Goal: Contribute content

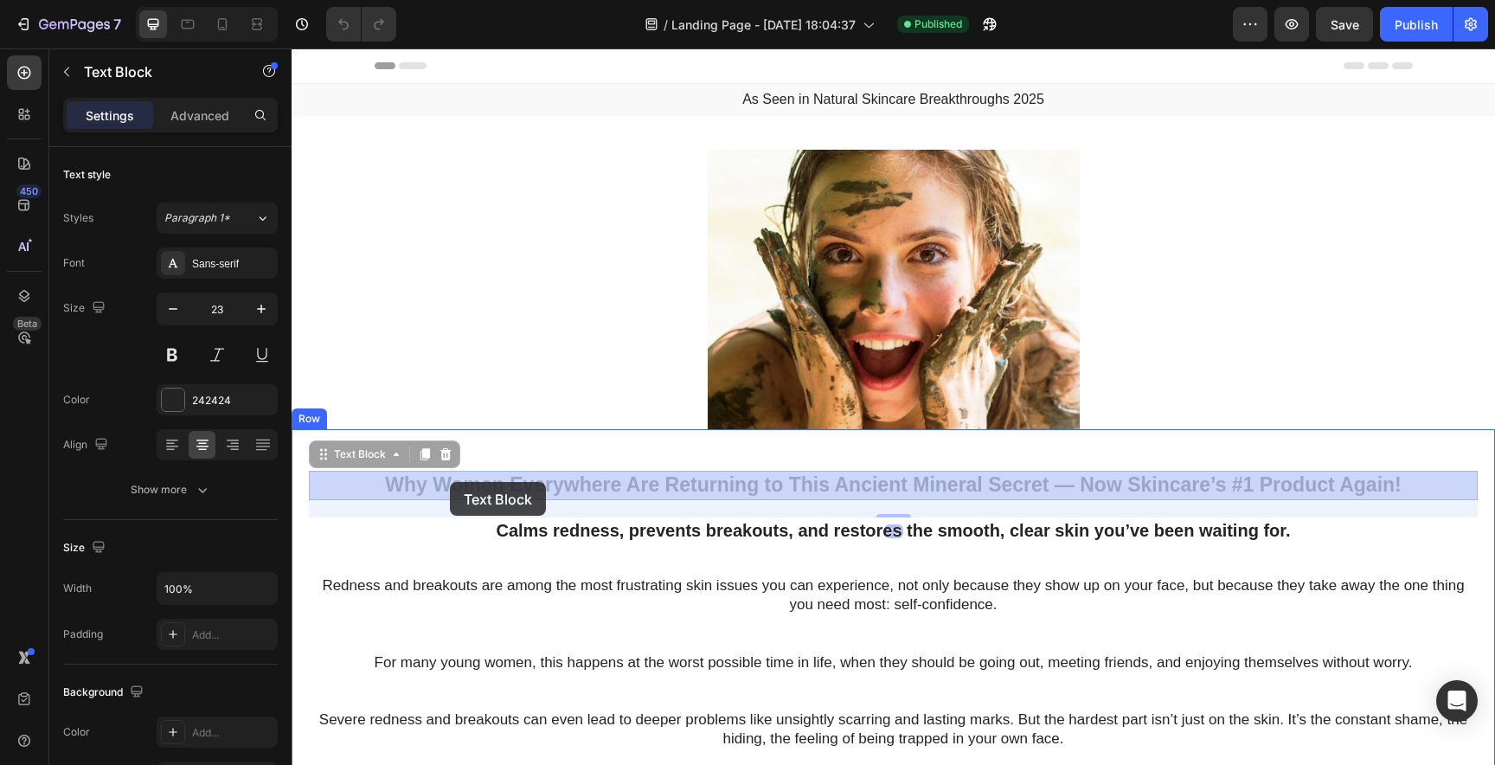
drag, startPoint x: 383, startPoint y: 483, endPoint x: 450, endPoint y: 482, distance: 66.6
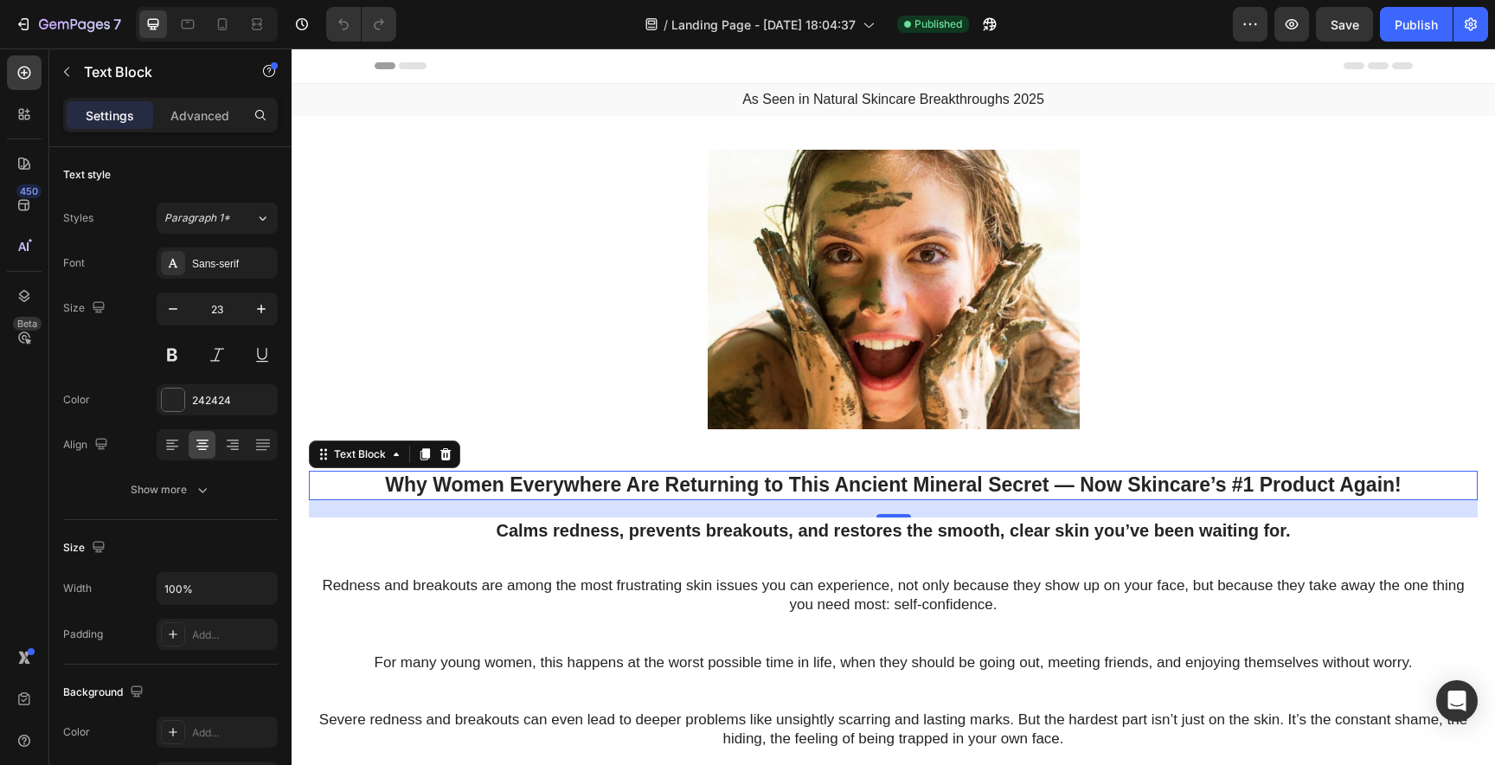
click at [436, 485] on p "Why Women Everywhere Are Returning to This Ancient Mineral Secret — Now Skincar…" at bounding box center [893, 485] width 1165 height 26
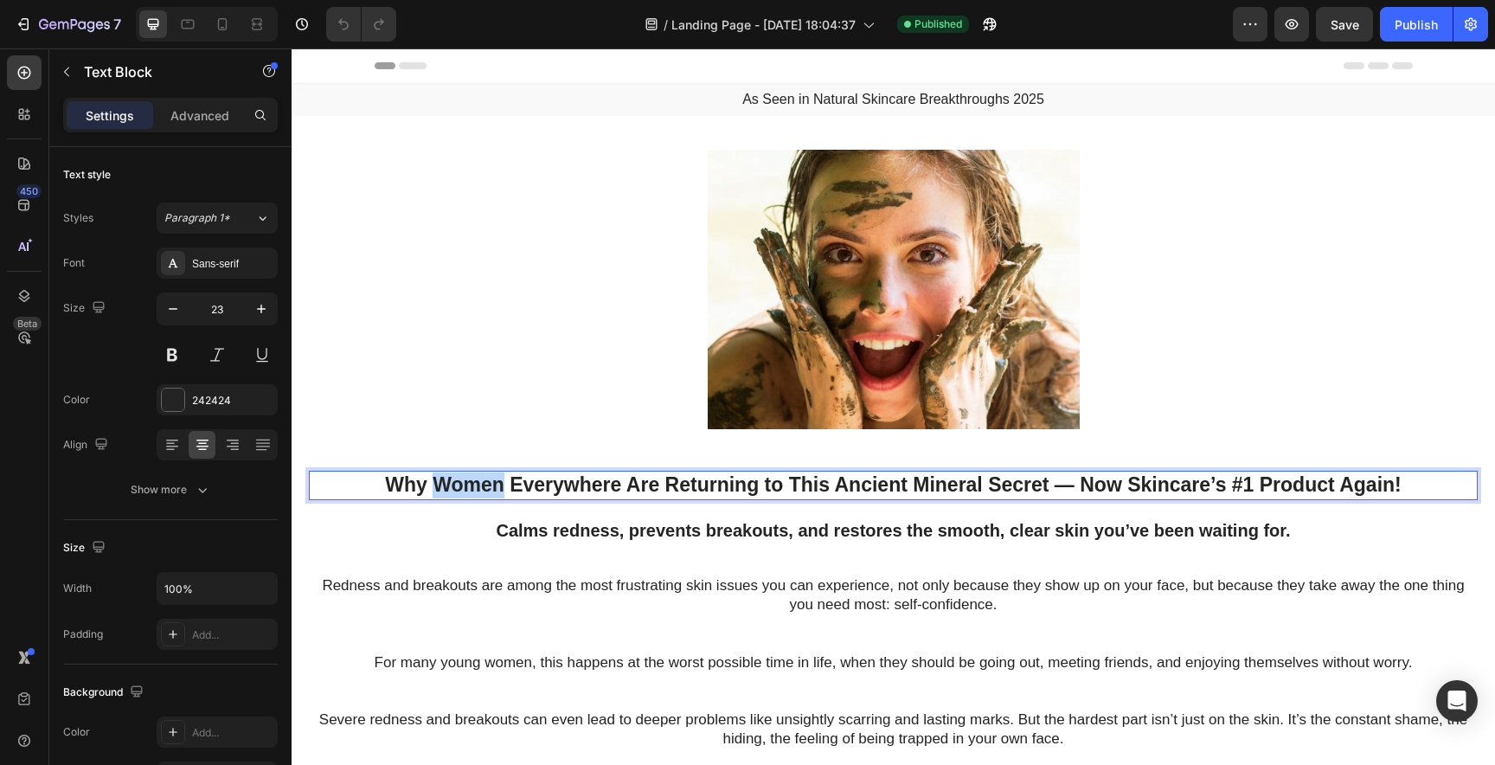
click at [436, 485] on p "Why Women Everywhere Are Returning to This Ancient Mineral Secret — Now Skincar…" at bounding box center [893, 485] width 1165 height 26
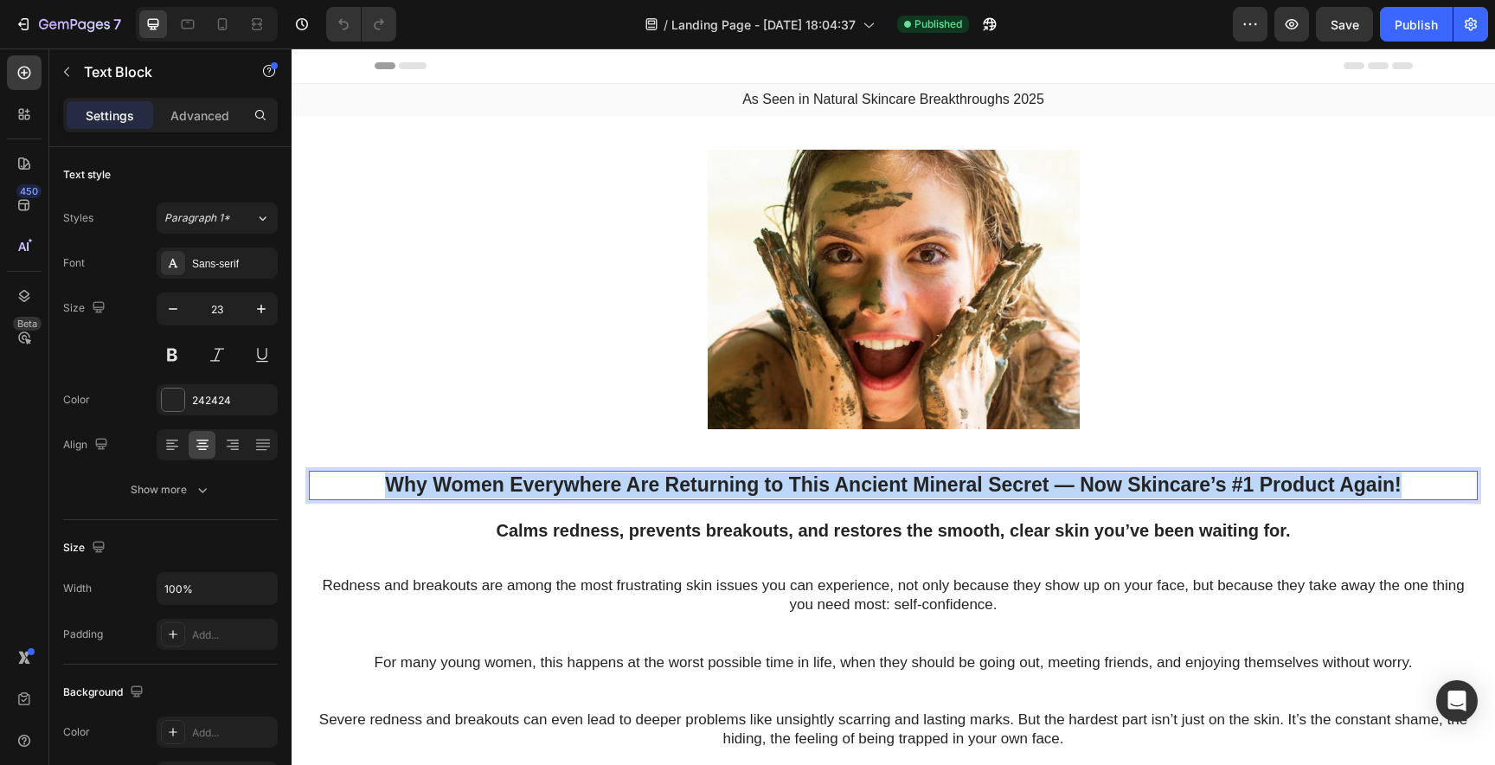
click at [436, 485] on p "Why Women Everywhere Are Returning to This Ancient Mineral Secret — Now Skincar…" at bounding box center [893, 485] width 1165 height 26
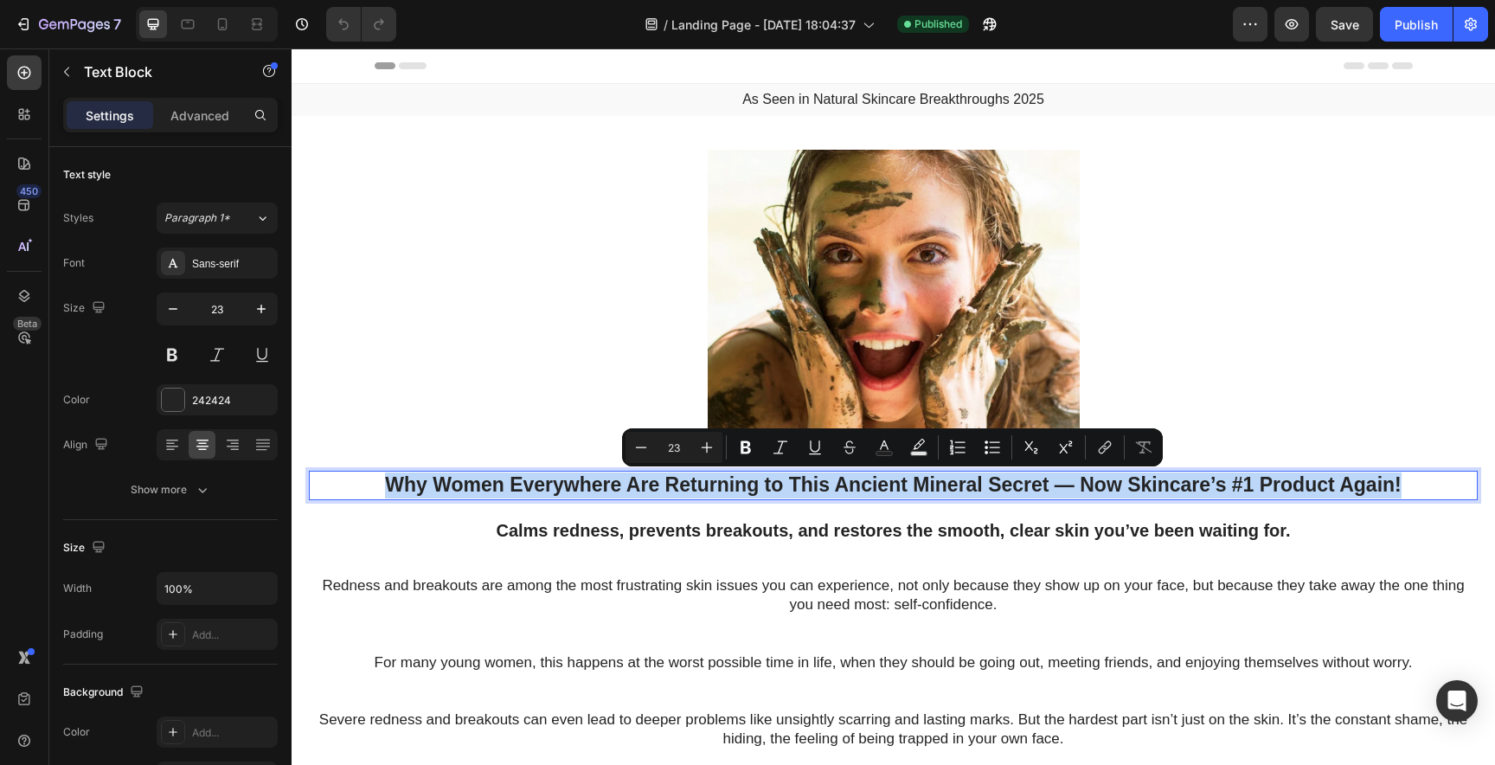
copy p "Why Women Everywhere Are Returning to This Ancient Mineral Secret — Now Skincar…"
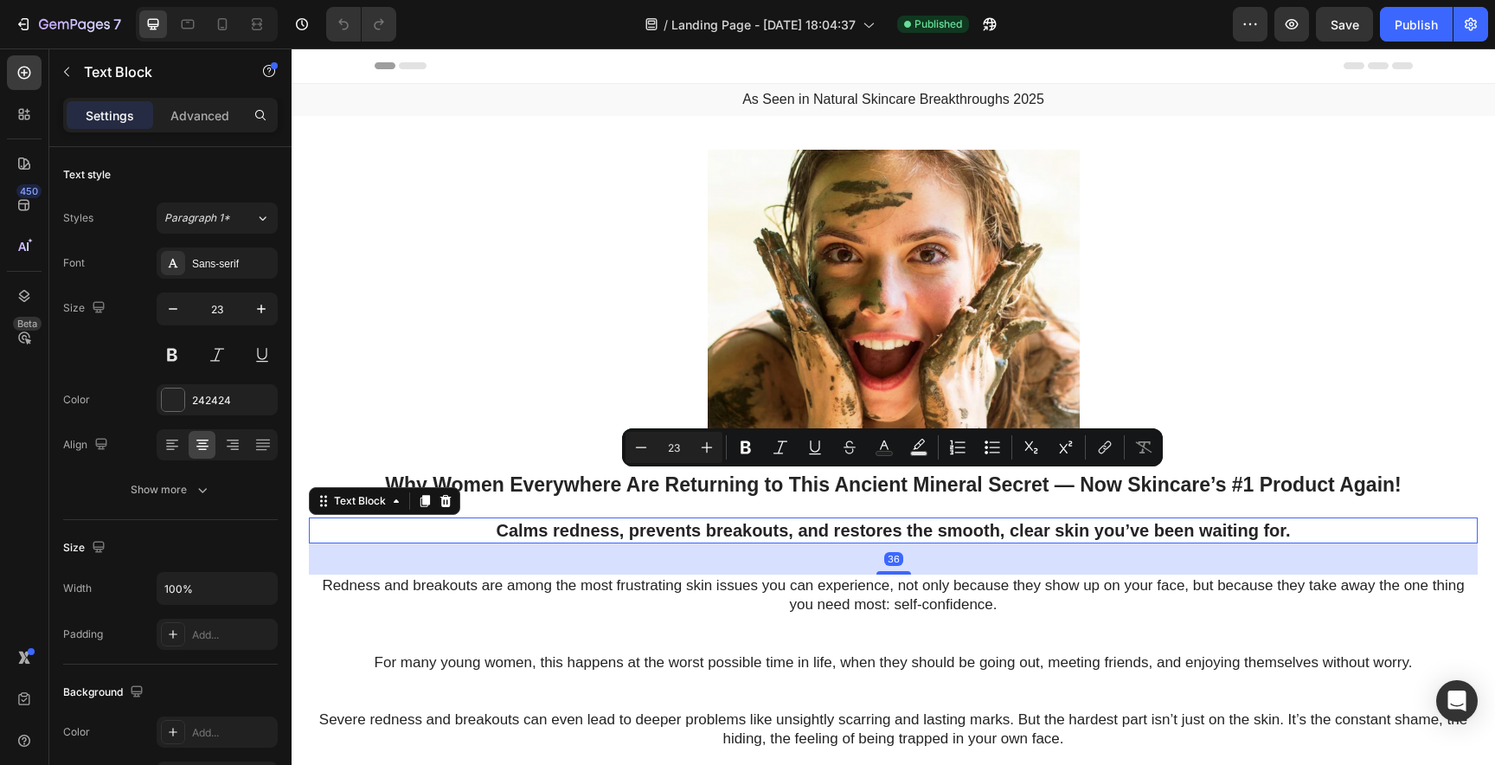
click at [523, 530] on p "Calms redness, prevents breakouts, and restores the smooth, clear skin you’ve b…" at bounding box center [893, 530] width 1165 height 22
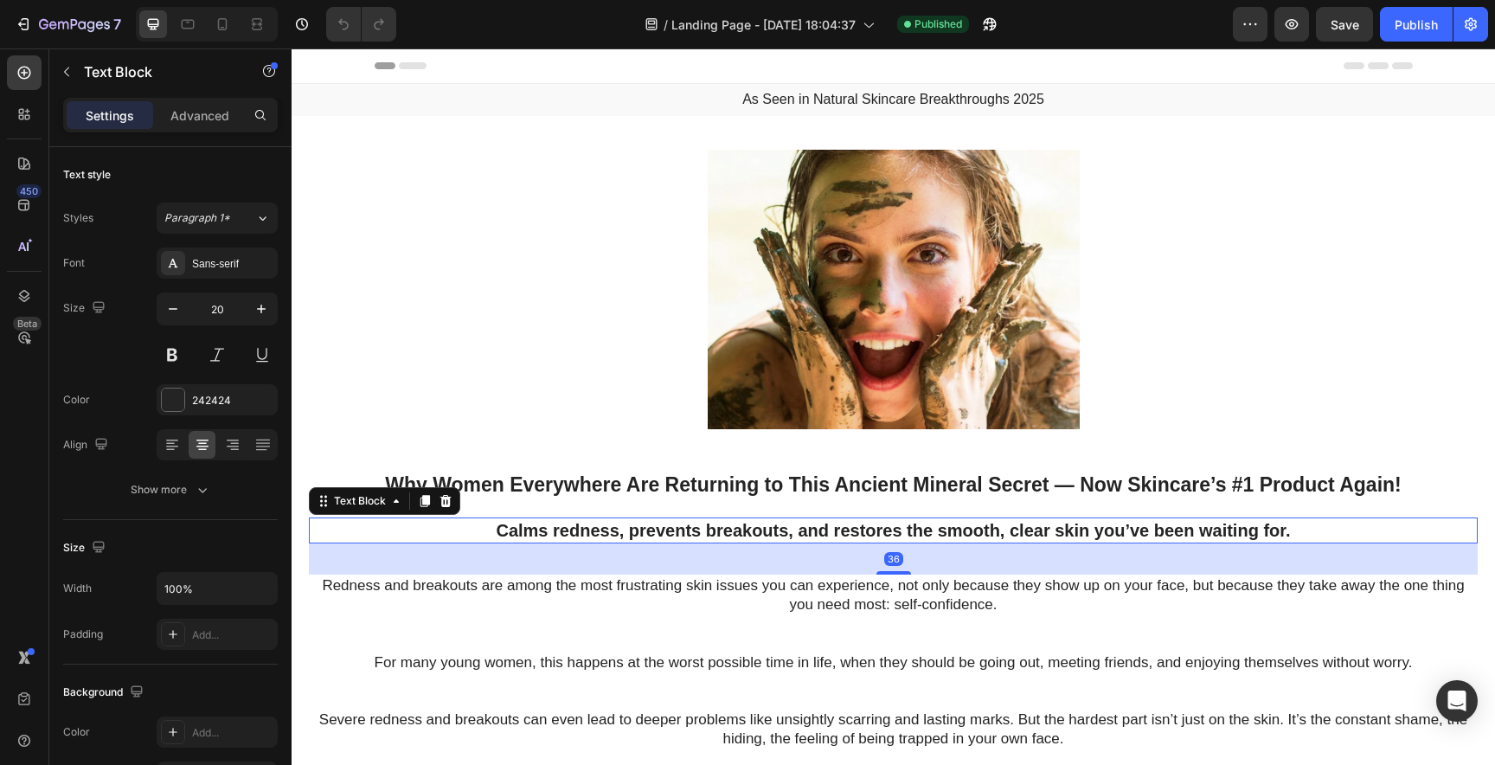
click at [523, 530] on p "Calms redness, prevents breakouts, and restores the smooth, clear skin you’ve b…" at bounding box center [893, 530] width 1165 height 22
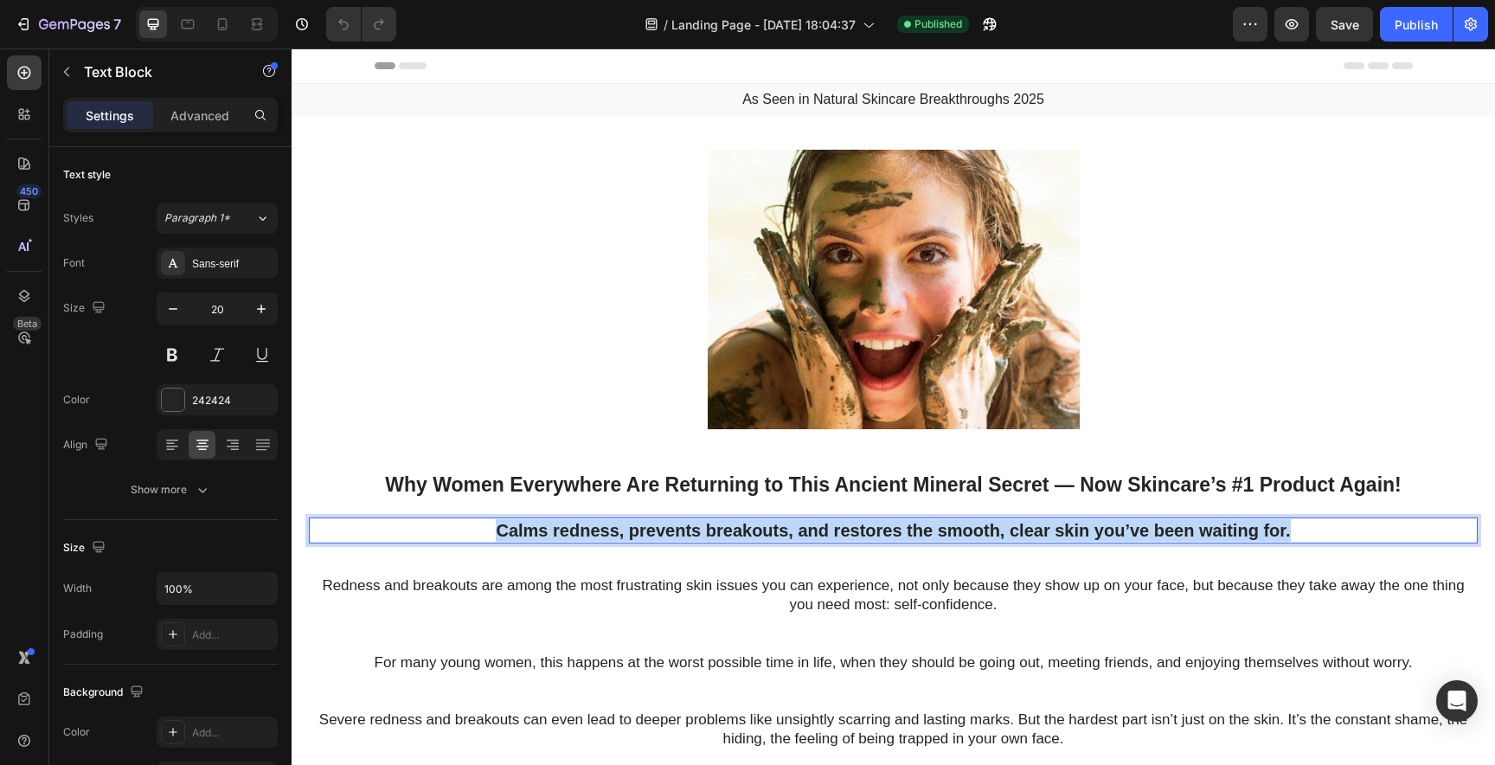
click at [523, 530] on p "Calms redness, prevents breakouts, and restores the smooth, clear skin you’ve b…" at bounding box center [893, 530] width 1165 height 22
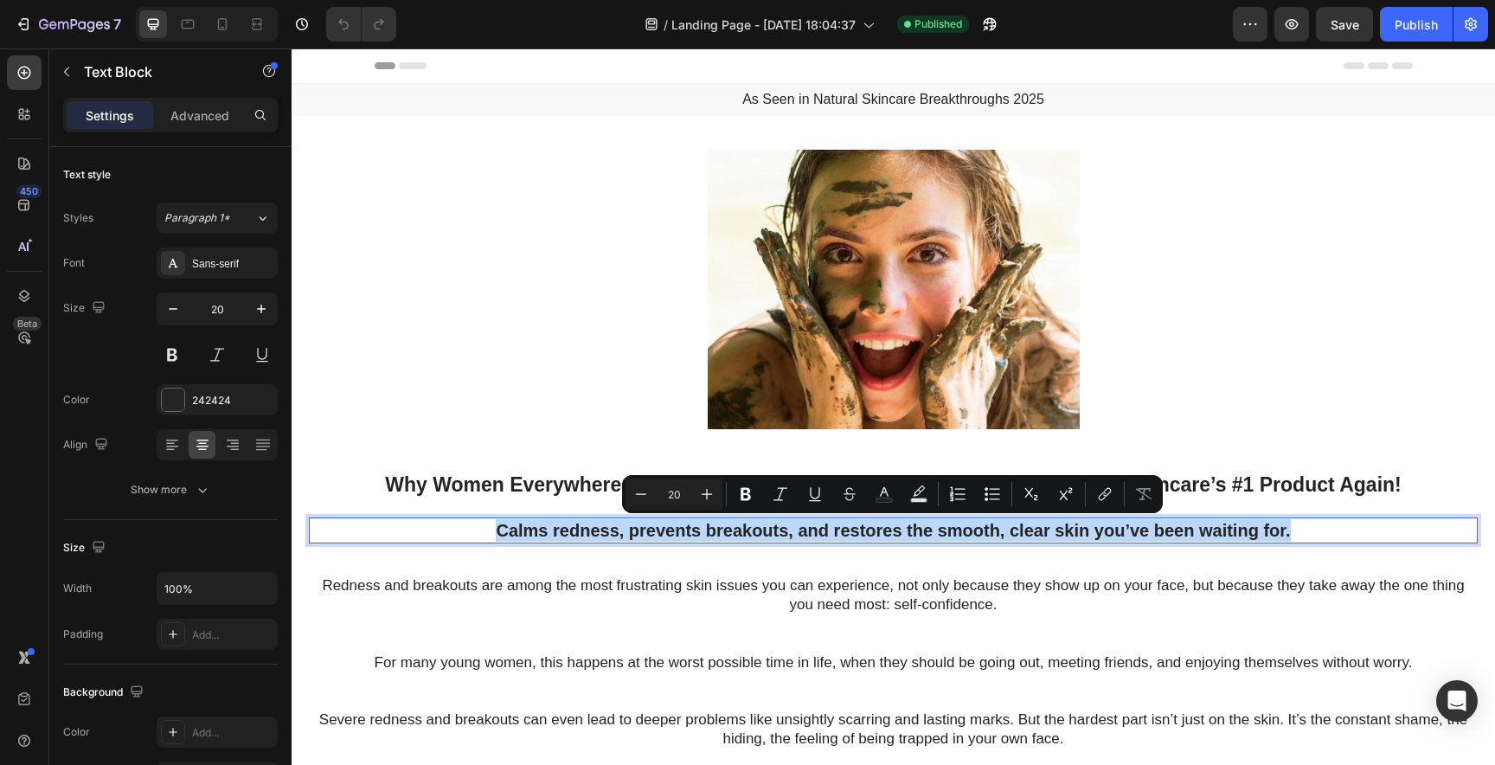
click at [523, 530] on p "Calms redness, prevents breakouts, and restores the smooth, clear skin you’ve b…" at bounding box center [893, 530] width 1165 height 22
copy p "Calms redness, prevents breakouts, and restores the smooth, clear skin you’ve b…"
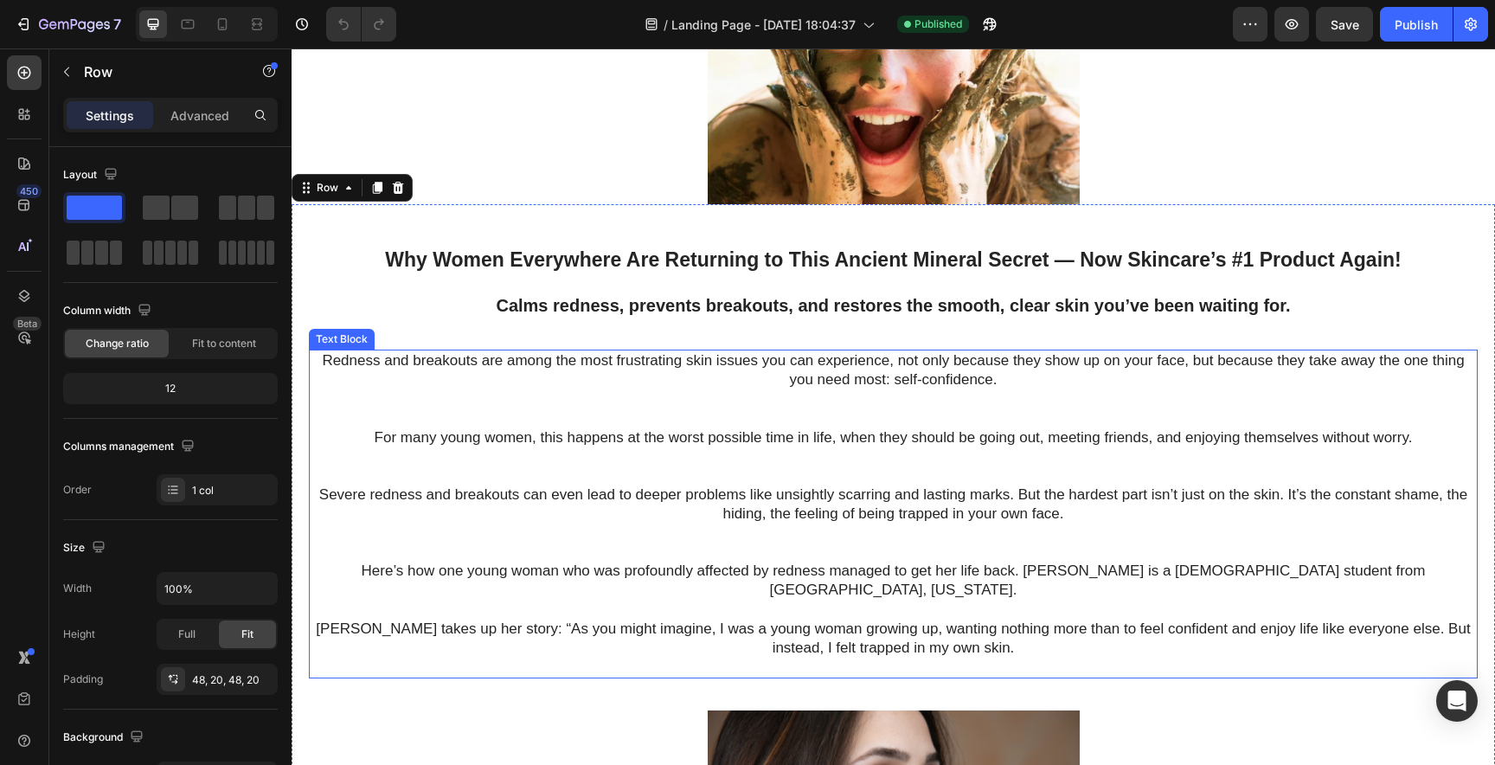
scroll to position [132, 0]
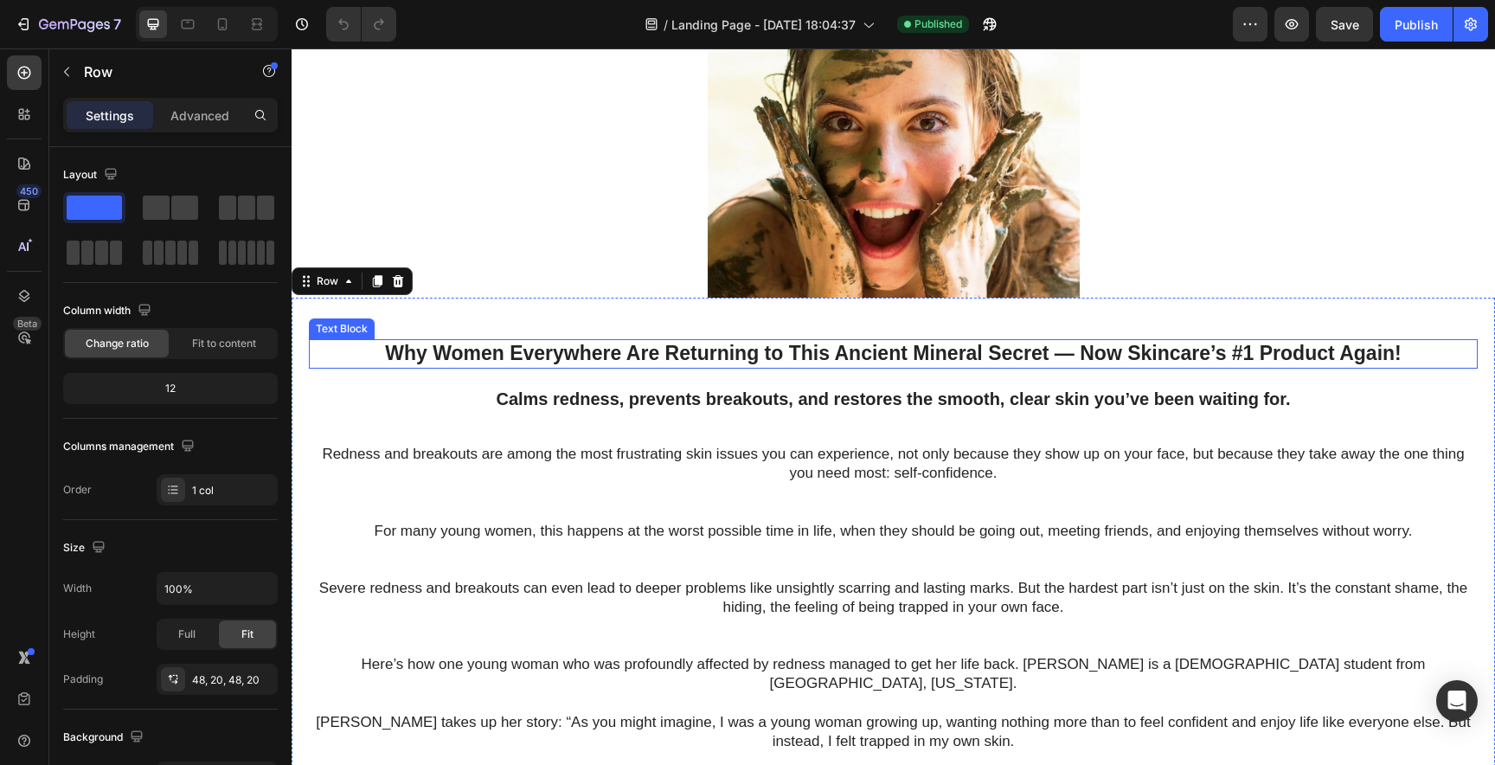
click at [510, 356] on p "Why Women Everywhere Are Returning to This Ancient Mineral Secret — Now Skincar…" at bounding box center [893, 354] width 1165 height 26
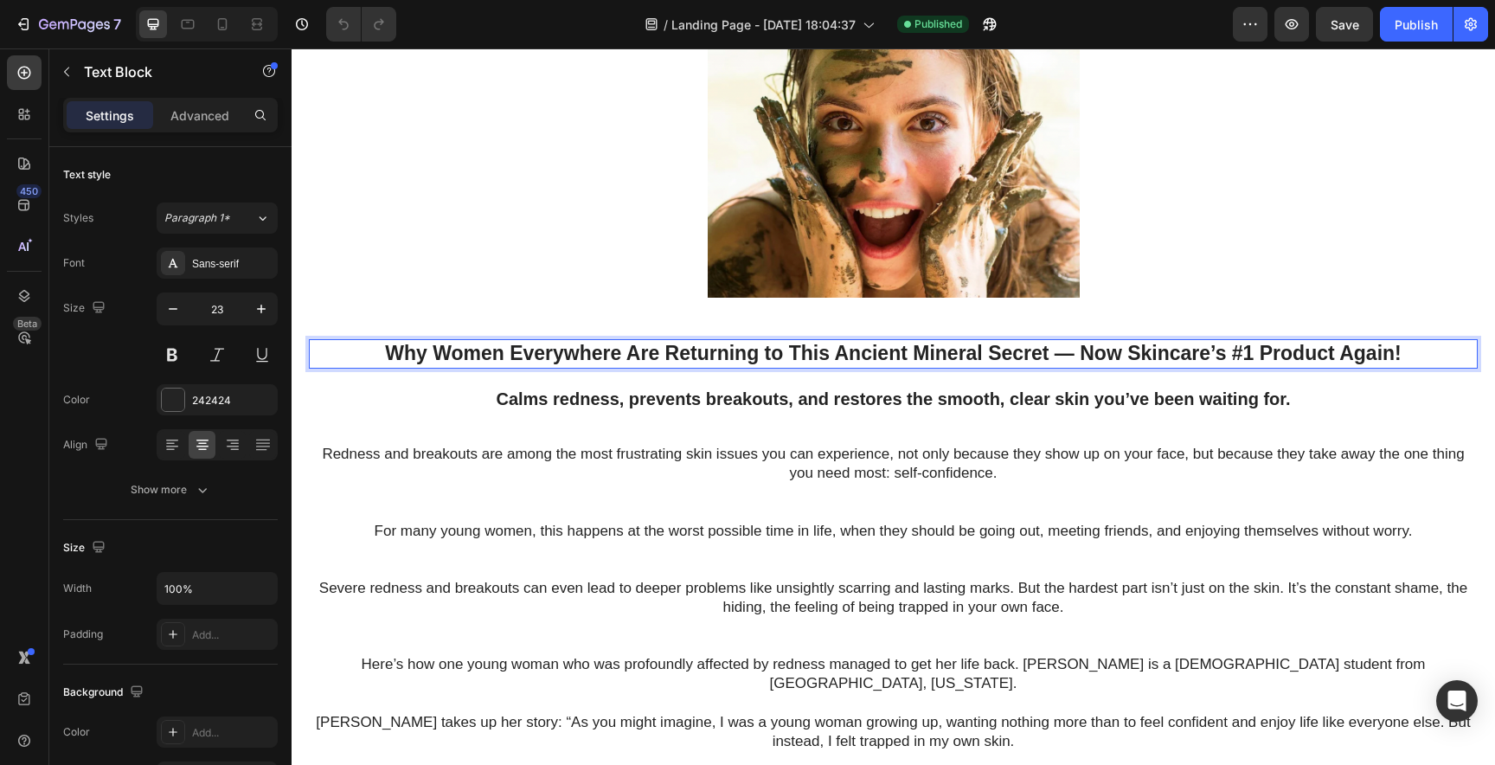
click at [510, 356] on p "Why Women Everywhere Are Returning to This Ancient Mineral Secret — Now Skincar…" at bounding box center [893, 354] width 1165 height 26
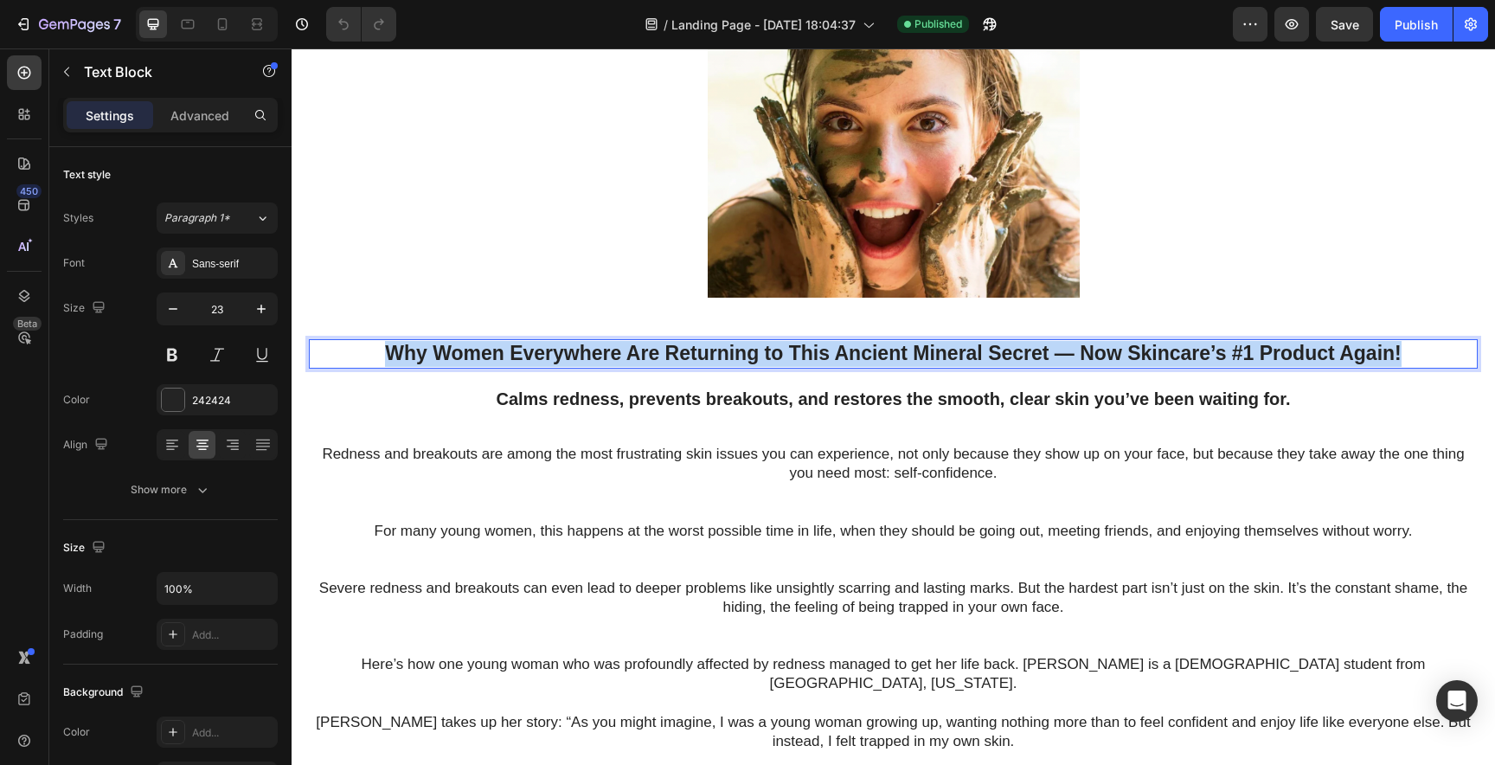
click at [510, 356] on p "Why Women Everywhere Are Returning to This Ancient Mineral Secret — Now Skincar…" at bounding box center [893, 354] width 1165 height 26
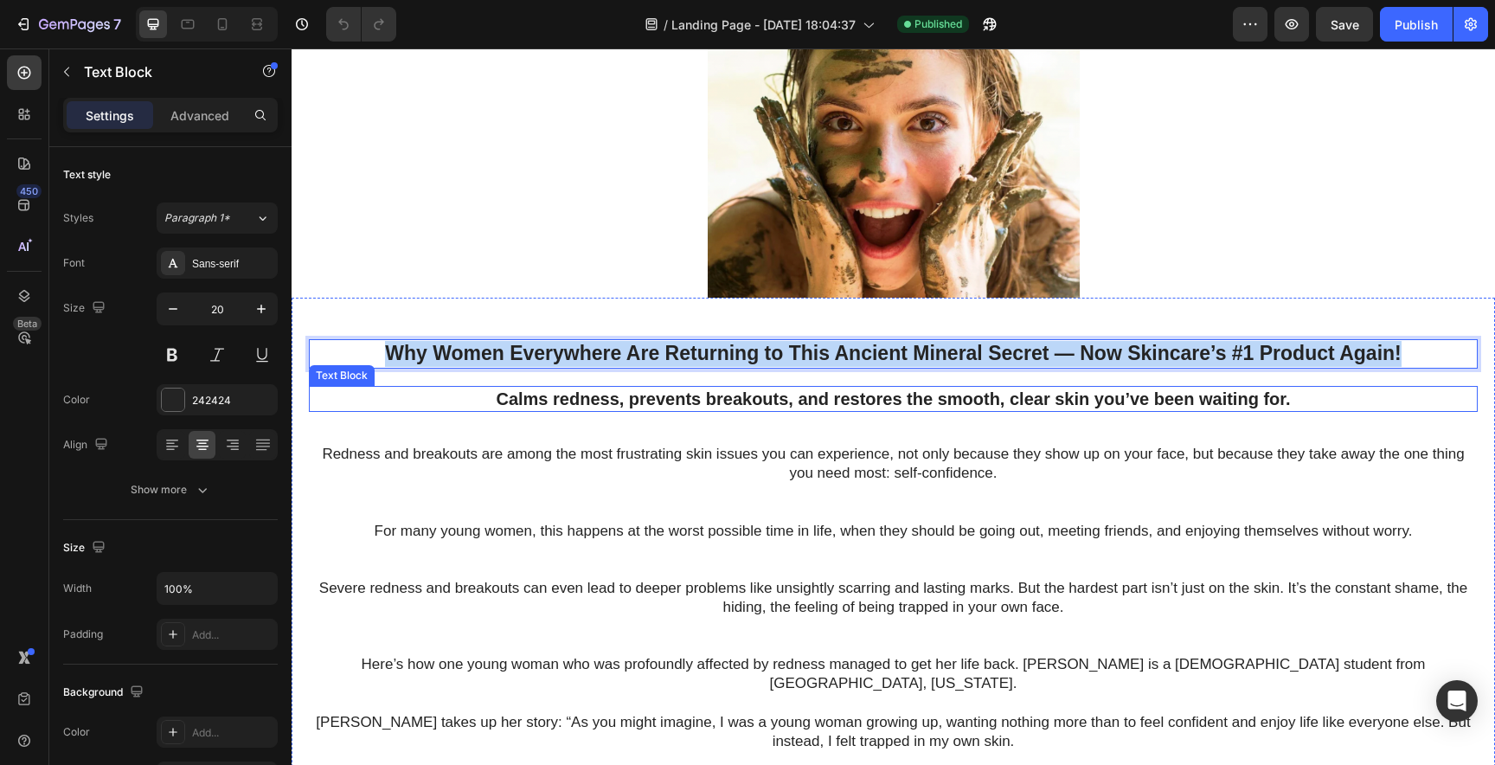
click at [522, 399] on p "Calms redness, prevents breakouts, and restores the smooth, clear skin you’ve b…" at bounding box center [893, 399] width 1165 height 22
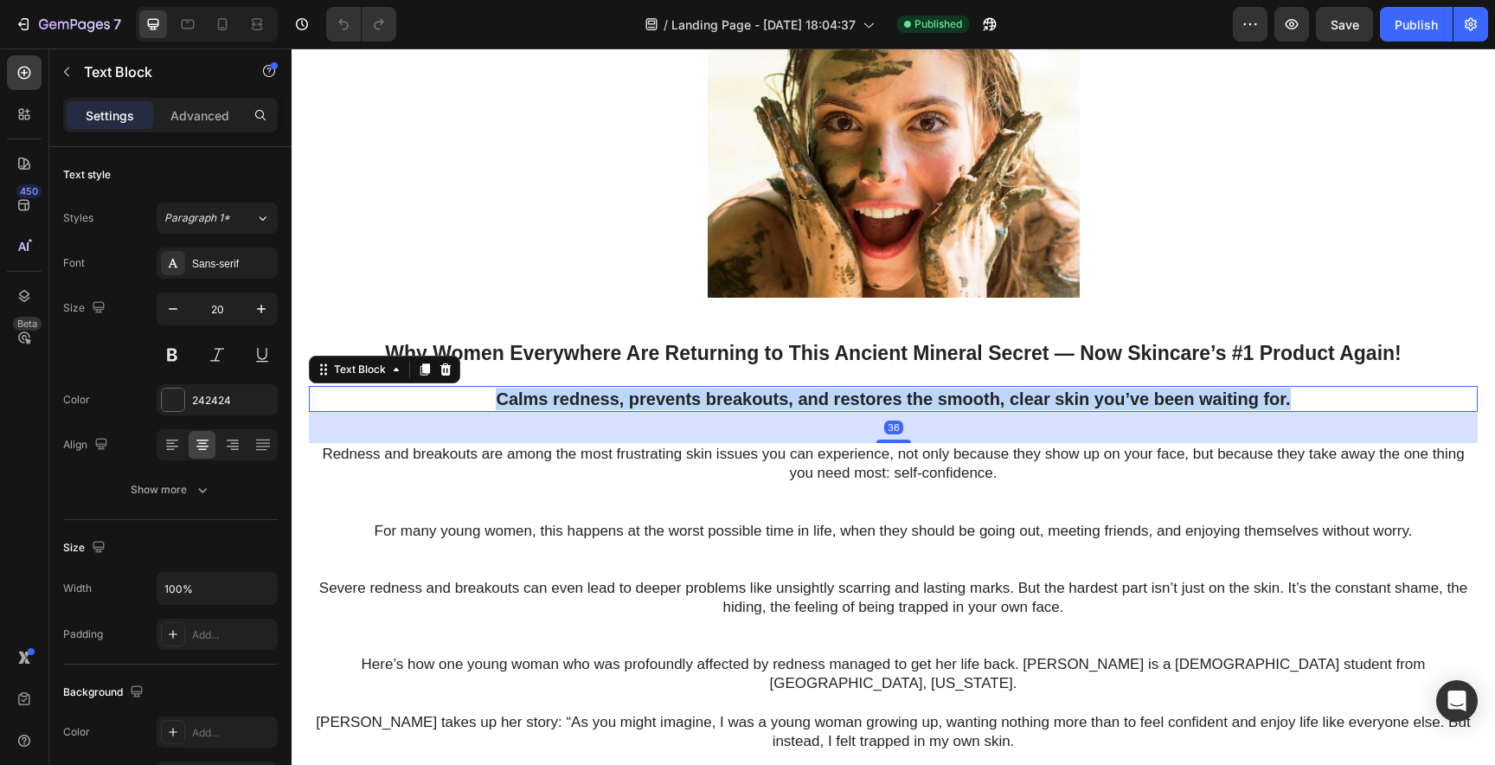
click at [522, 399] on p "Calms redness, prevents breakouts, and restores the smooth, clear skin you’ve b…" at bounding box center [893, 399] width 1165 height 22
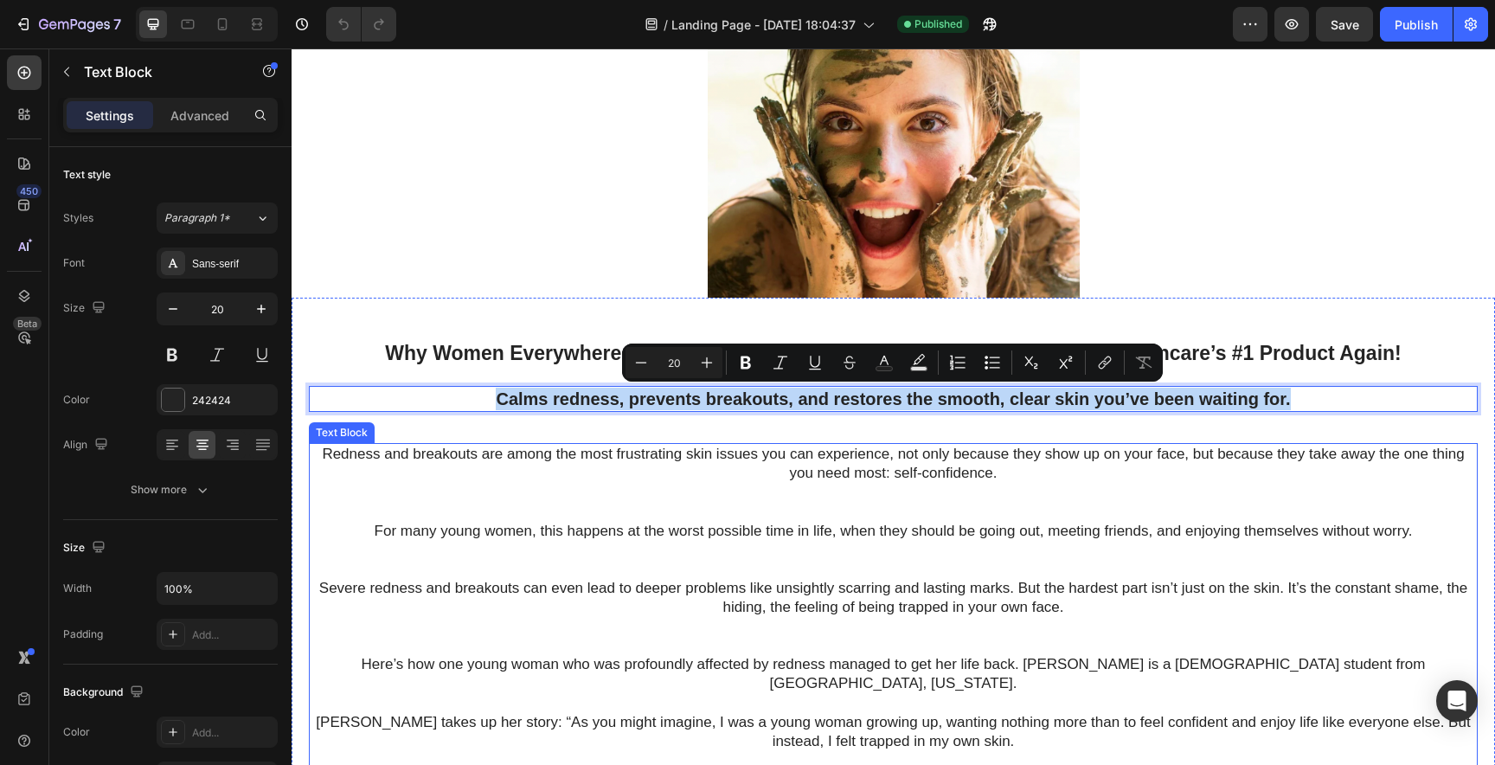
click at [331, 461] on p "Redness and breakouts are among the most frustrating skin issues you can experi…" at bounding box center [893, 483] width 1165 height 76
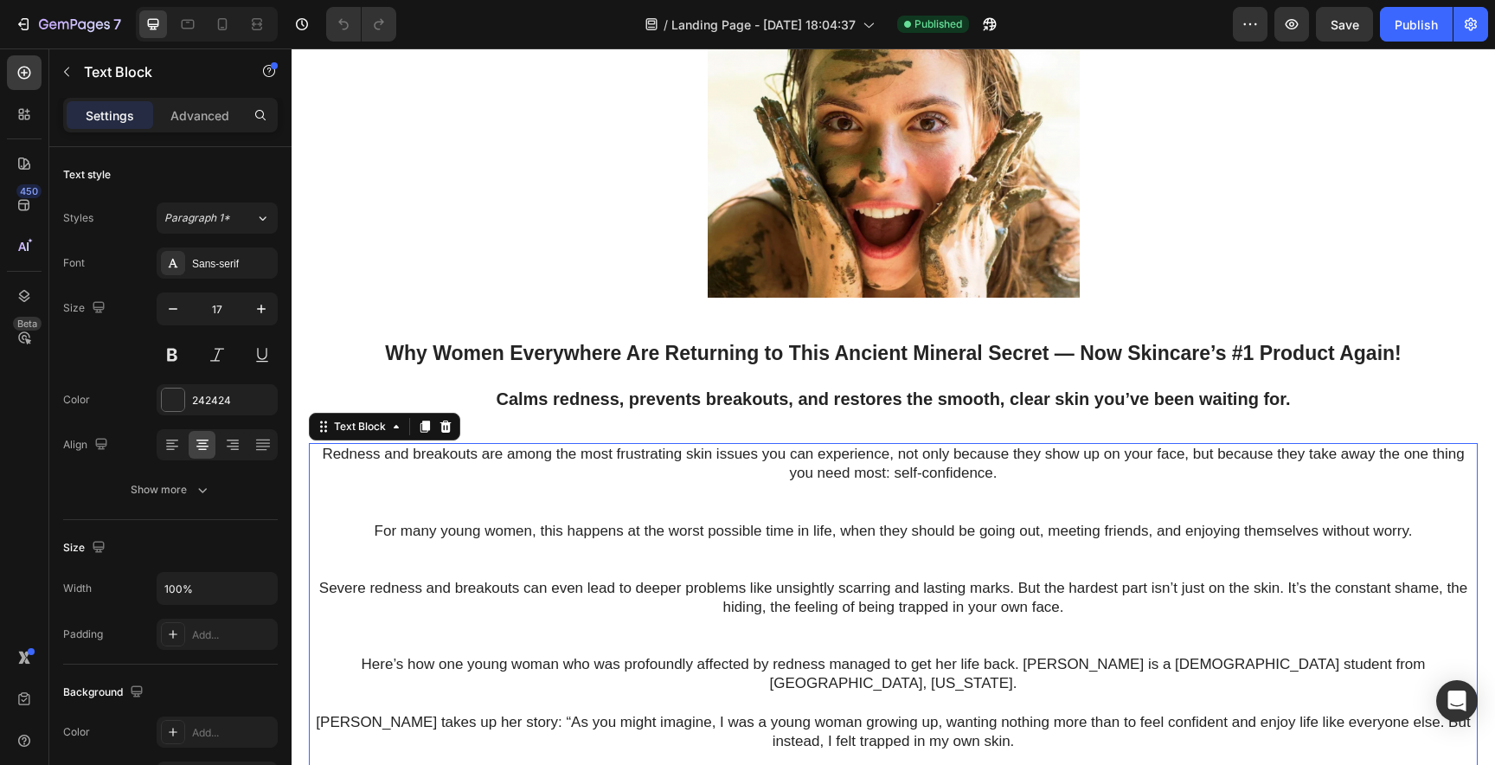
click at [331, 461] on p "Redness and breakouts are among the most frustrating skin issues you can experi…" at bounding box center [893, 483] width 1165 height 76
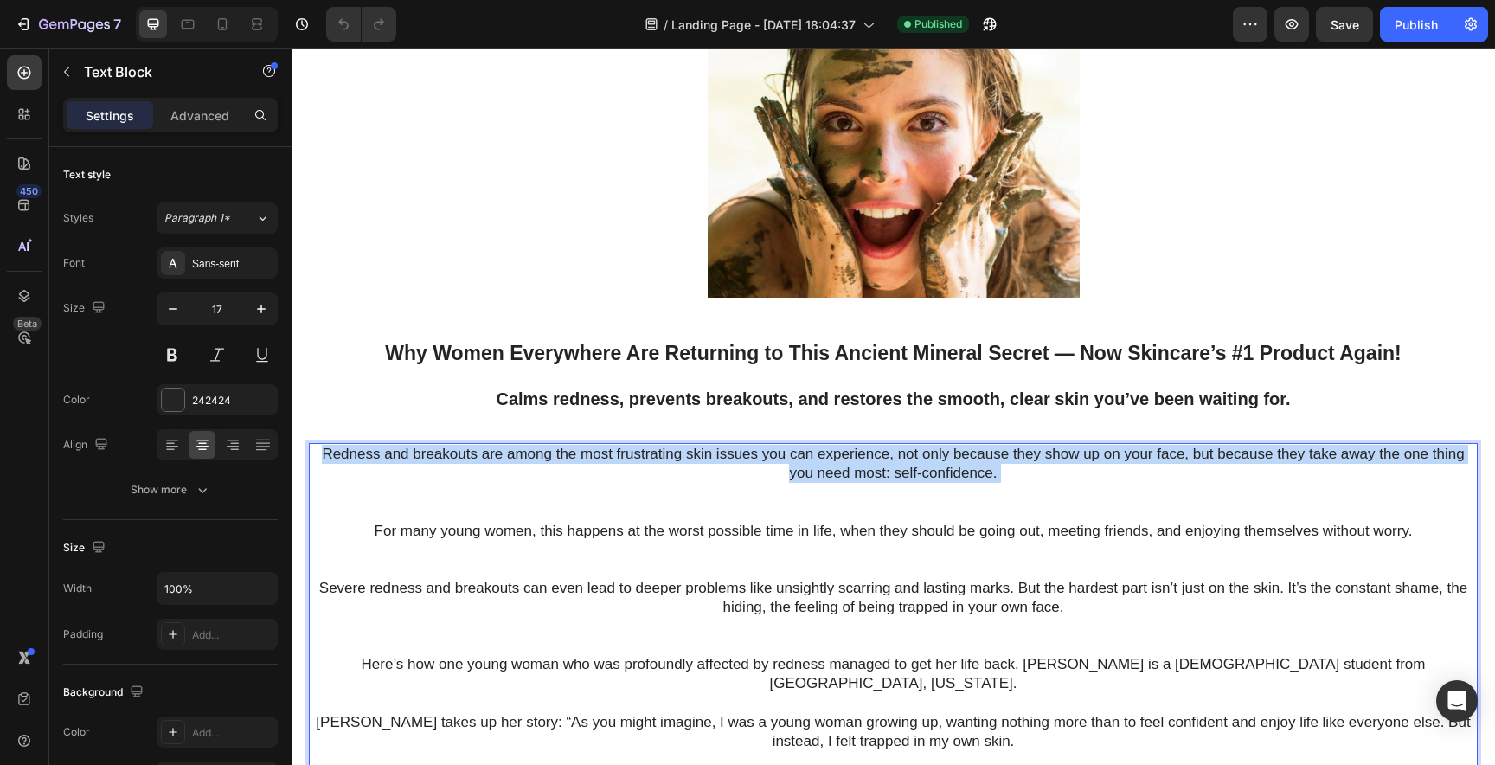
click at [331, 461] on p "Redness and breakouts are among the most frustrating skin issues you can experi…" at bounding box center [893, 483] width 1165 height 76
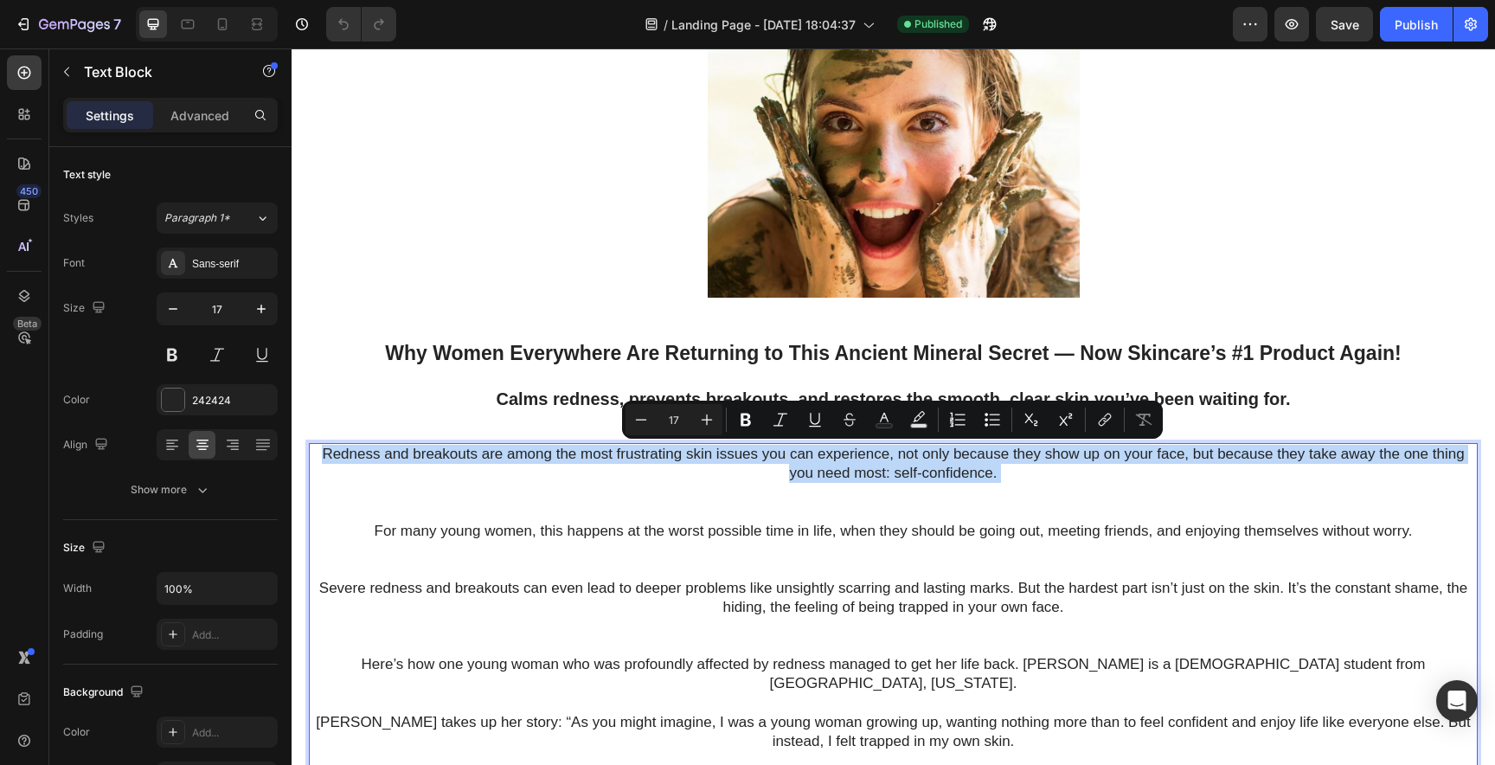
click at [331, 461] on p "Redness and breakouts are among the most frustrating skin issues you can experi…" at bounding box center [893, 483] width 1165 height 76
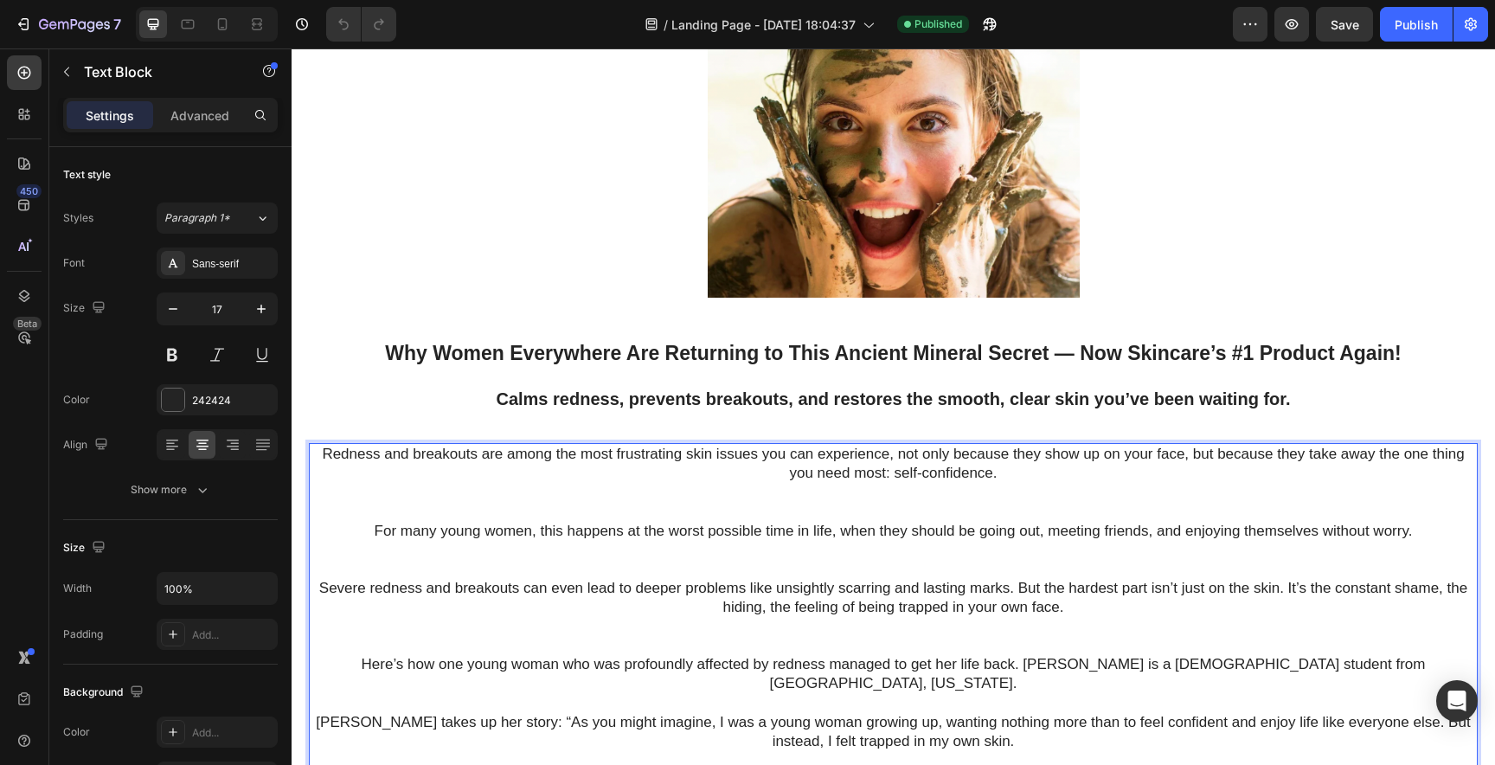
click at [322, 452] on p "Redness and breakouts are among the most frustrating skin issues you can experi…" at bounding box center [893, 483] width 1165 height 76
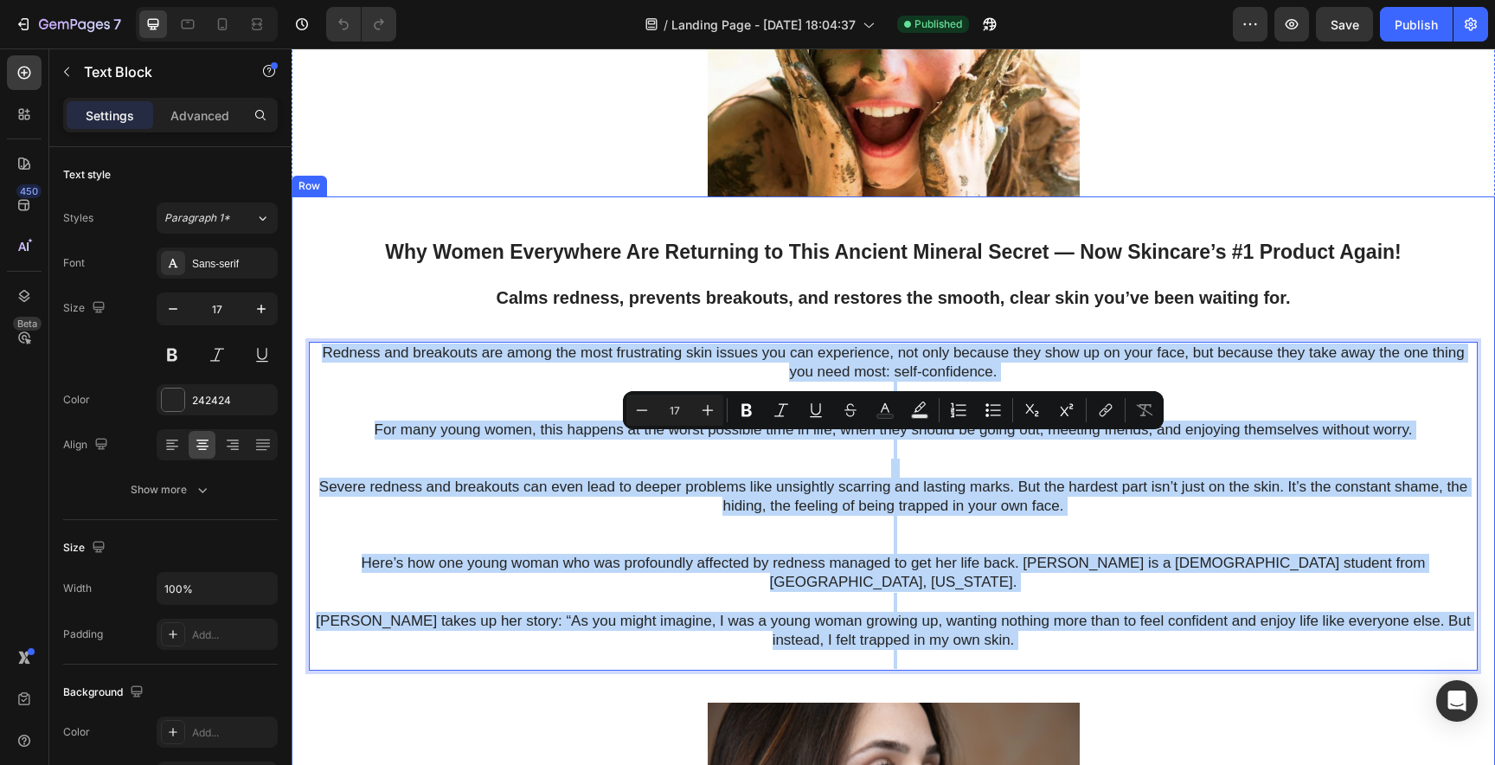
scroll to position [327, 0]
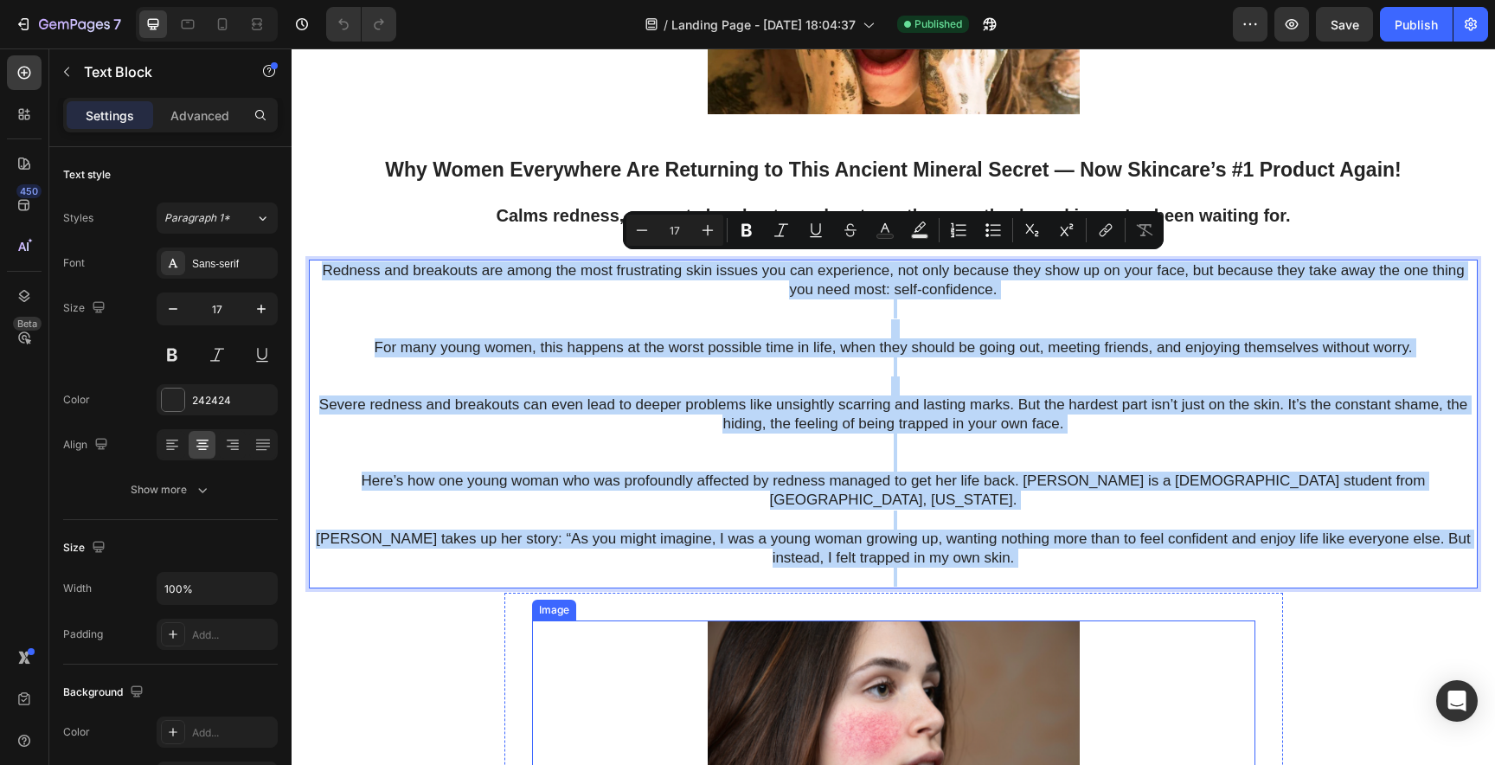
drag, startPoint x: 322, startPoint y: 452, endPoint x: 697, endPoint y: 761, distance: 486.8
click at [697, 761] on div "Why Women Everywhere Are Returning to This Ancient Mineral Secret — Now Skincar…" at bounding box center [893, 674] width 1169 height 1037
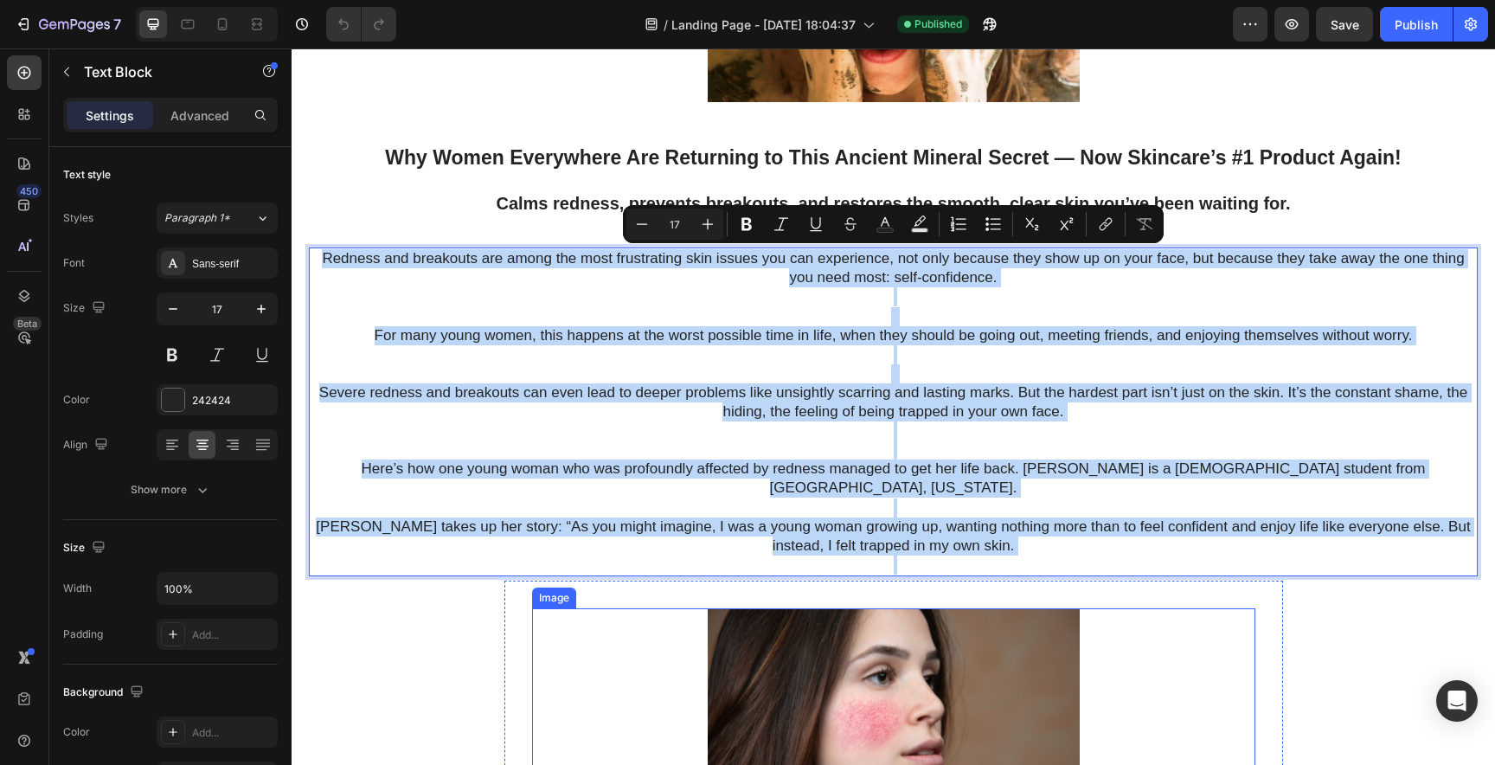
copy div "Redness and breakouts are among the most frustrating skin issues you can experi…"
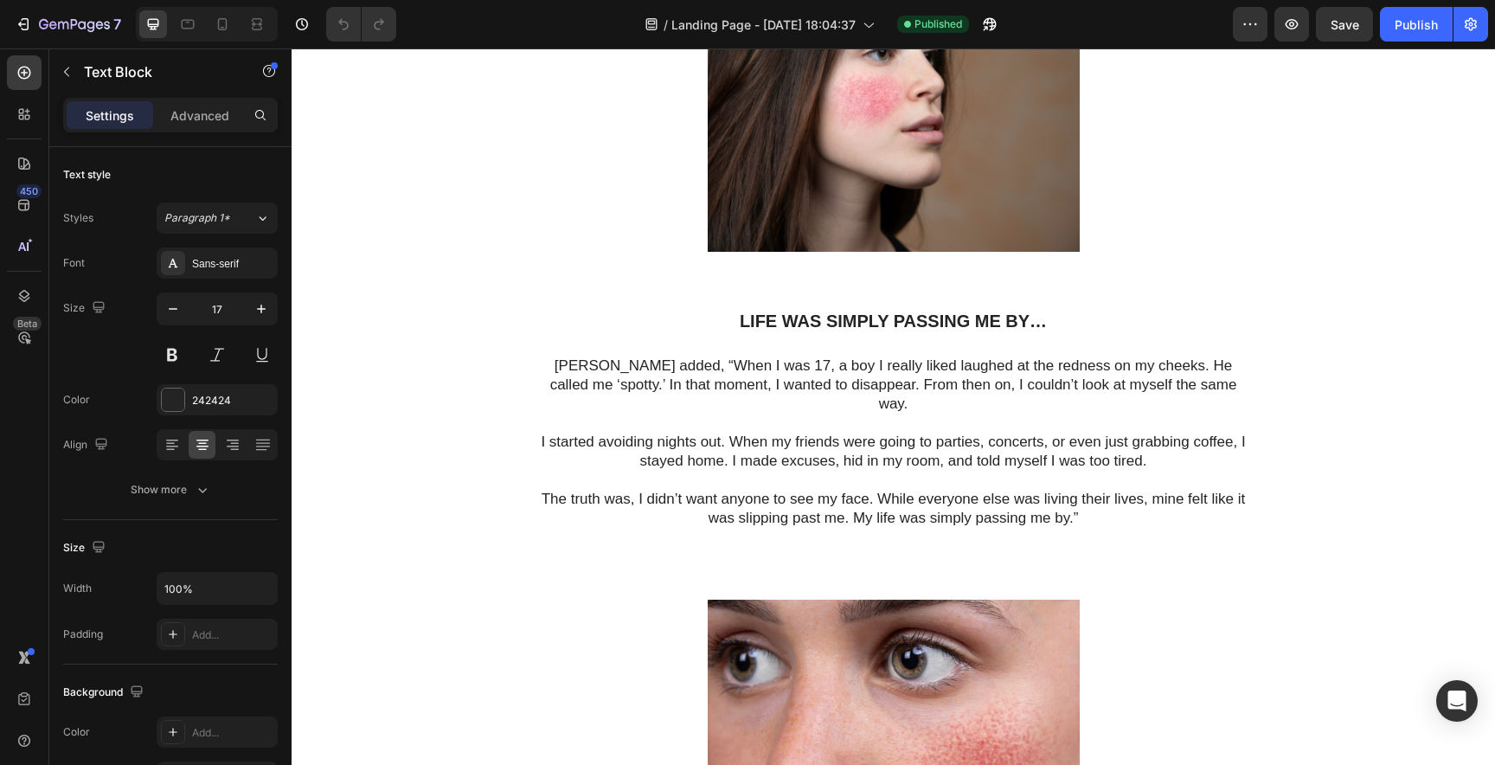
scroll to position [976, 0]
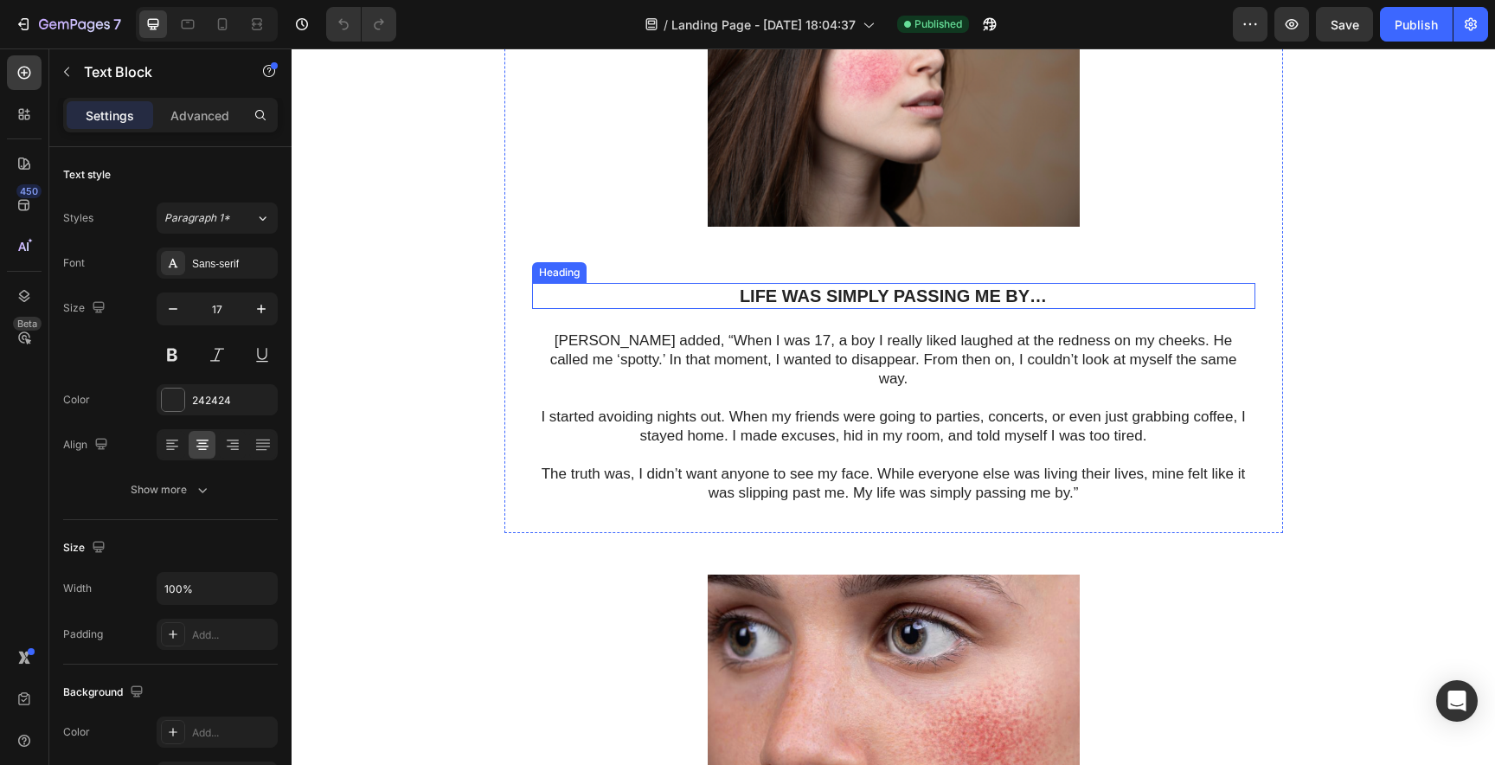
click at [750, 283] on h1 "Life was simply passing me by…" at bounding box center [893, 296] width 723 height 26
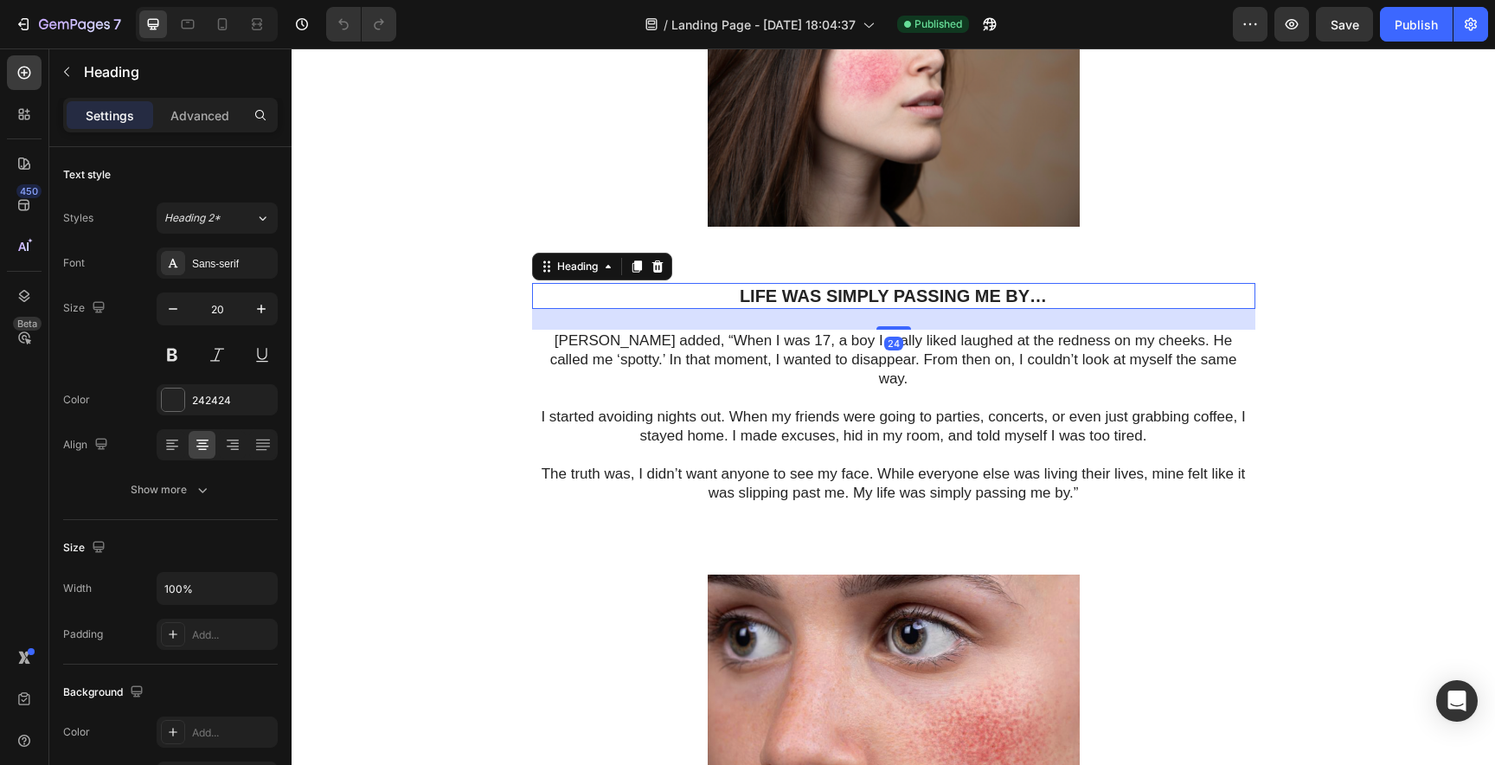
click at [750, 283] on h1 "Life was simply passing me by…" at bounding box center [893, 296] width 723 height 26
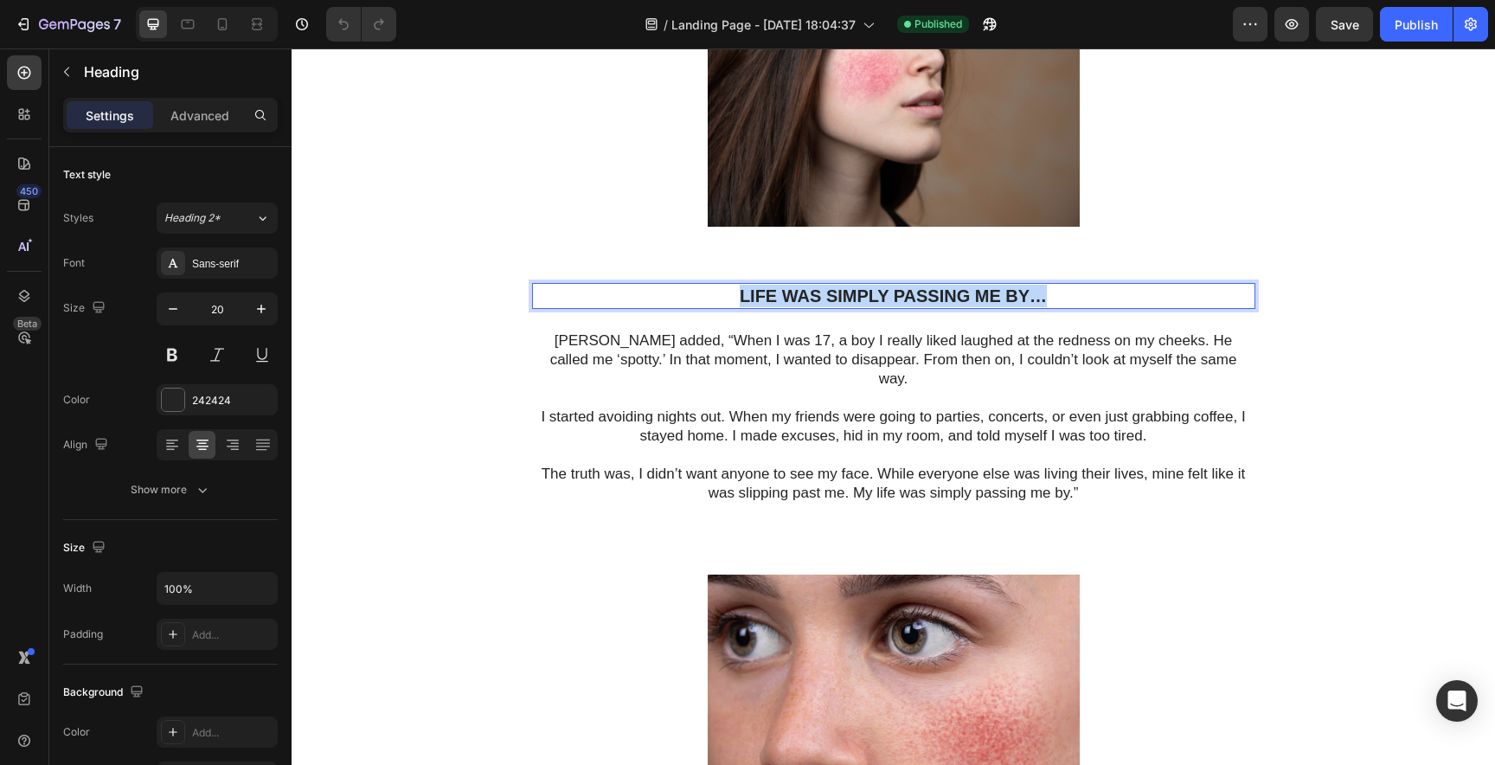
click at [750, 285] on p "Life was simply passing me by…" at bounding box center [894, 296] width 720 height 22
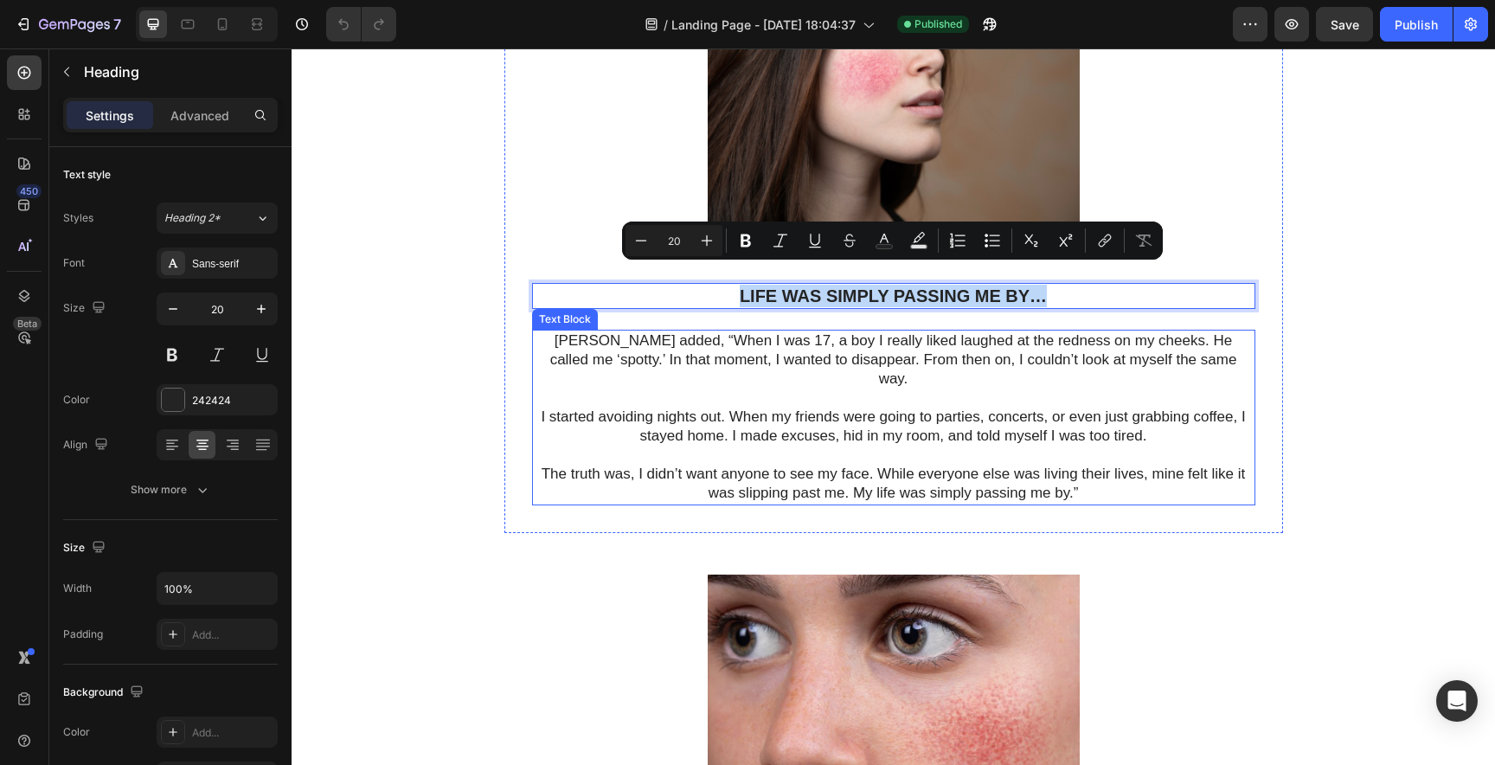
scroll to position [1014, 0]
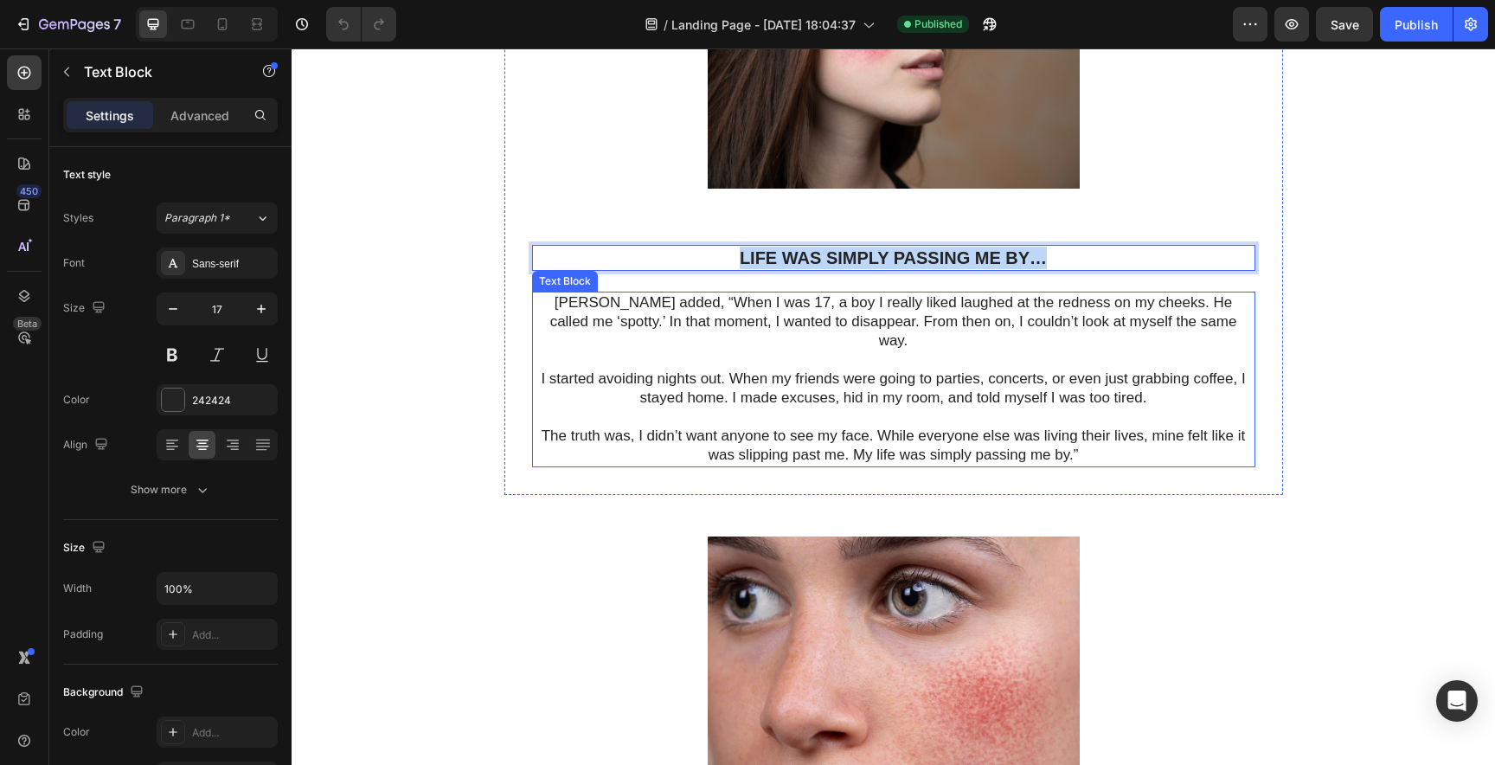
click at [557, 293] on p "[PERSON_NAME] added, “When I was 17, a boy I really liked laughed at the rednes…" at bounding box center [894, 331] width 720 height 76
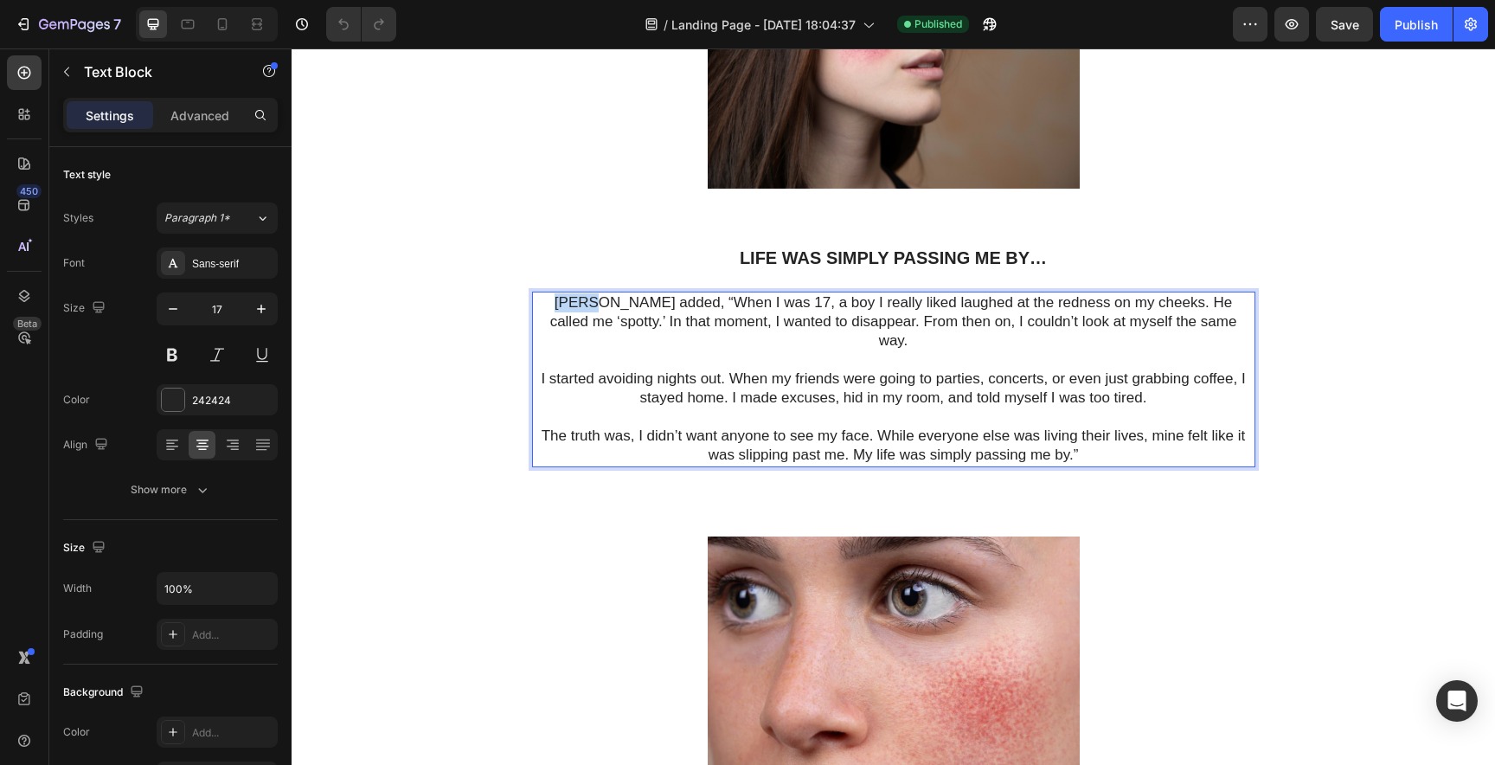
click at [557, 293] on p "[PERSON_NAME] added, “When I was 17, a boy I really liked laughed at the rednes…" at bounding box center [894, 331] width 720 height 76
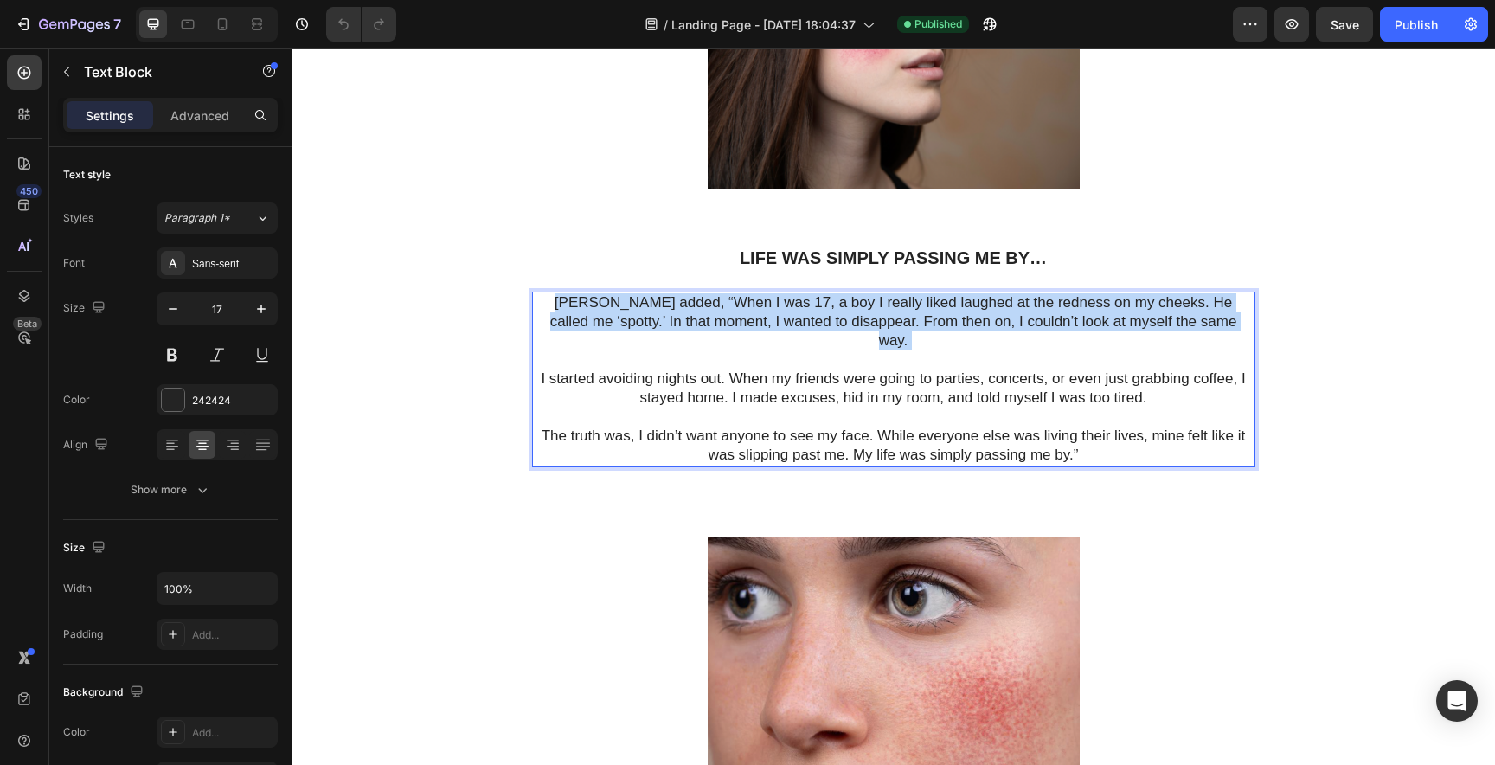
click at [557, 293] on p "[PERSON_NAME] added, “When I was 17, a boy I really liked laughed at the rednes…" at bounding box center [894, 331] width 720 height 76
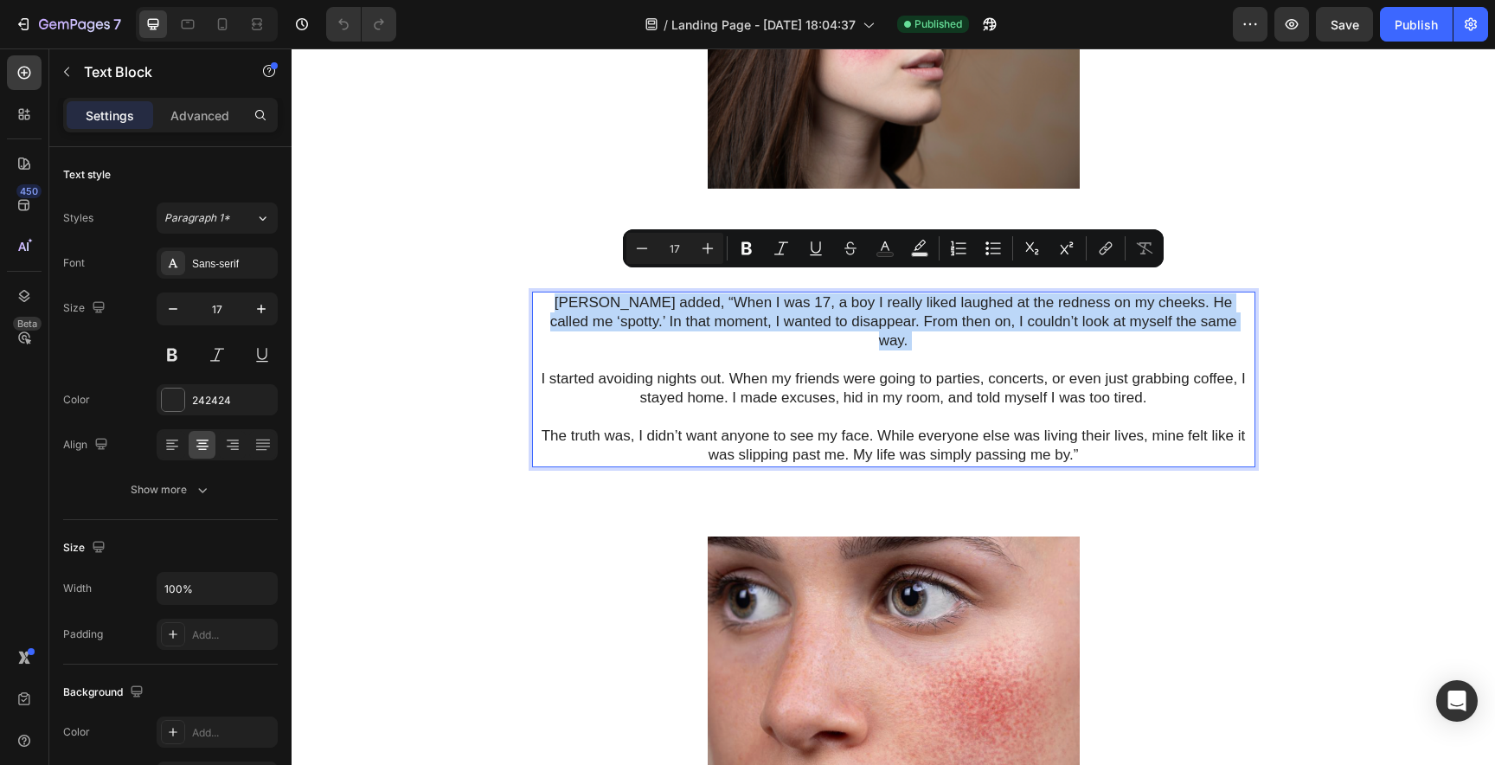
click at [557, 293] on p "[PERSON_NAME] added, “When I was 17, a boy I really liked laughed at the rednes…" at bounding box center [894, 331] width 720 height 76
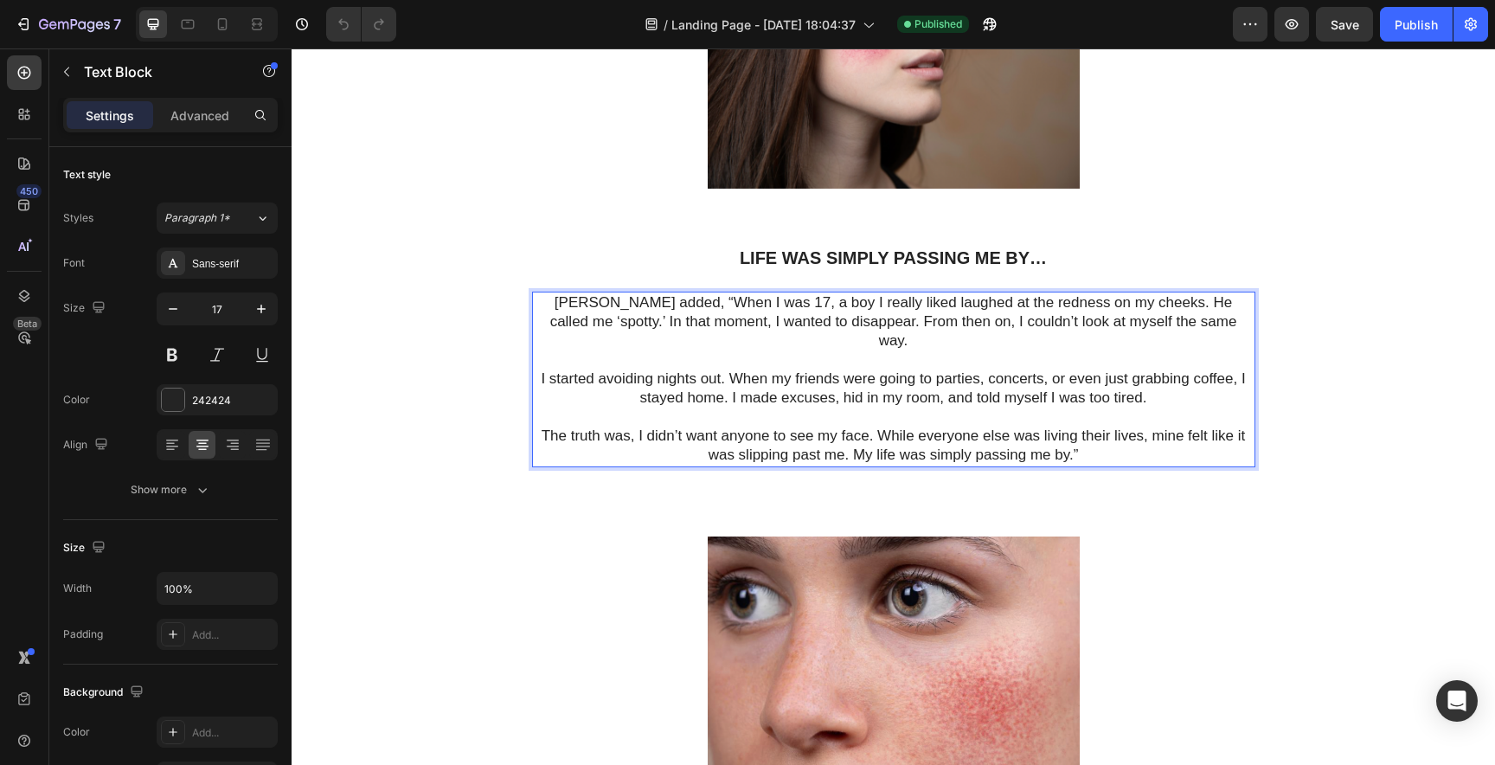
click at [536, 293] on p "[PERSON_NAME] added, “When I was 17, a boy I really liked laughed at the rednes…" at bounding box center [894, 331] width 720 height 76
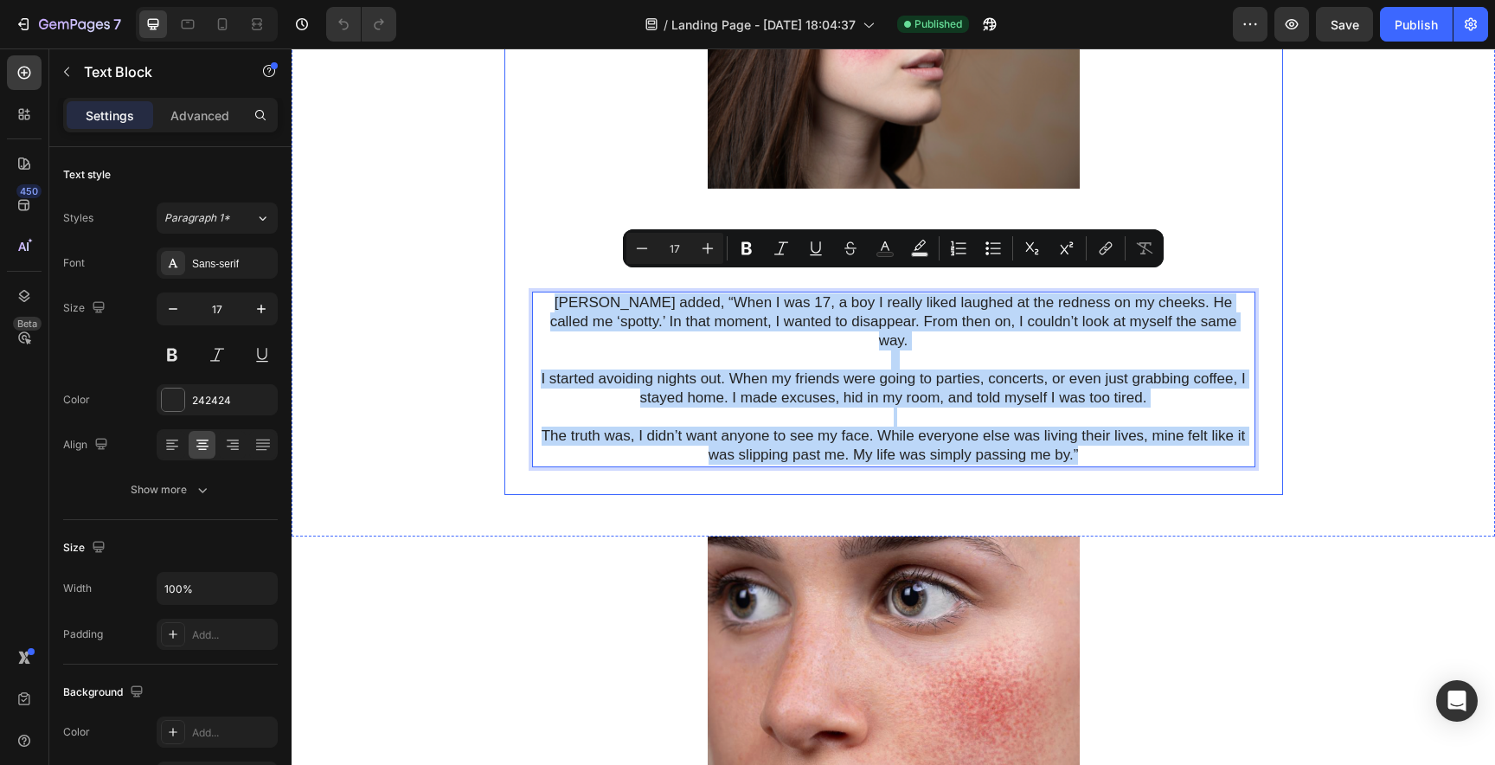
drag, startPoint x: 536, startPoint y: 280, endPoint x: 862, endPoint y: 448, distance: 366.1
click at [862, 448] on div "Image Life was simply passing me by… Heading [PERSON_NAME] added, “When I was 1…" at bounding box center [893, 194] width 779 height 601
copy div "[PERSON_NAME] added, “When I was 17, a boy I really liked laughed at the rednes…"
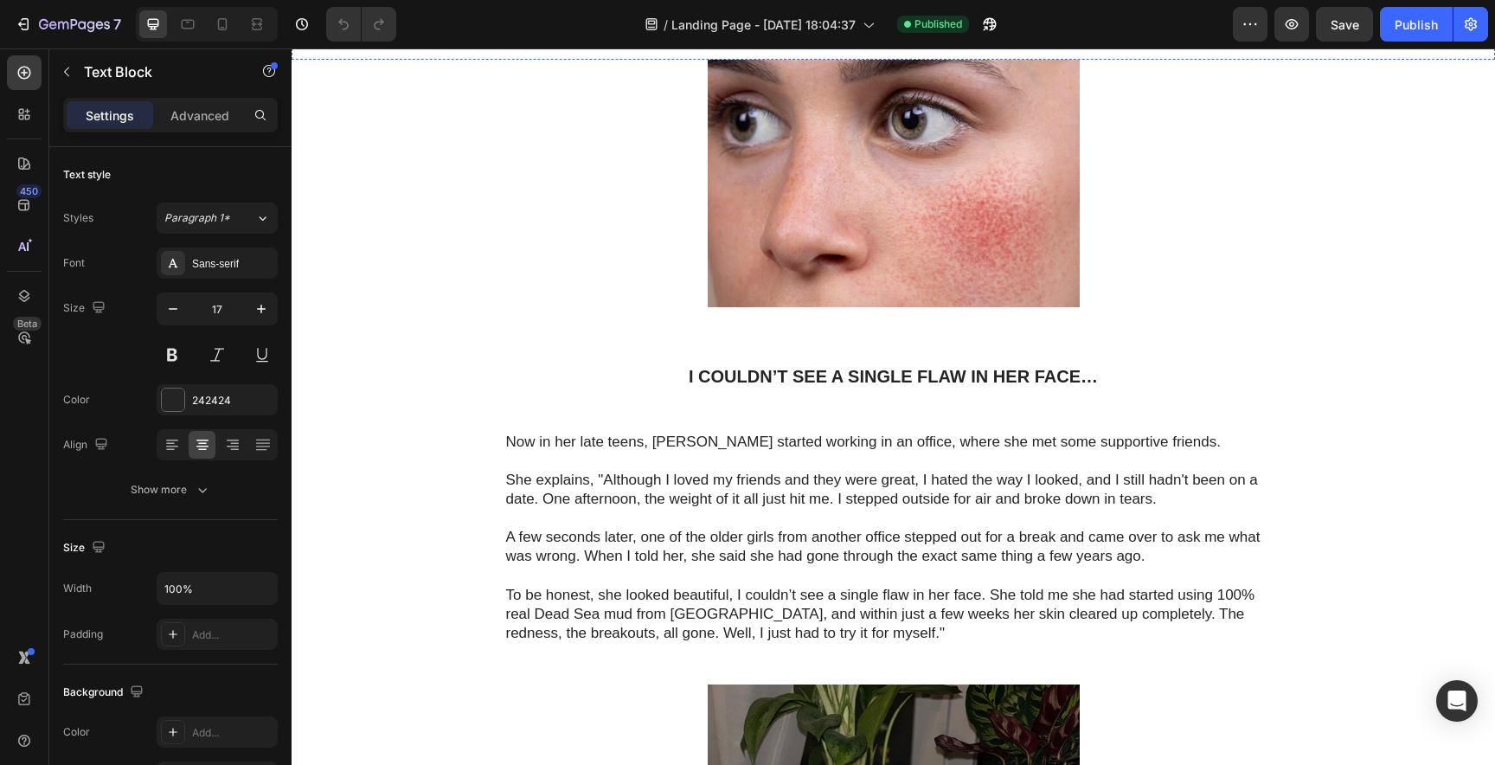
scroll to position [1505, 0]
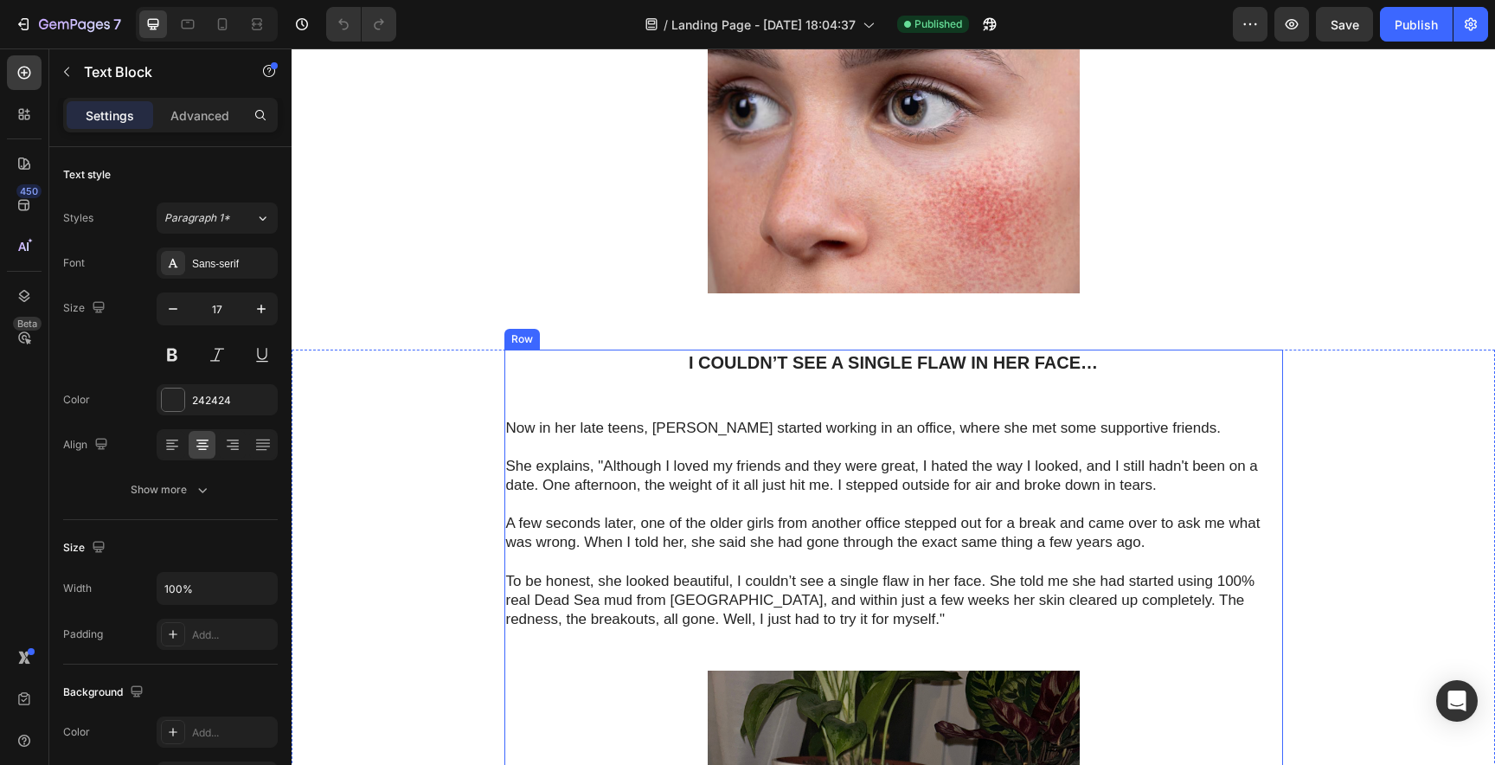
click at [737, 350] on h1 "I Couldn’t See a Single Flaw in Her Face…" at bounding box center [893, 363] width 779 height 26
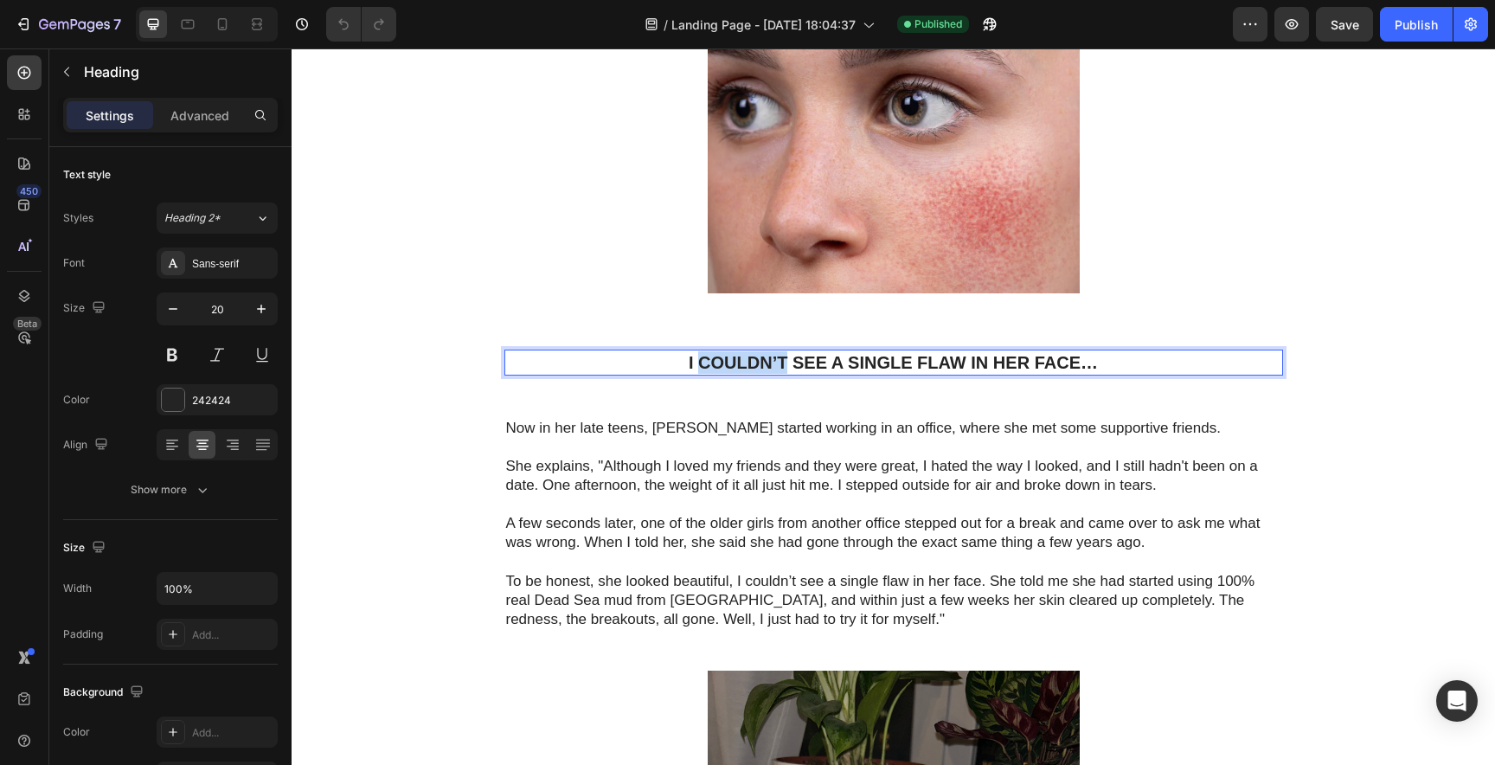
click at [737, 350] on h1 "I Couldn’t See a Single Flaw in Her Face…" at bounding box center [893, 363] width 779 height 26
click at [737, 351] on p "I Couldn’t See a Single Flaw in Her Face…" at bounding box center [893, 362] width 775 height 22
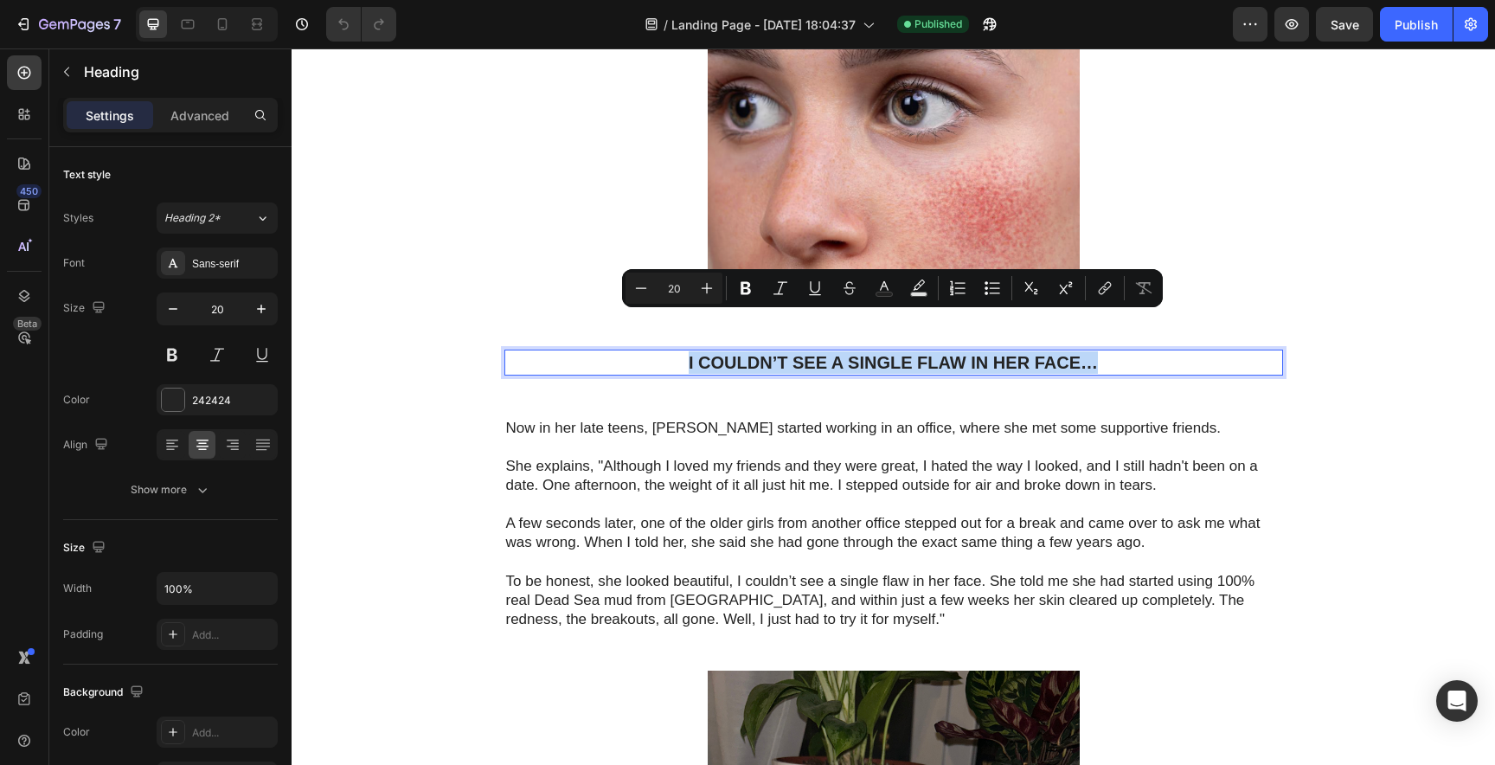
copy p "I Couldn’t See a Single Flaw in Her Face…"
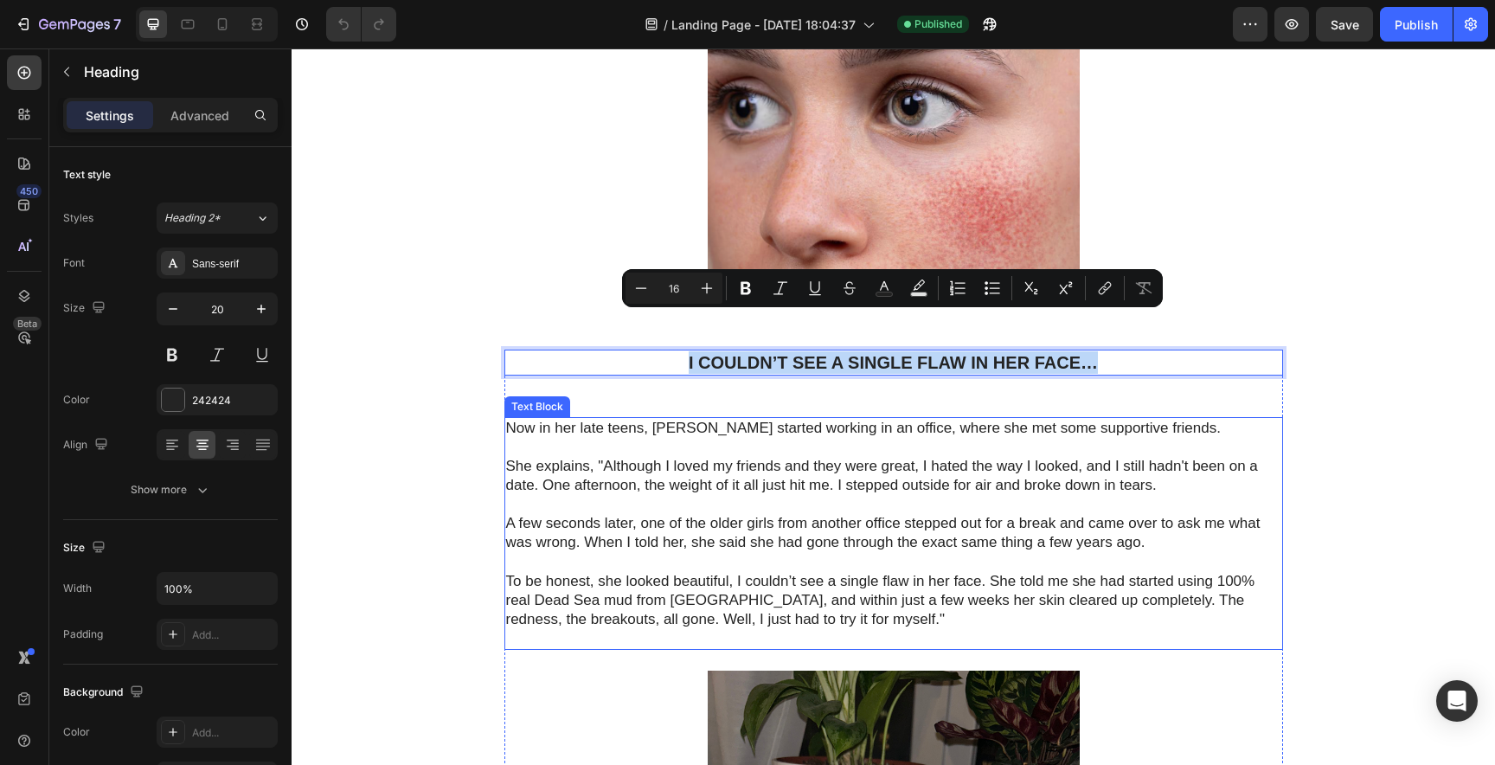
click at [530, 419] on p "Now in her late teens, [PERSON_NAME] started working in an office, where she me…" at bounding box center [893, 466] width 775 height 95
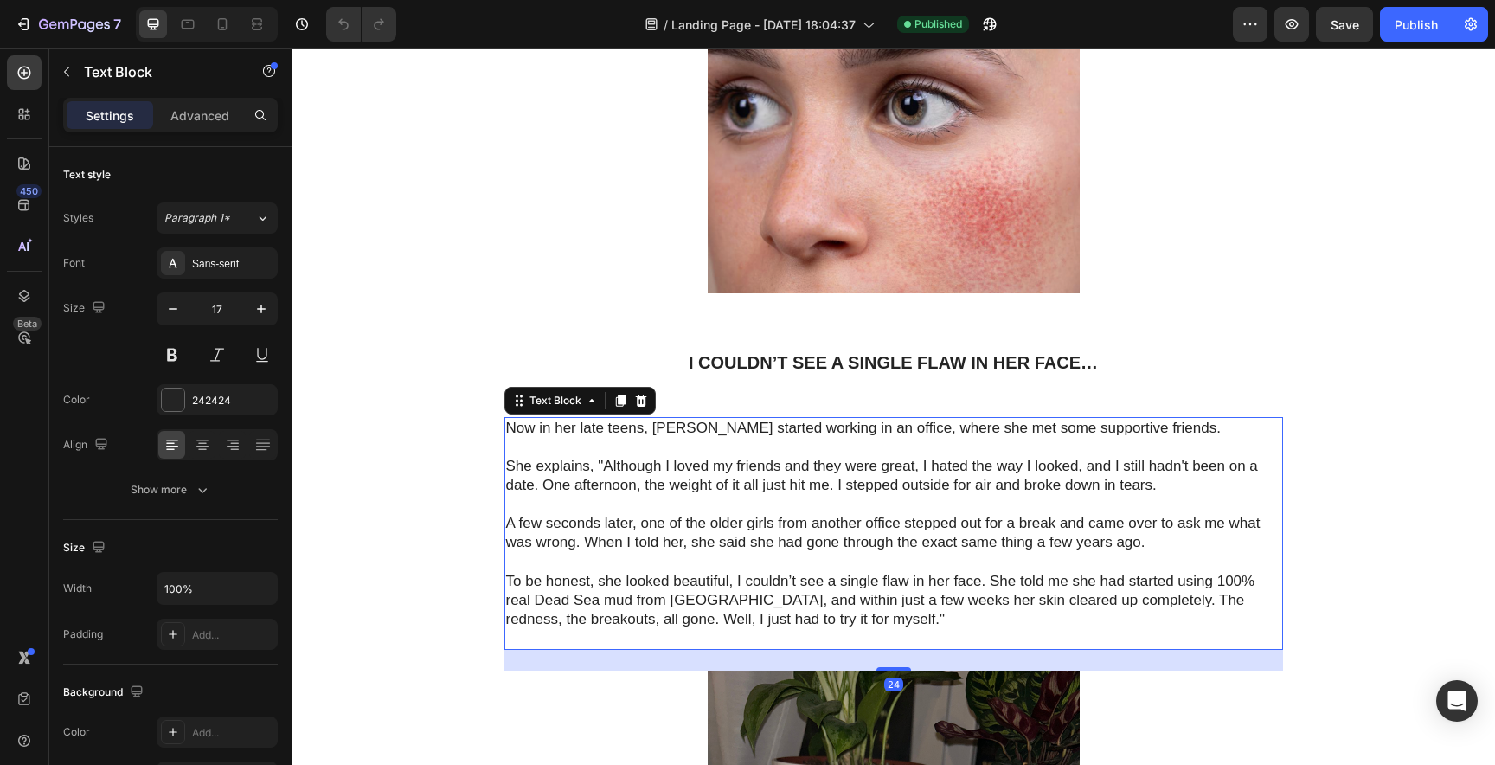
click at [530, 419] on p "Now in her late teens, [PERSON_NAME] started working in an office, where she me…" at bounding box center [893, 466] width 775 height 95
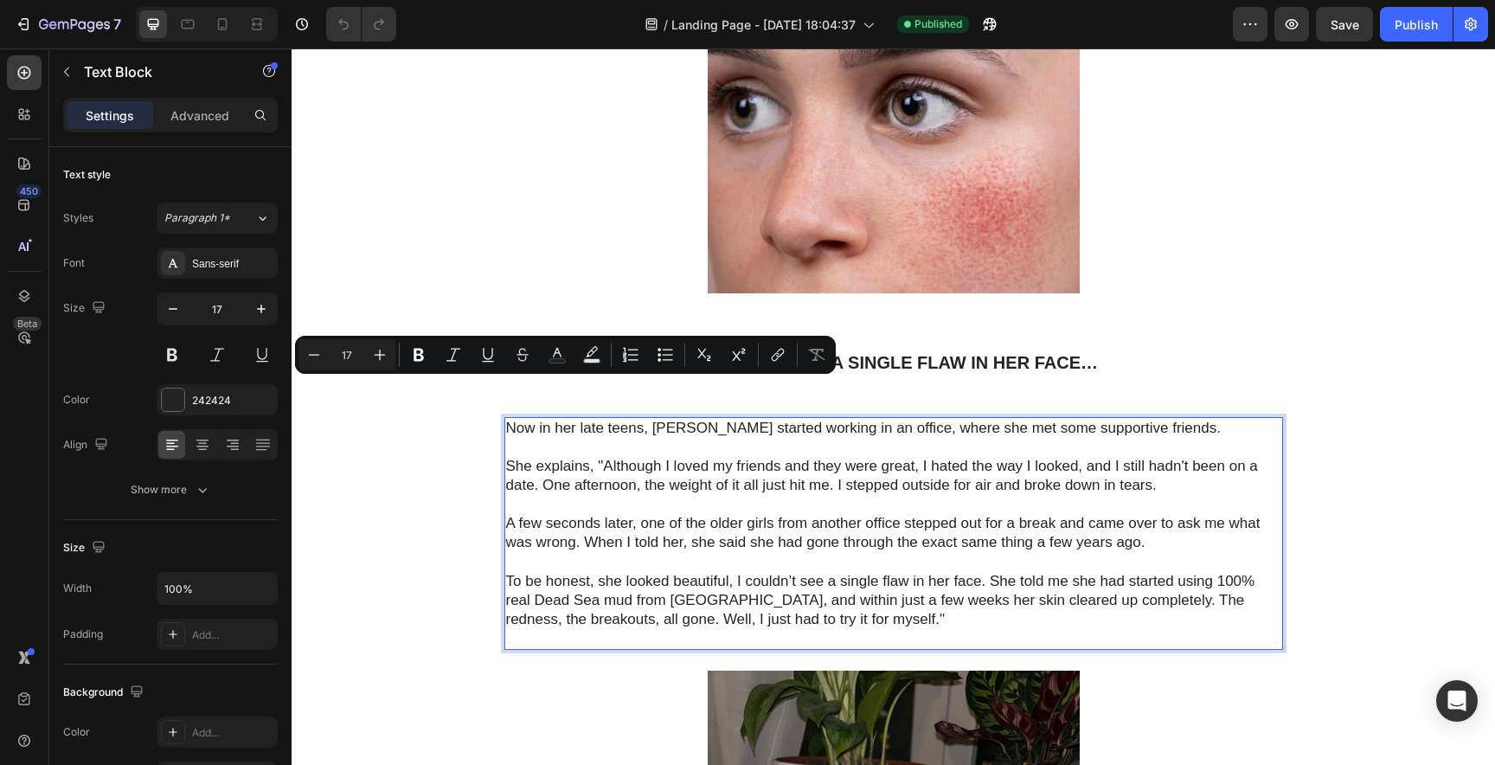
click at [511, 419] on p "Now in her late teens, [PERSON_NAME] started working in an office, where she me…" at bounding box center [893, 466] width 775 height 95
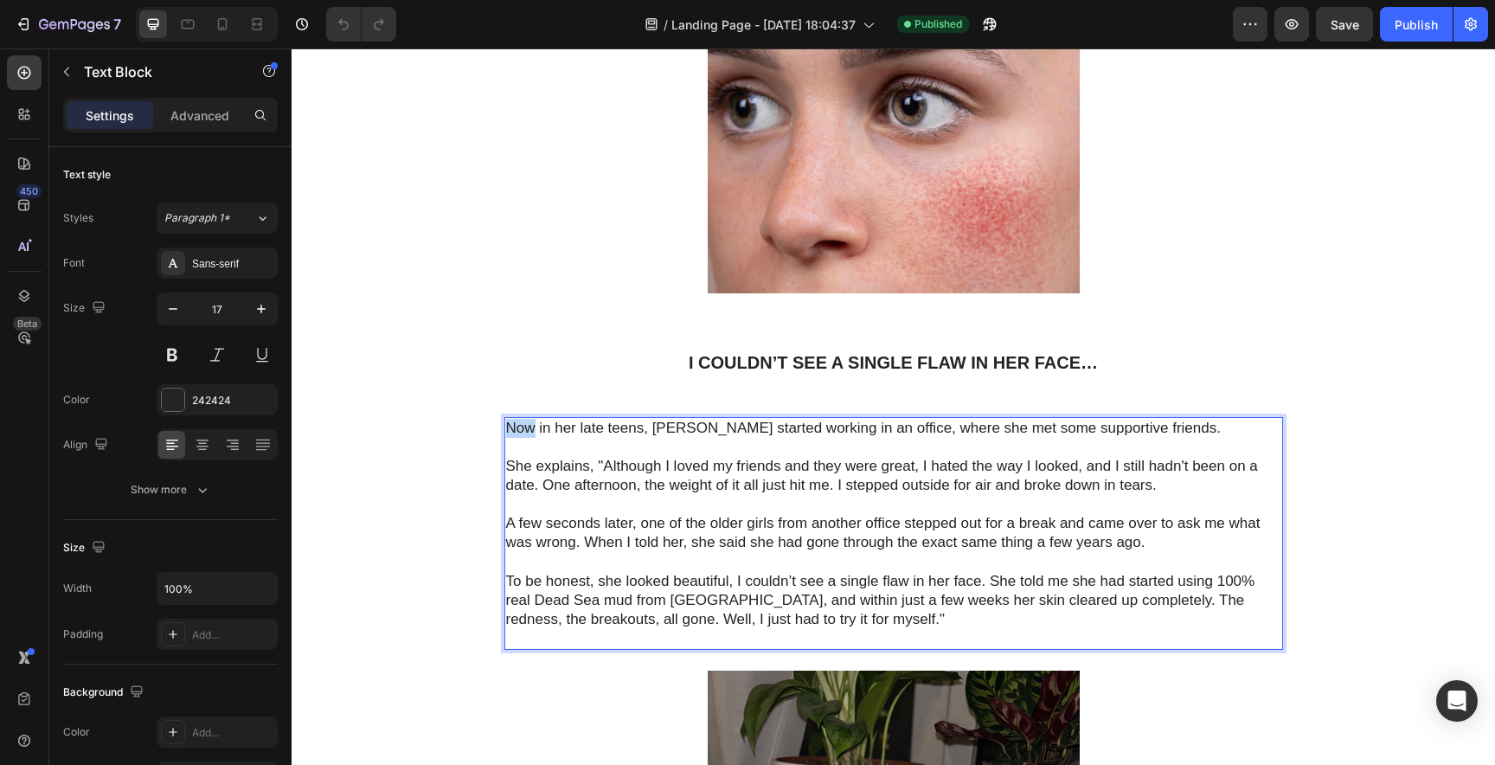
click at [511, 419] on p "Now in her late teens, [PERSON_NAME] started working in an office, where she me…" at bounding box center [893, 466] width 775 height 95
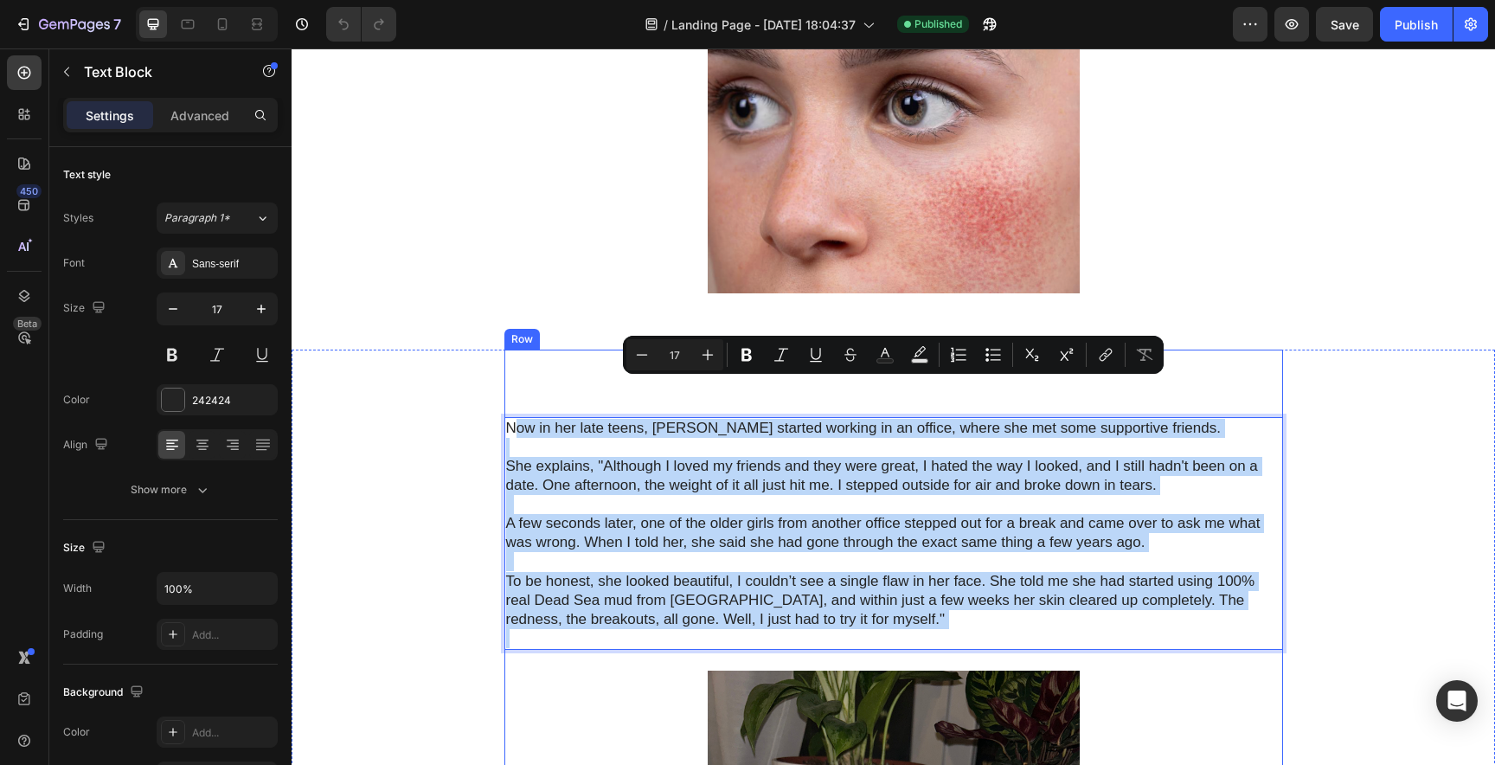
drag, startPoint x: 511, startPoint y: 389, endPoint x: 780, endPoint y: 624, distance: 356.9
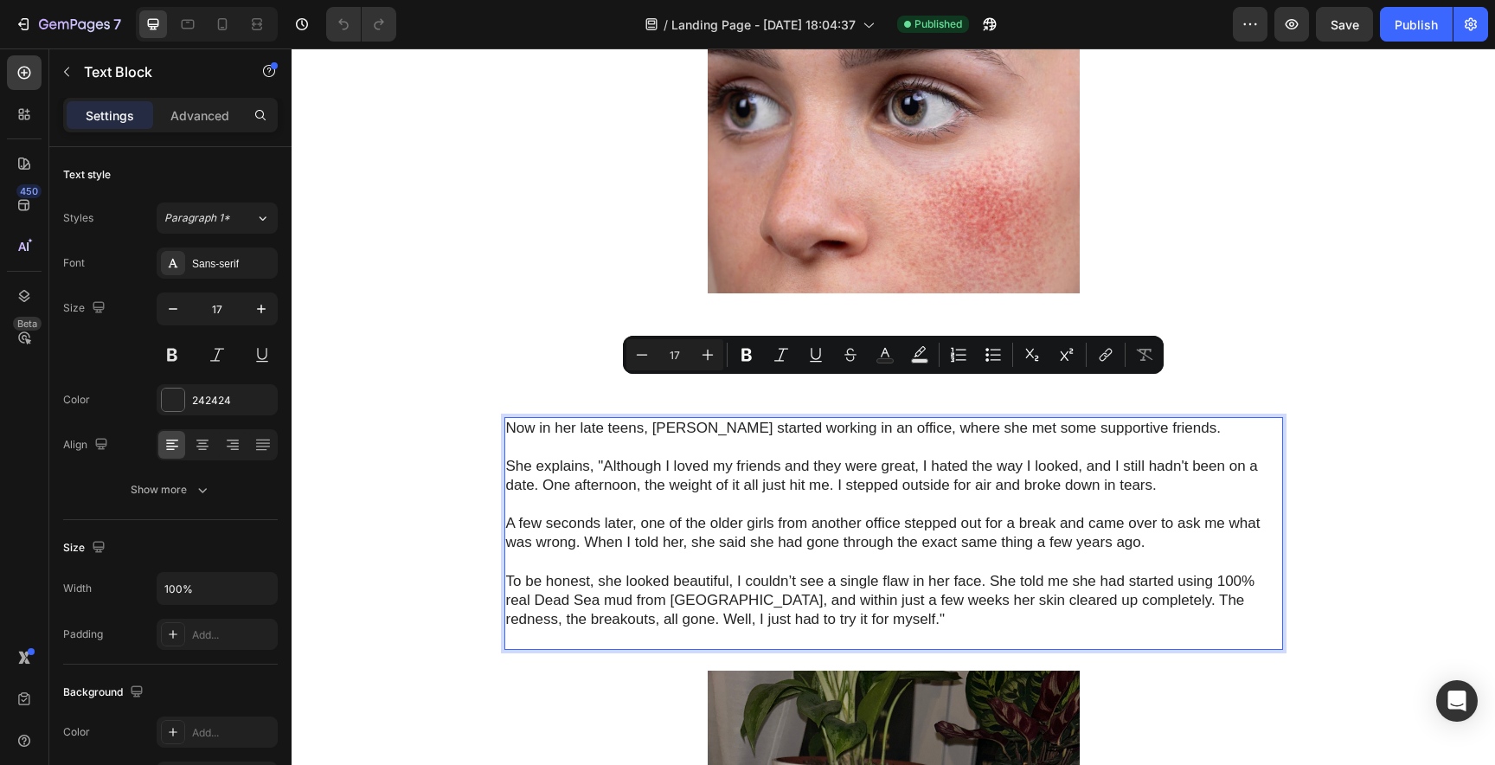
click at [507, 419] on p "Now in her late teens, [PERSON_NAME] started working in an office, where she me…" at bounding box center [893, 466] width 775 height 95
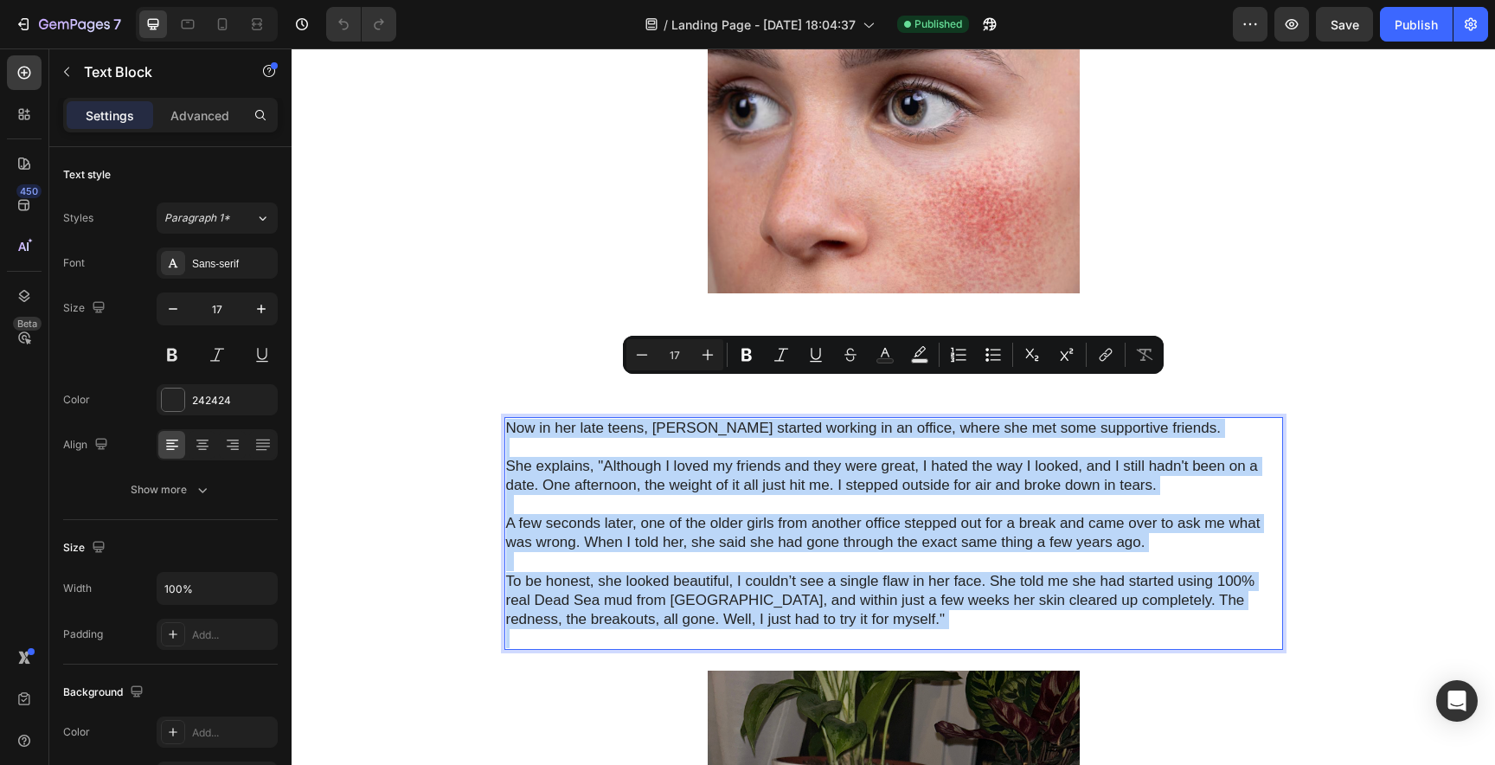
drag, startPoint x: 507, startPoint y: 389, endPoint x: 837, endPoint y: 611, distance: 397.2
click at [837, 611] on div "Now in her late teens, [PERSON_NAME] started working in an office, where she me…" at bounding box center [893, 533] width 779 height 233
copy div "Now in her late teens, [PERSON_NAME] started working in an office, where she me…"
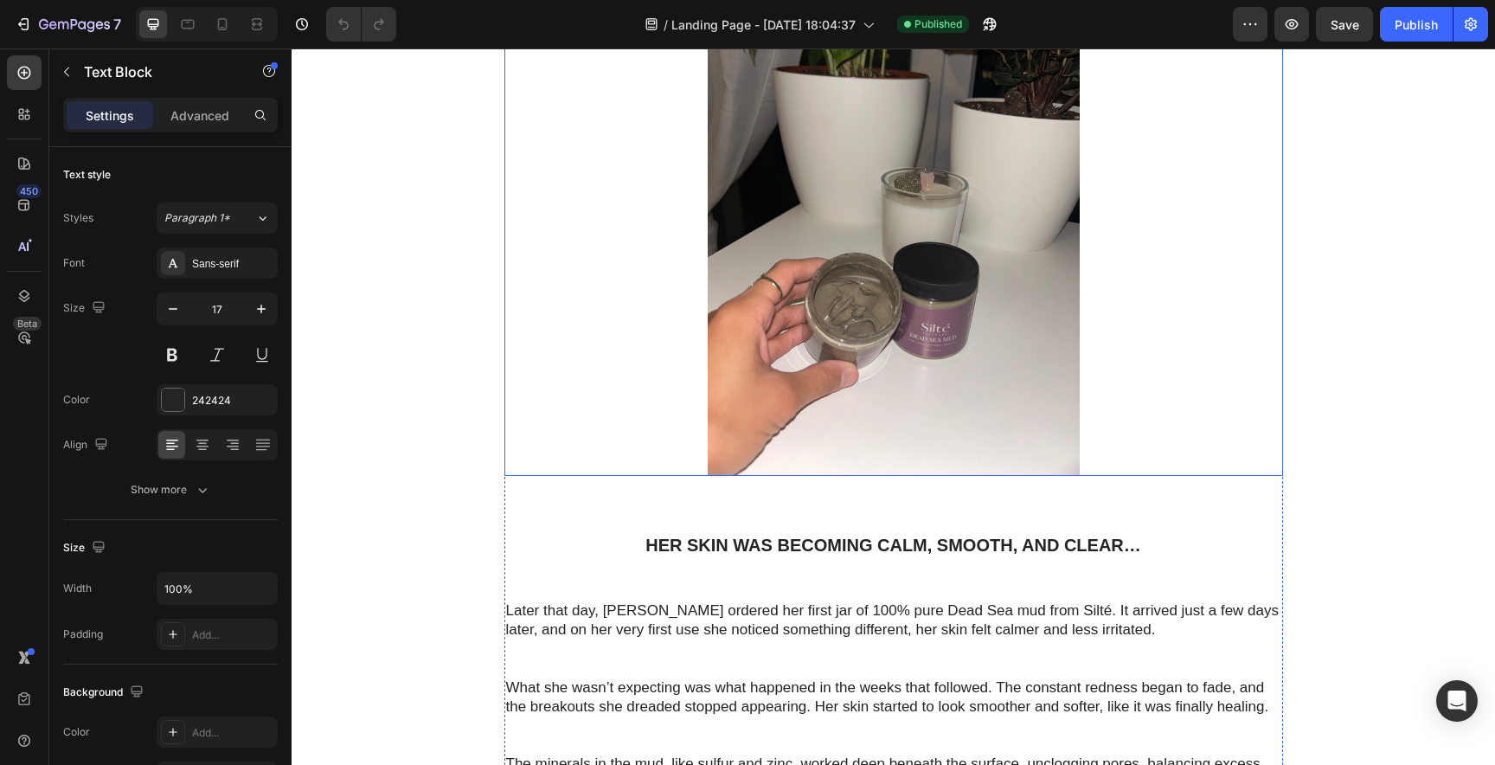
scroll to position [2244, 0]
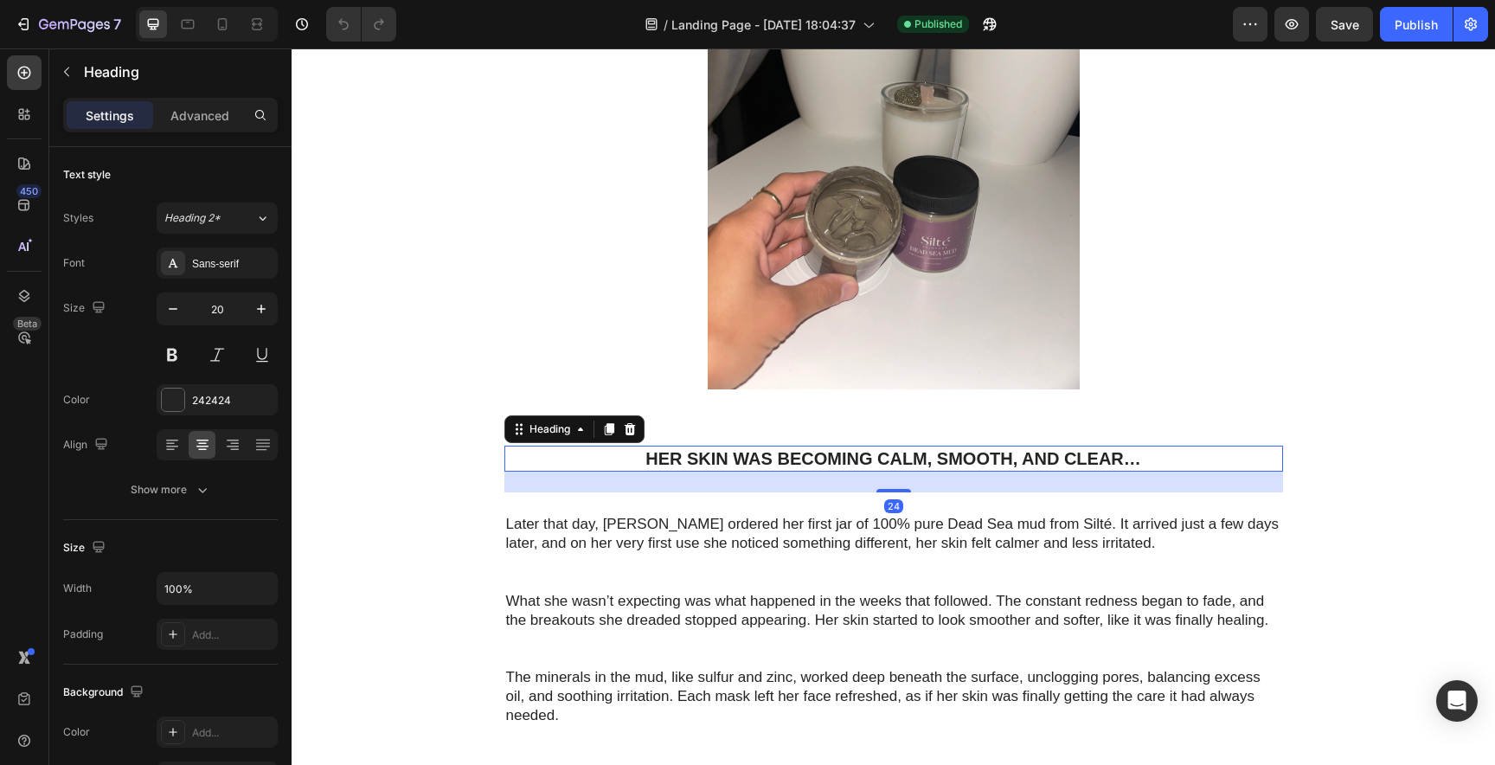
click at [722, 464] on h1 "Her skin was becoming calm, smooth, and clear…" at bounding box center [893, 459] width 779 height 26
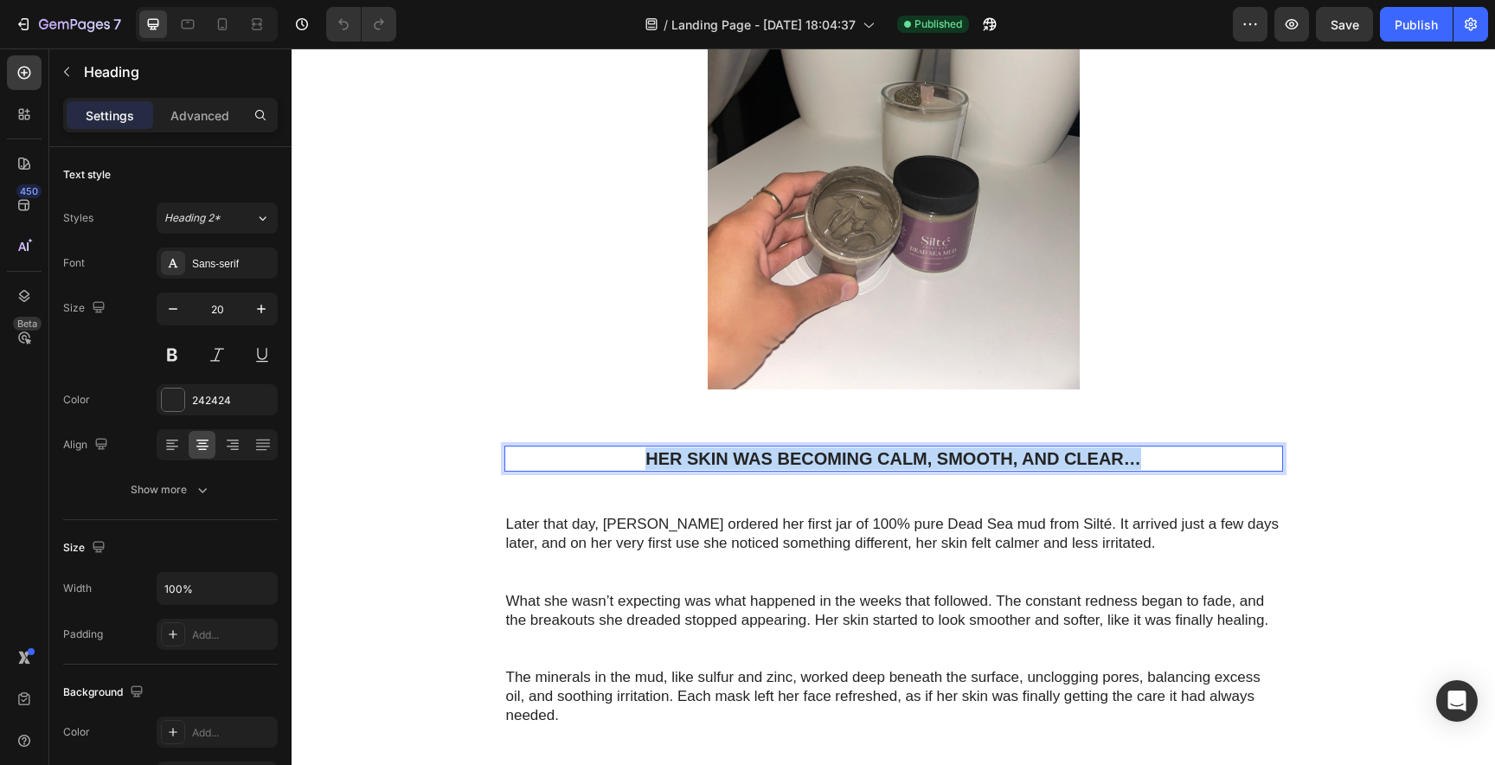
click at [722, 464] on p "Her skin was becoming calm, smooth, and clear…" at bounding box center [893, 458] width 775 height 22
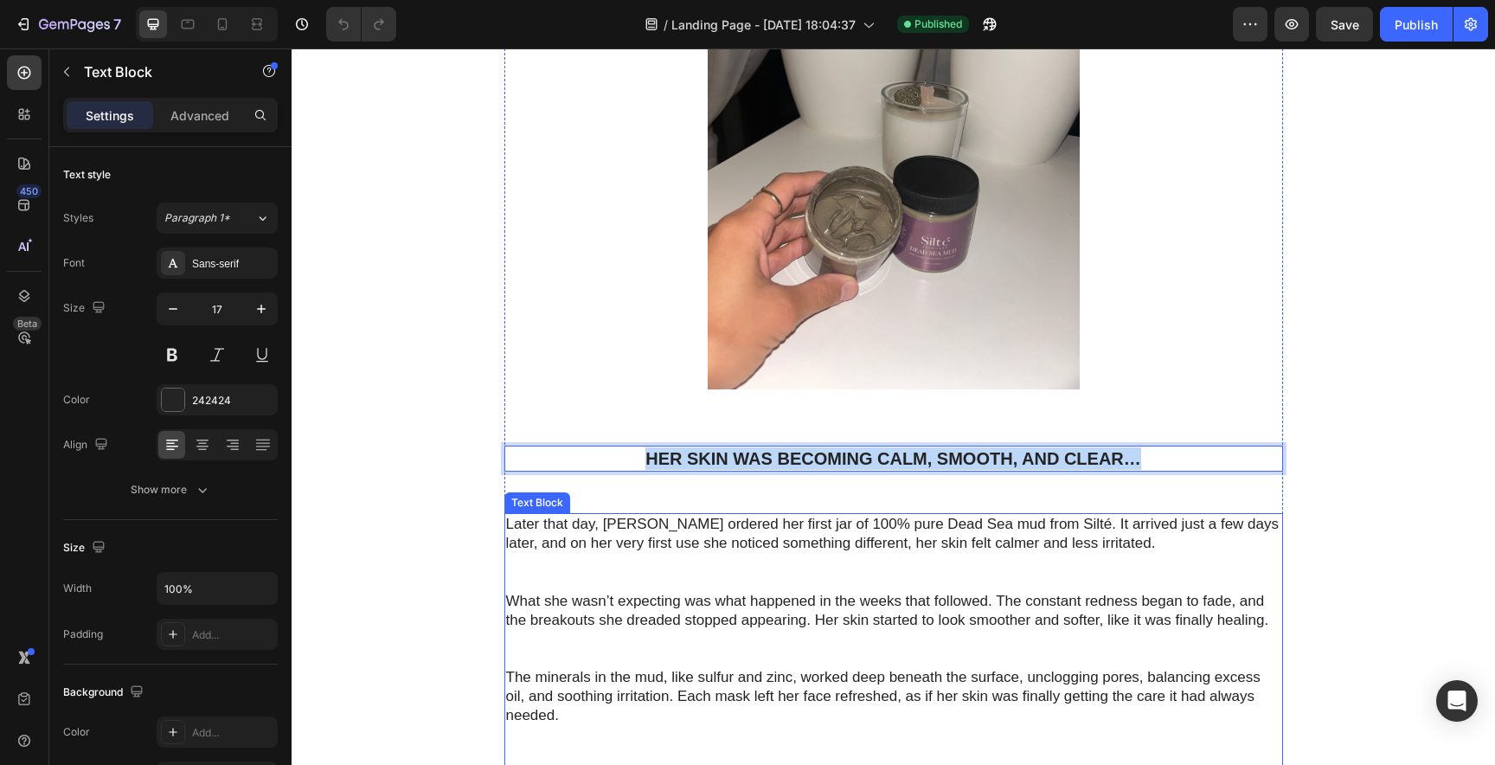
click at [526, 526] on p "Later that day, [PERSON_NAME] ordered her first jar of 100% pure Dead Sea mud f…" at bounding box center [893, 553] width 775 height 76
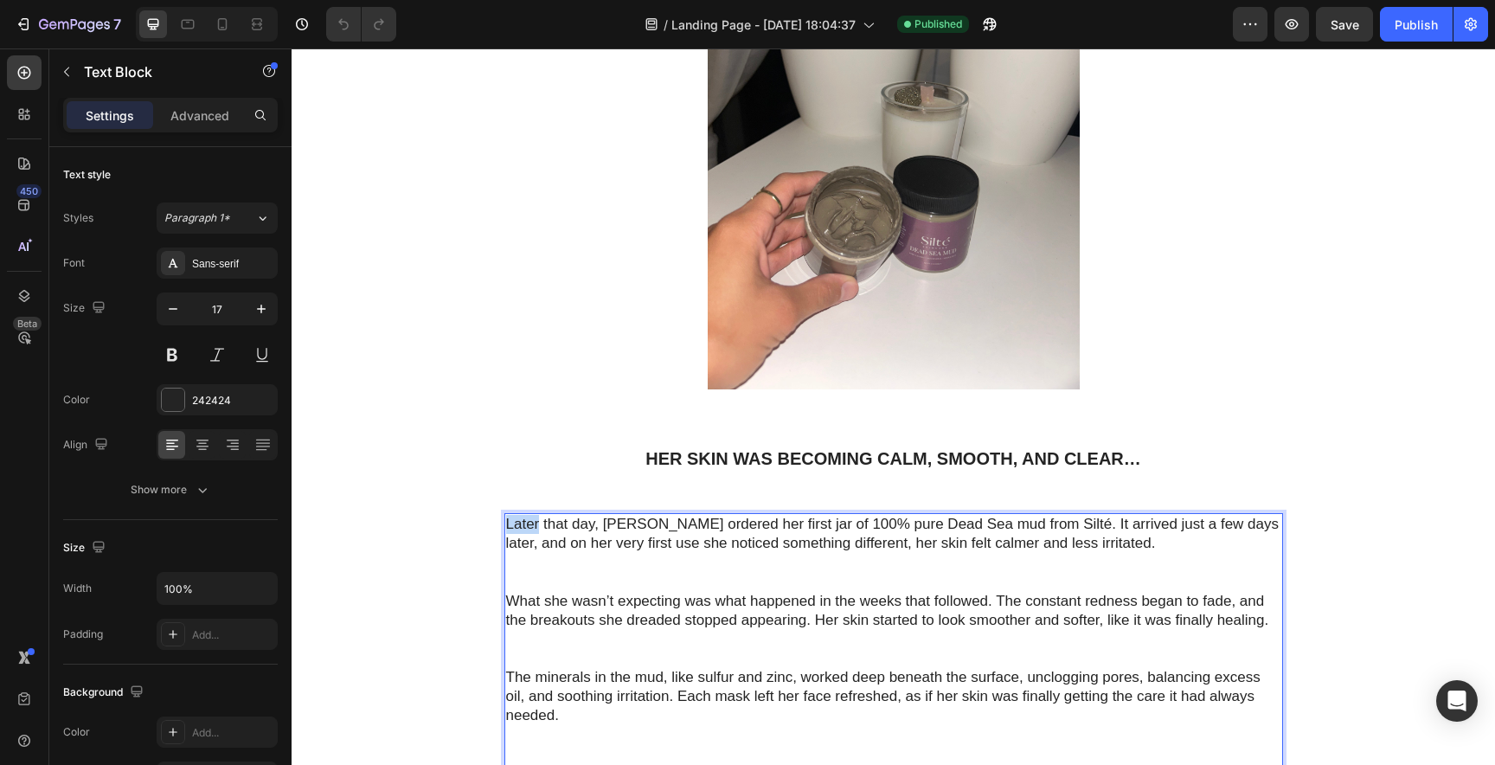
click at [526, 526] on p "Later that day, [PERSON_NAME] ordered her first jar of 100% pure Dead Sea mud f…" at bounding box center [893, 553] width 775 height 76
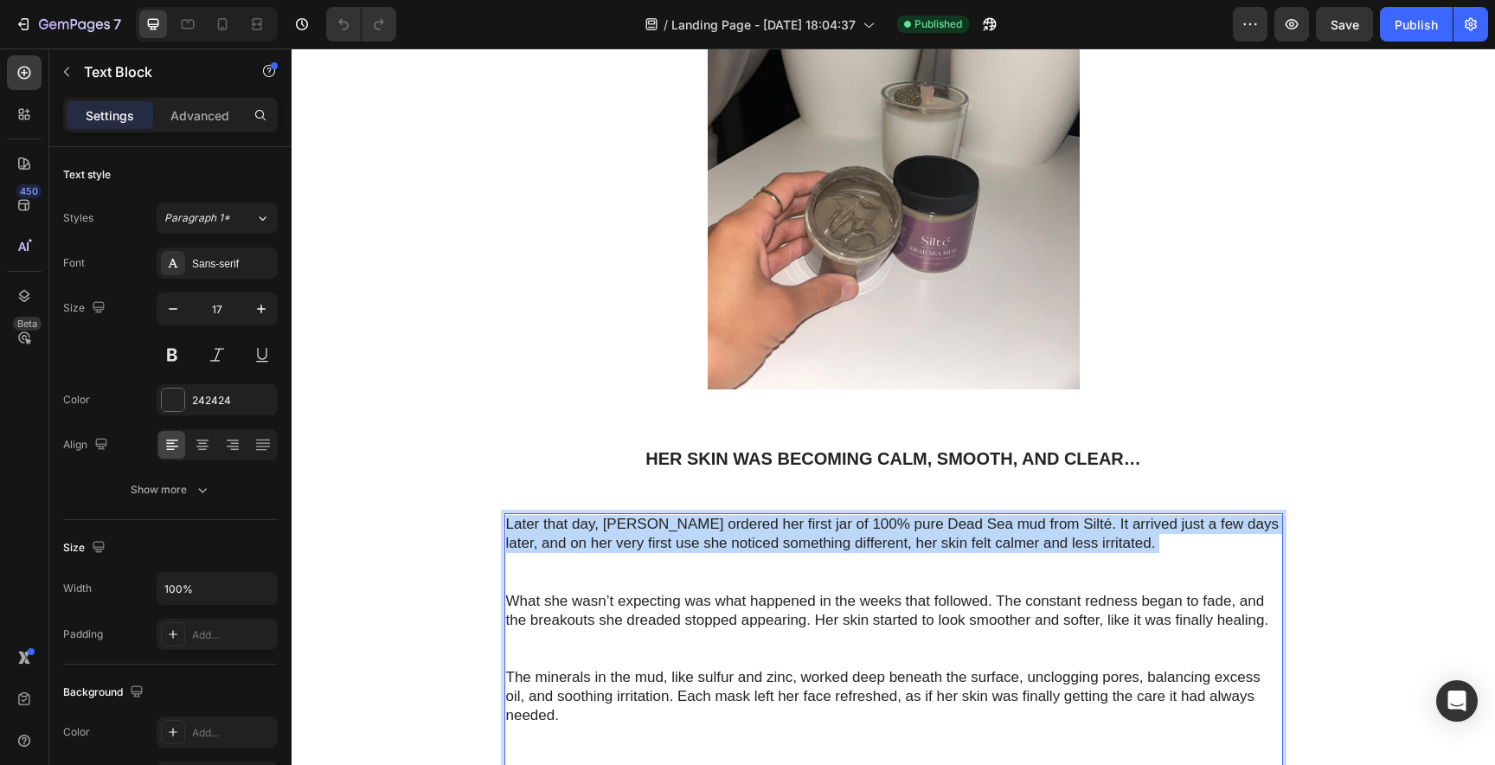
click at [526, 526] on p "Later that day, [PERSON_NAME] ordered her first jar of 100% pure Dead Sea mud f…" at bounding box center [893, 553] width 775 height 76
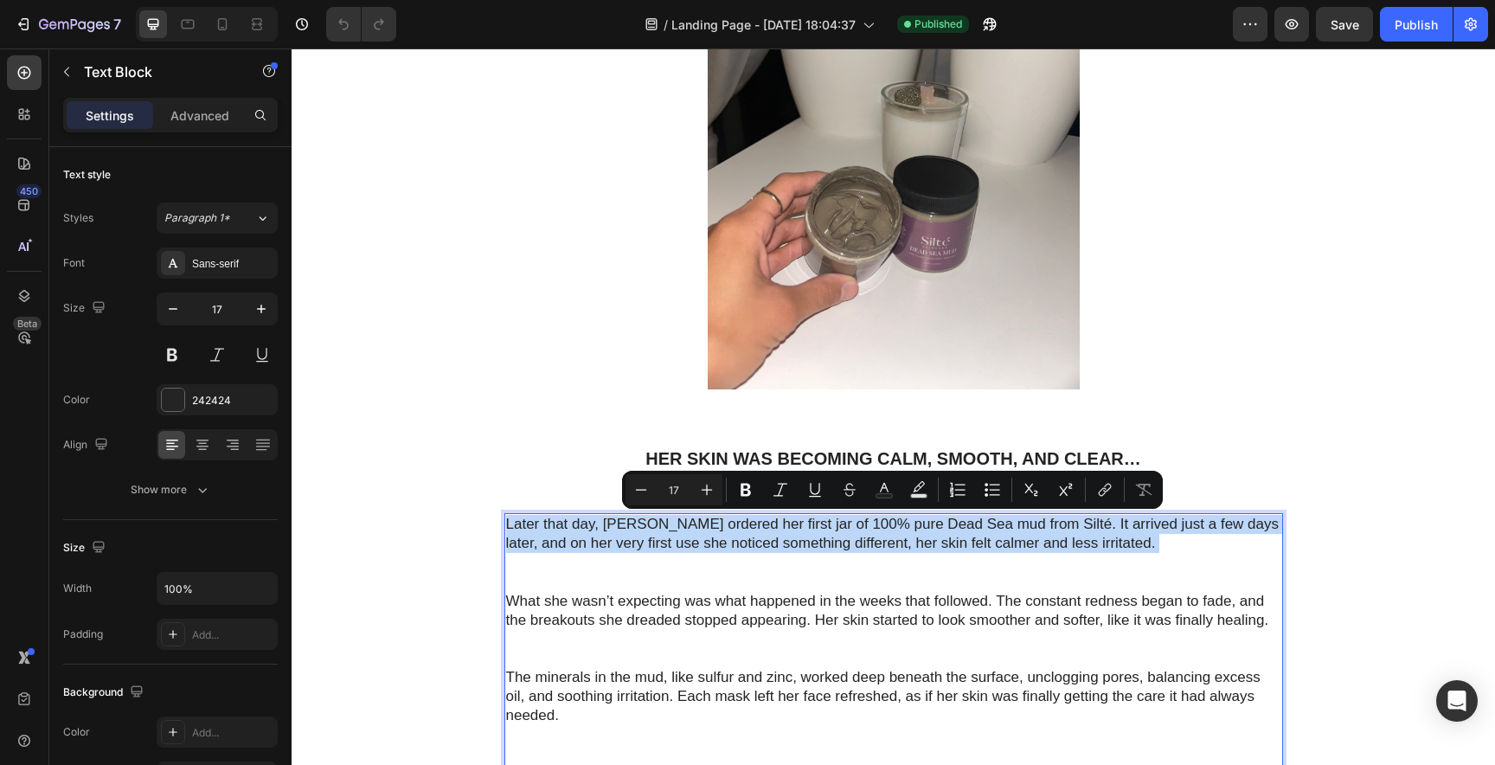
click at [526, 526] on p "Later that day, [PERSON_NAME] ordered her first jar of 100% pure Dead Sea mud f…" at bounding box center [893, 553] width 775 height 76
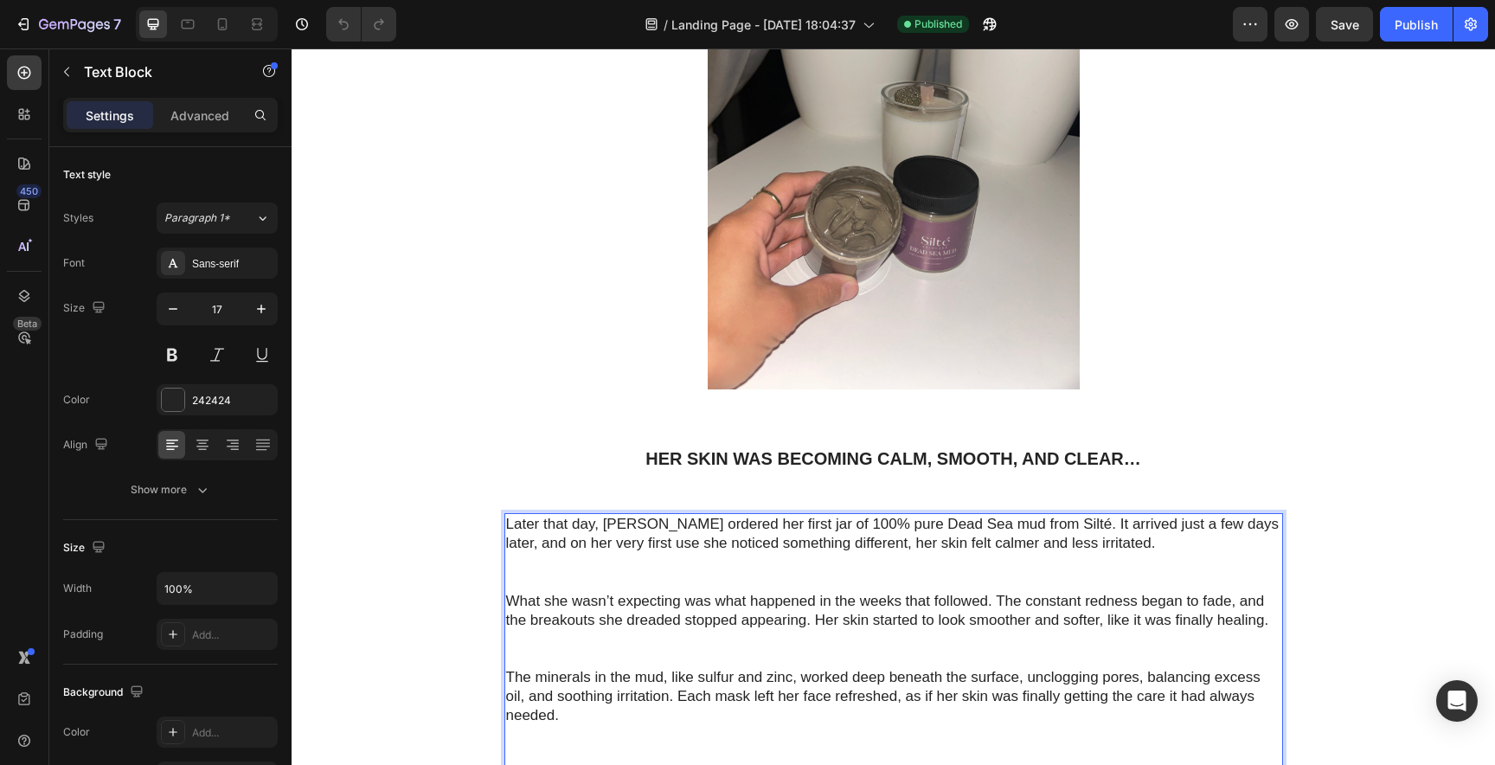
click at [506, 523] on p "Later that day, [PERSON_NAME] ordered her first jar of 100% pure Dead Sea mud f…" at bounding box center [893, 553] width 775 height 76
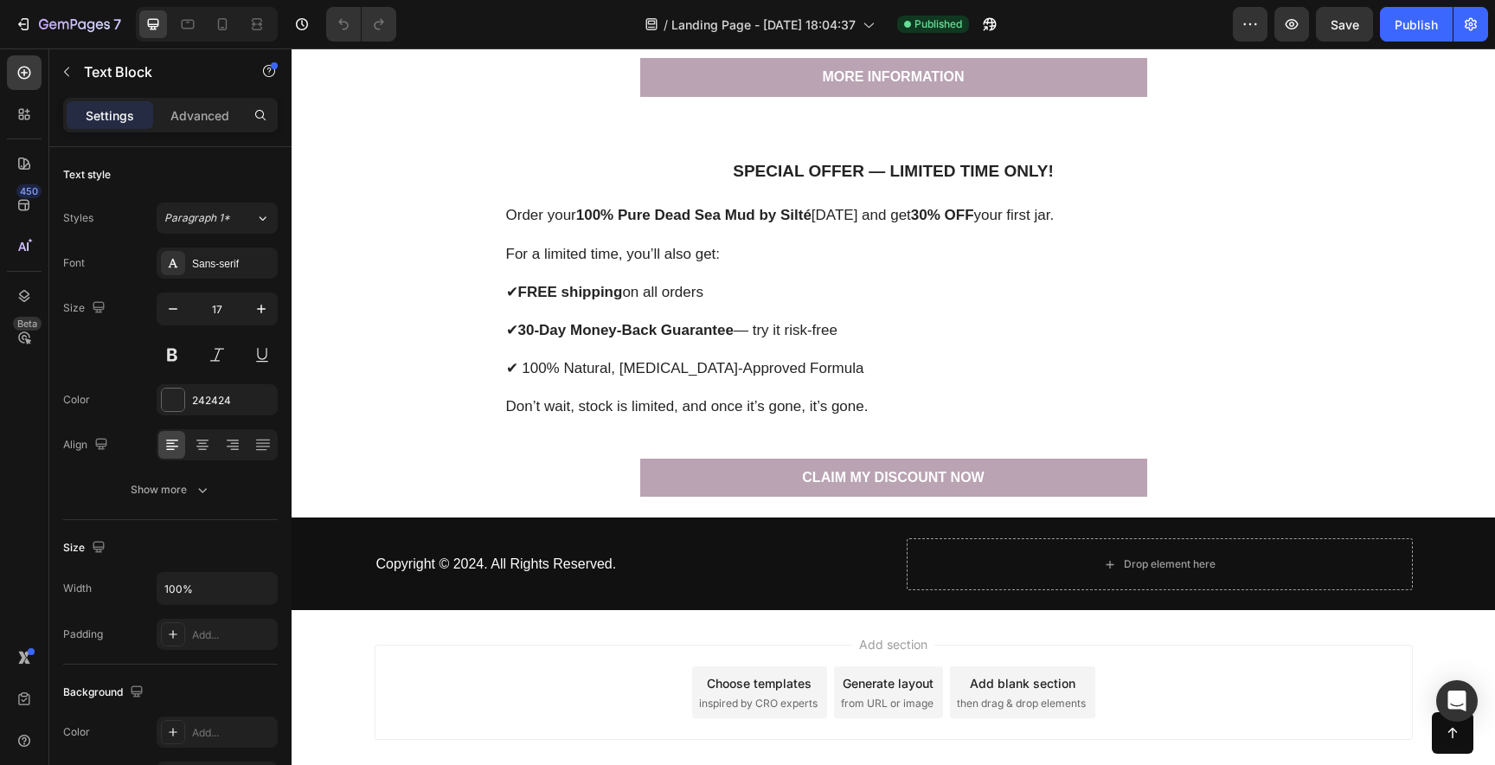
scroll to position [3958, 0]
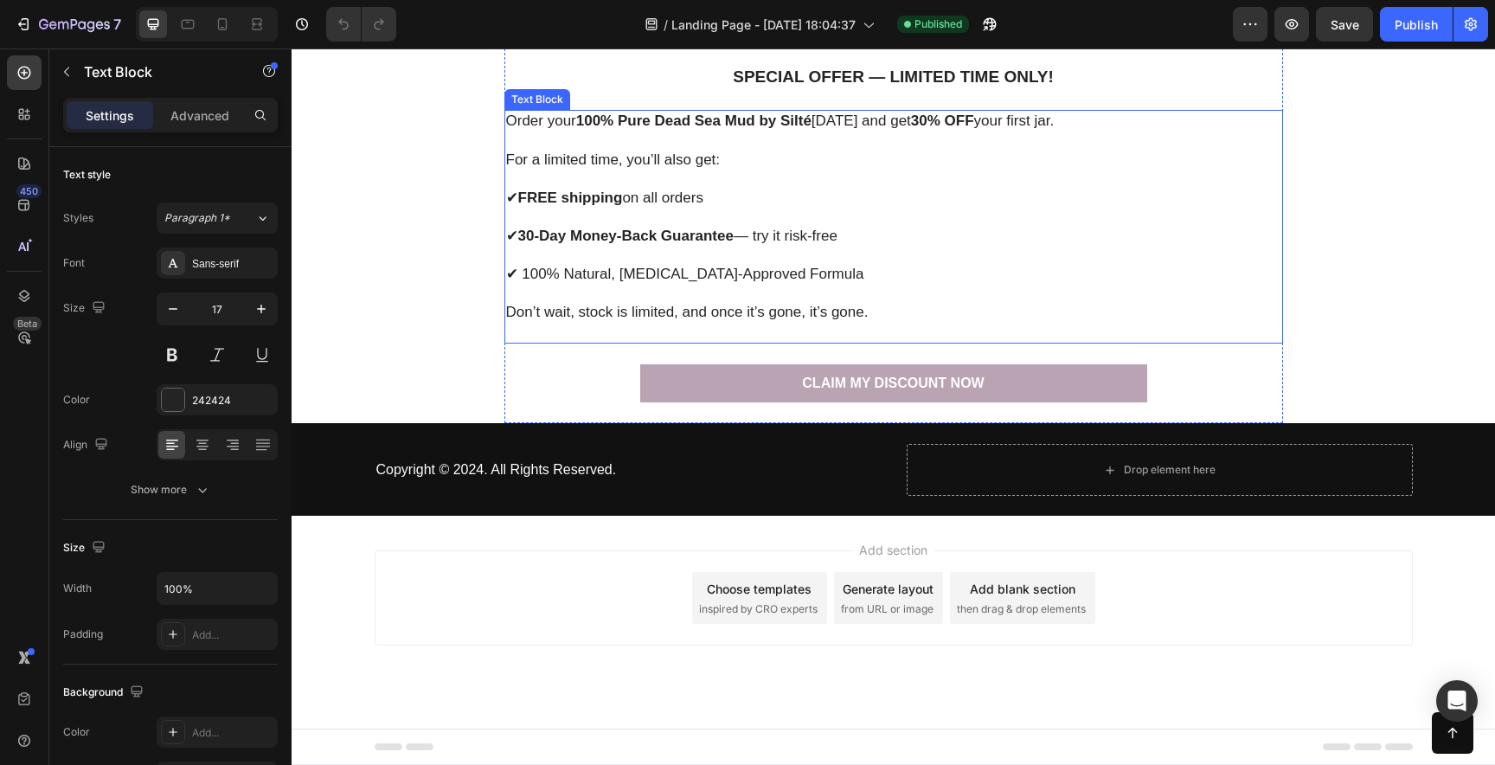
drag, startPoint x: 505, startPoint y: 523, endPoint x: 881, endPoint y: 209, distance: 489.5
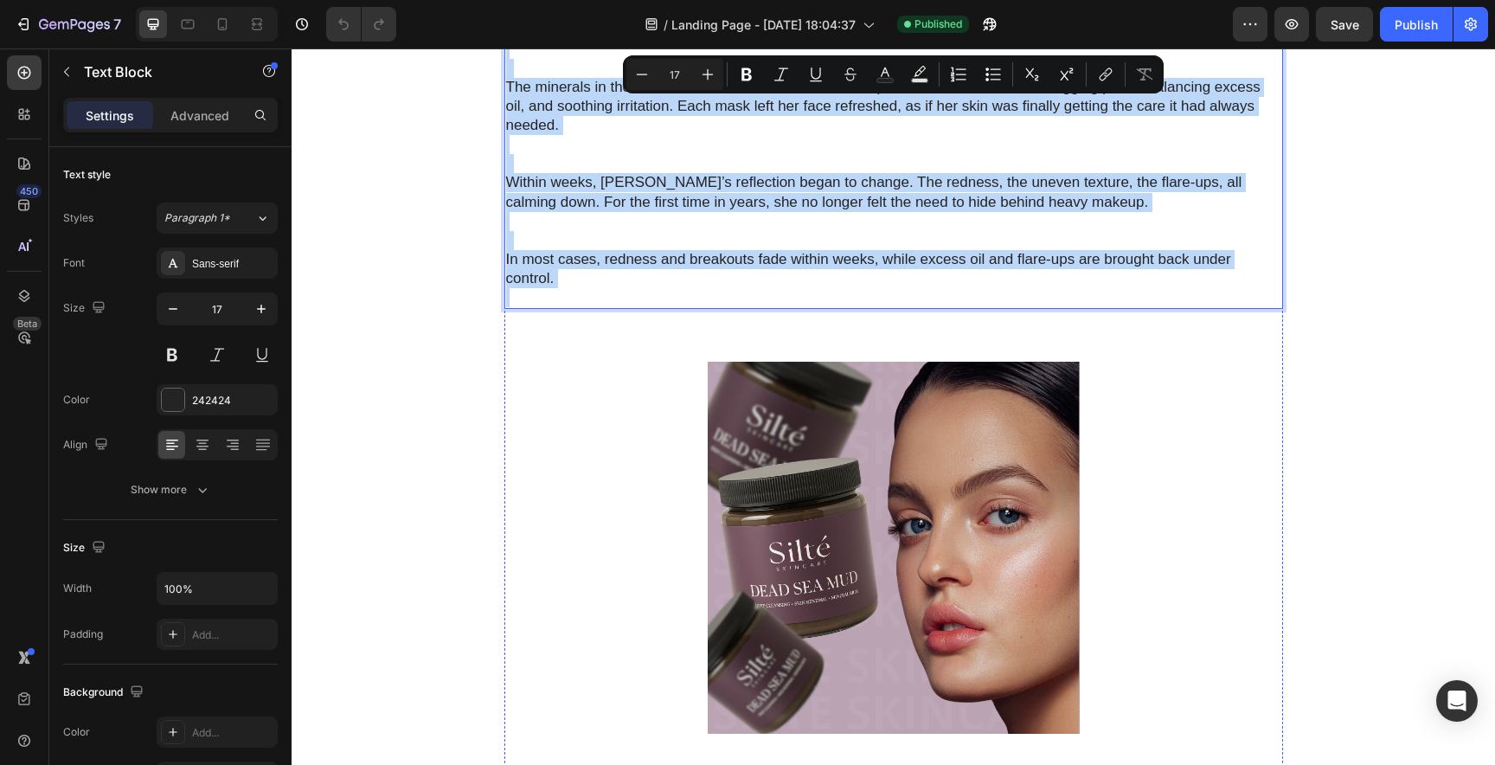
scroll to position [2832, 0]
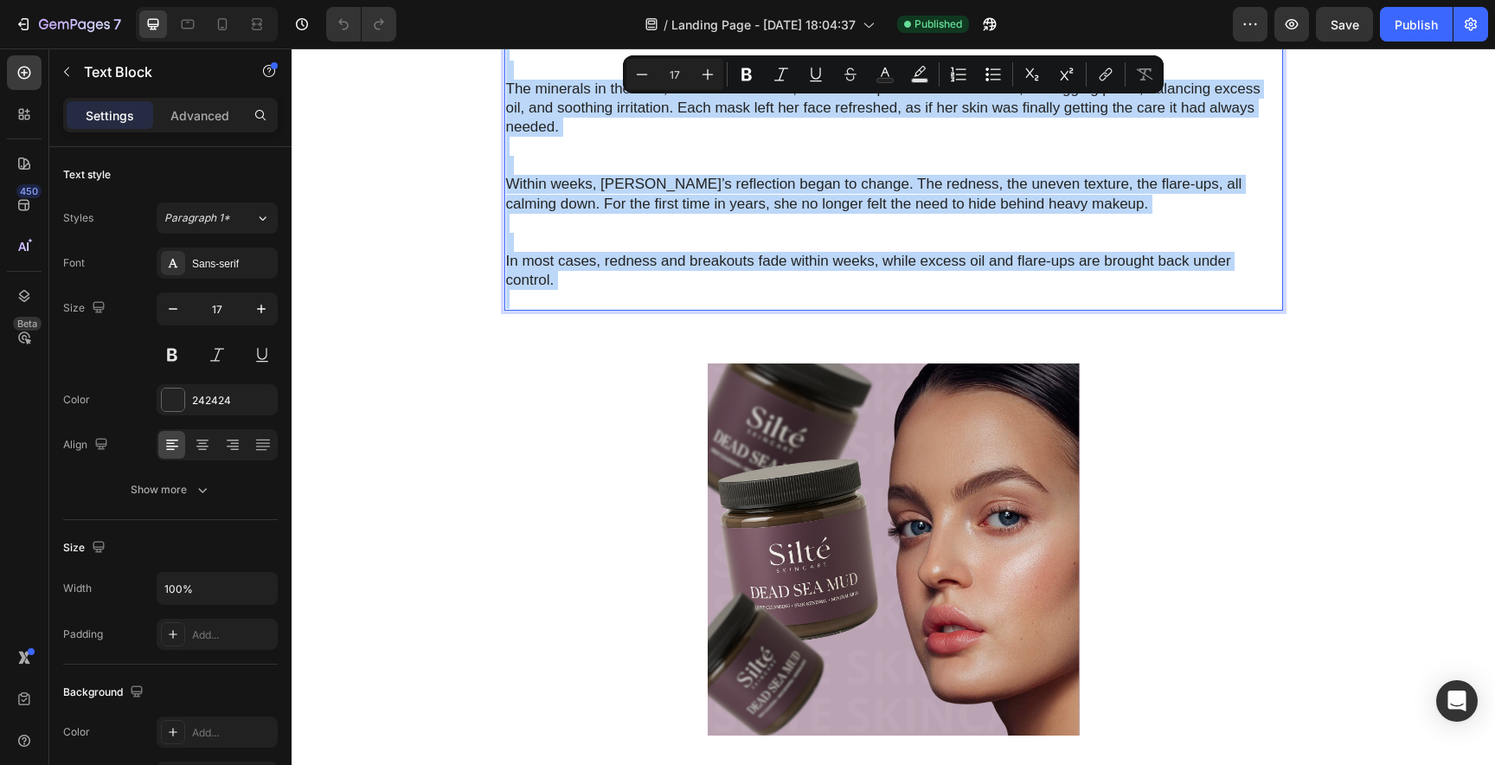
copy div "Lorem ipsu dol, Sitam consect adi elits doe te 092% inci Utla Etd mag aliq Enim…"
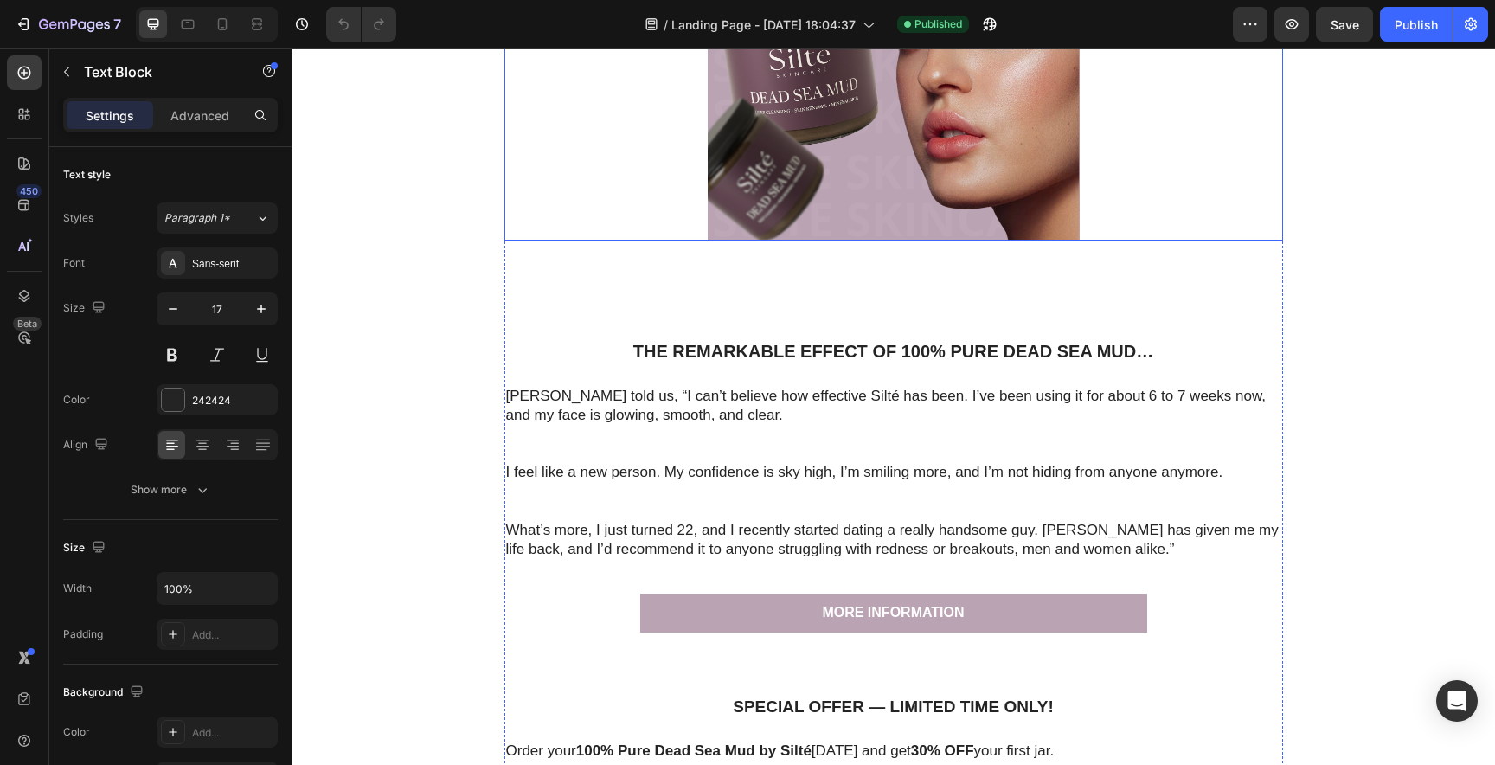
scroll to position [3402, 0]
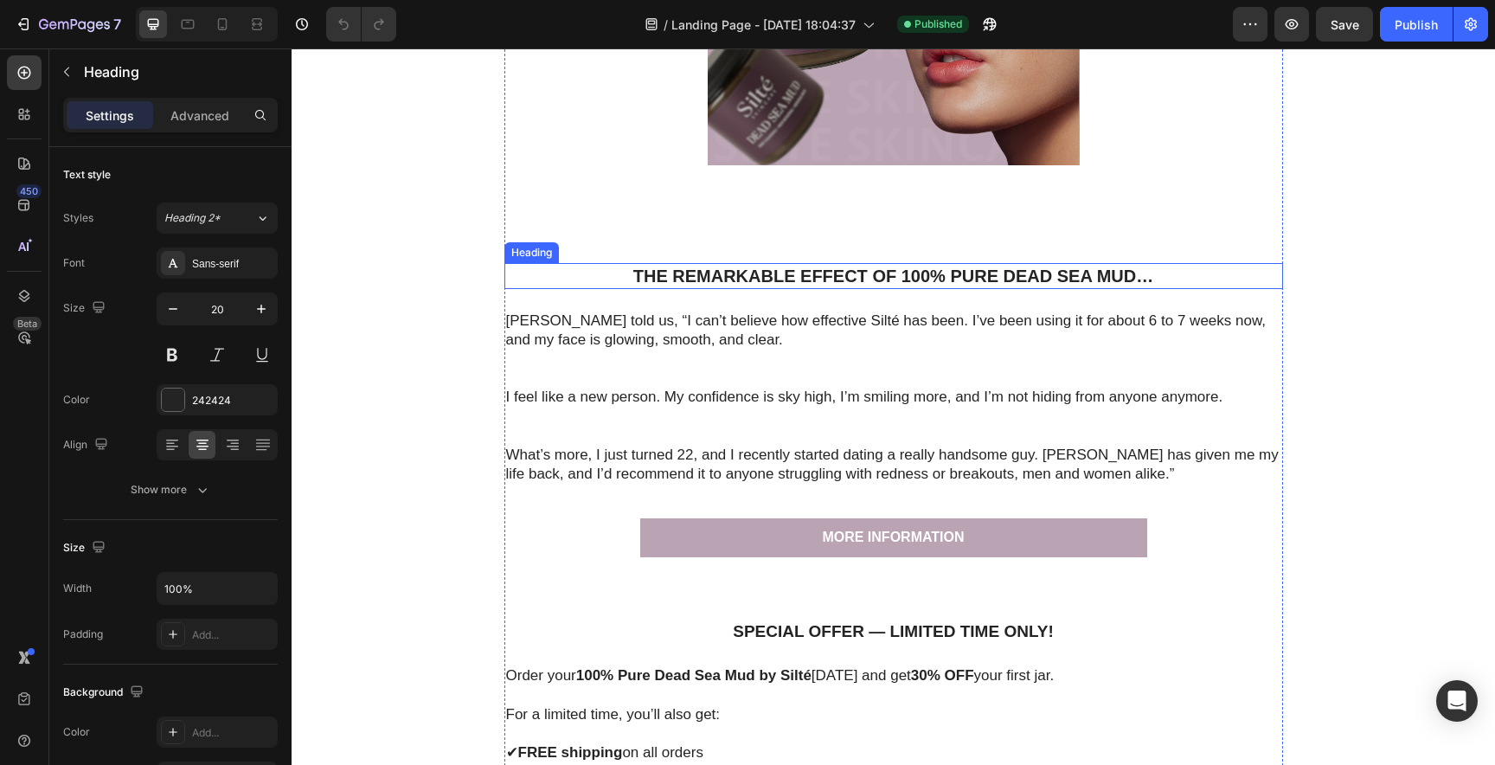
click at [703, 271] on h2 "The Remarkable Effect of 100% Pure Dead Sea Mud…" at bounding box center [893, 276] width 779 height 26
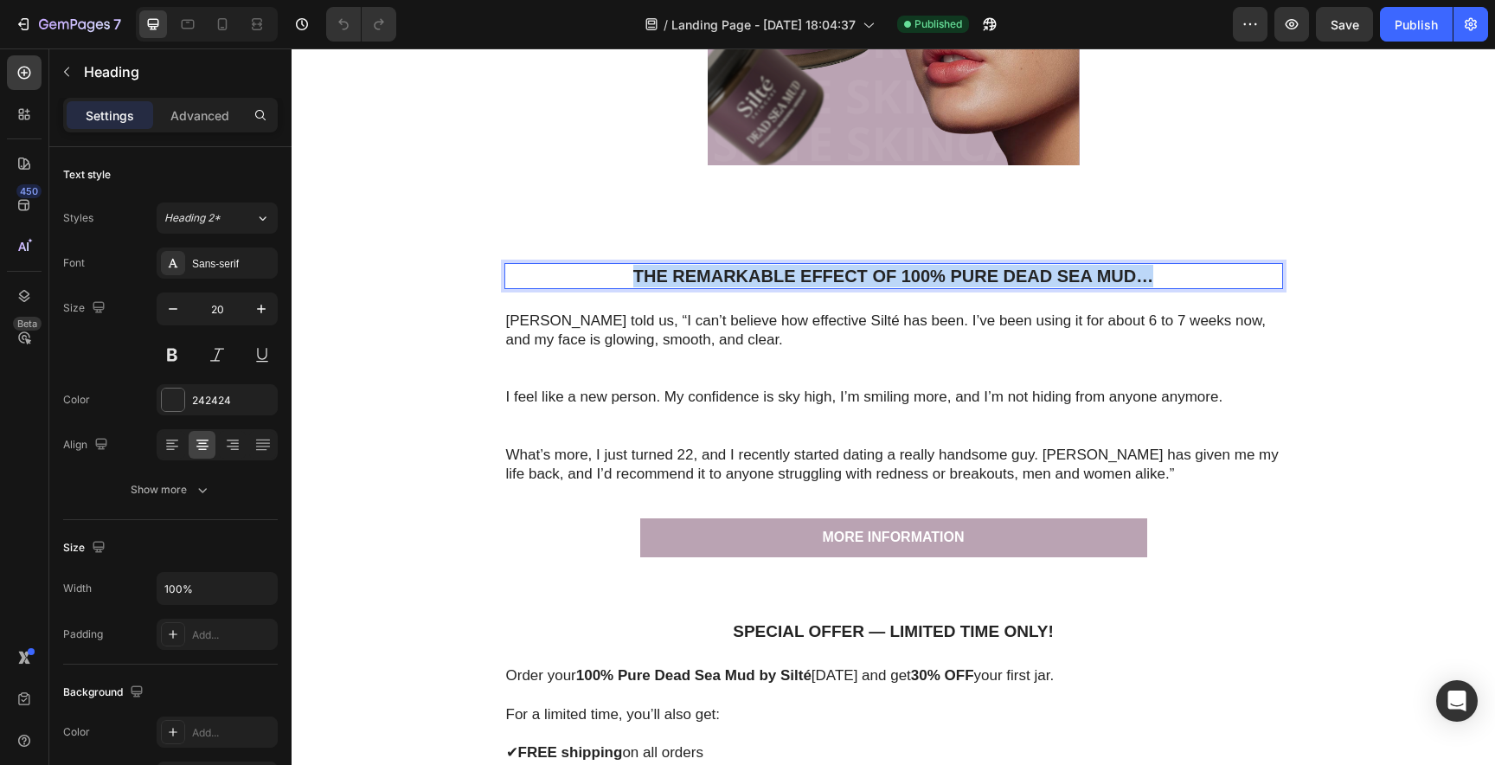
click at [703, 271] on p "The Remarkable Effect of 100% Pure Dead Sea Mud…" at bounding box center [893, 276] width 775 height 22
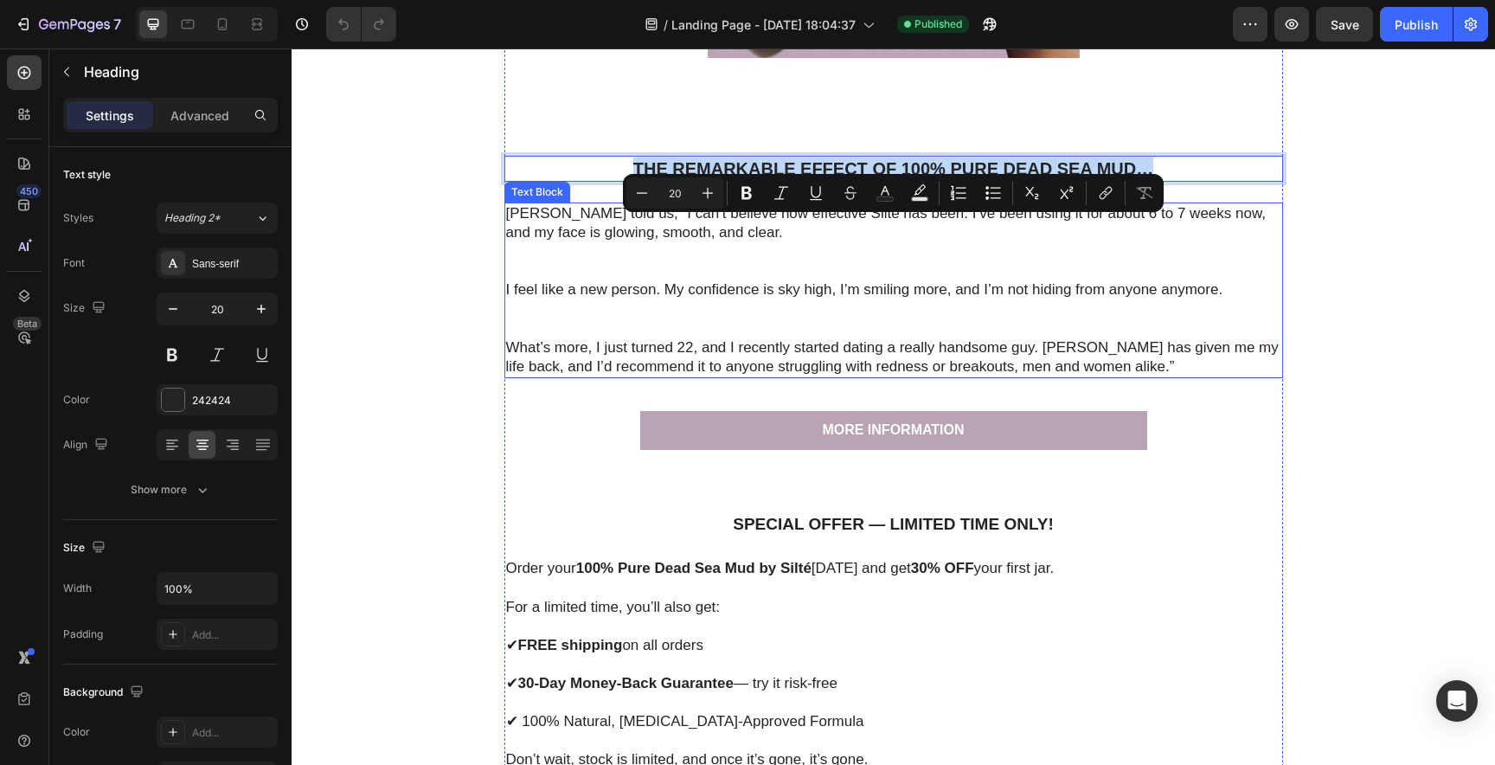
scroll to position [3520, 0]
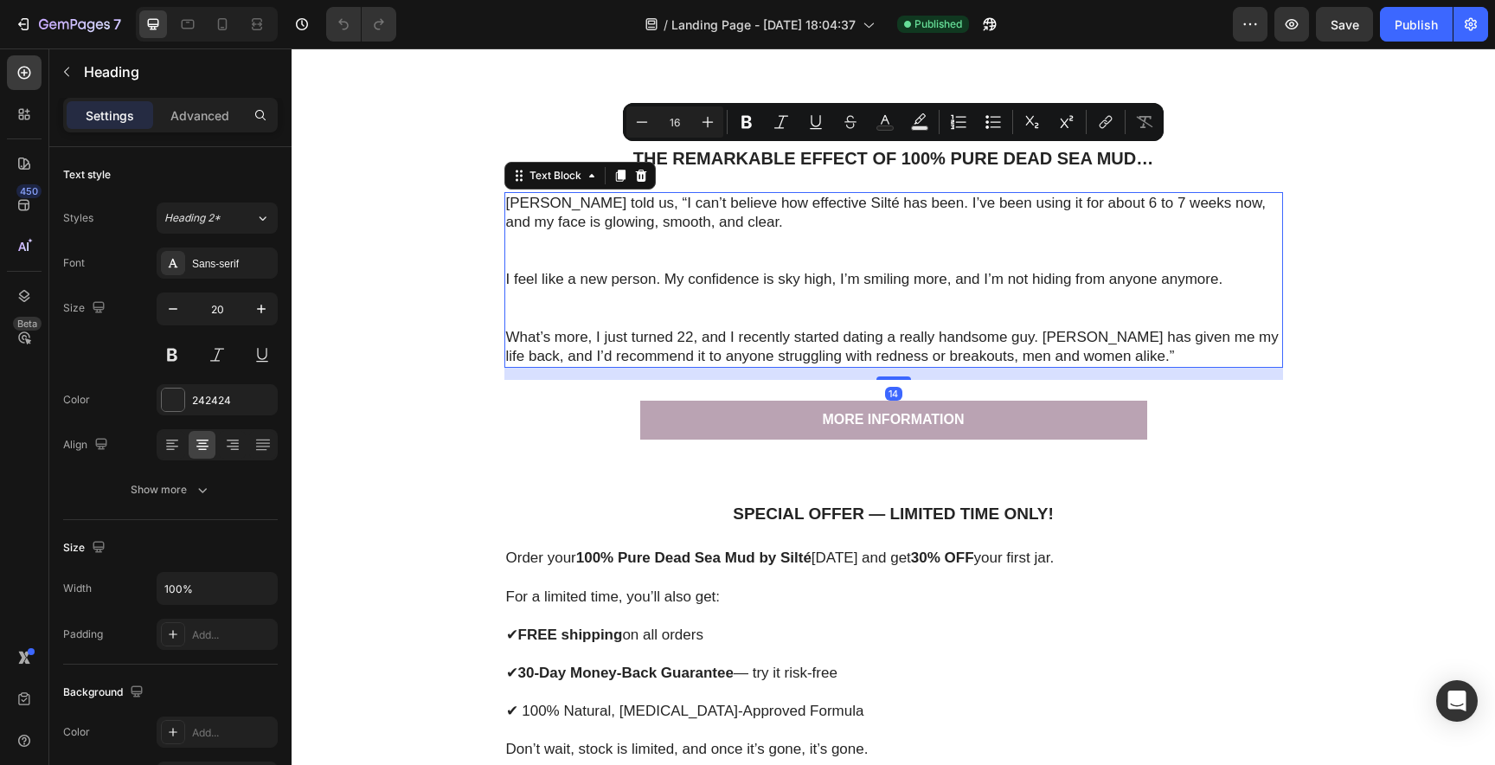
click at [507, 205] on p "[PERSON_NAME] told us, “I can’t believe how effective Silté has been. I’ve been…" at bounding box center [893, 232] width 775 height 76
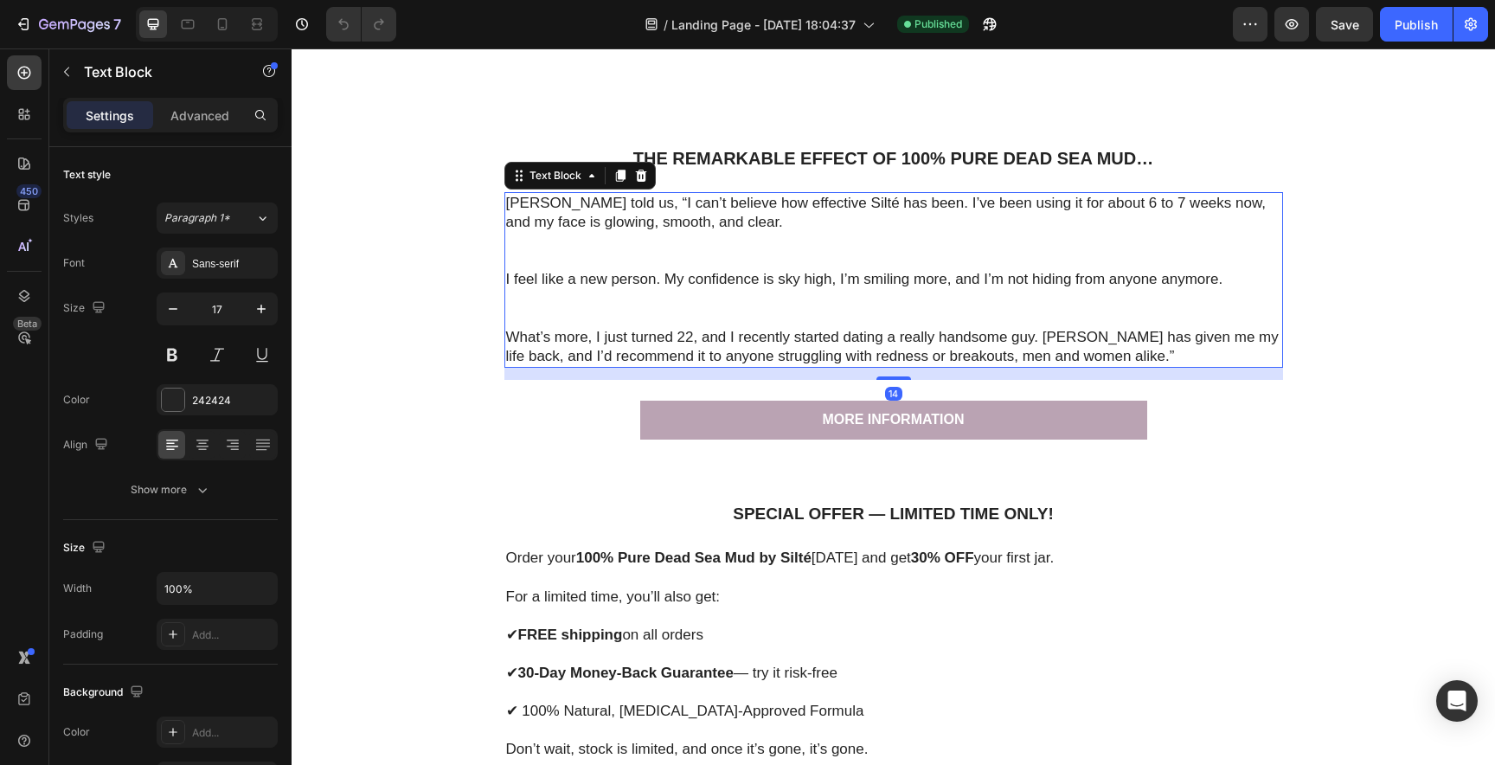
click at [507, 205] on p "[PERSON_NAME] told us, “I can’t believe how effective Silté has been. I’ve been…" at bounding box center [893, 232] width 775 height 76
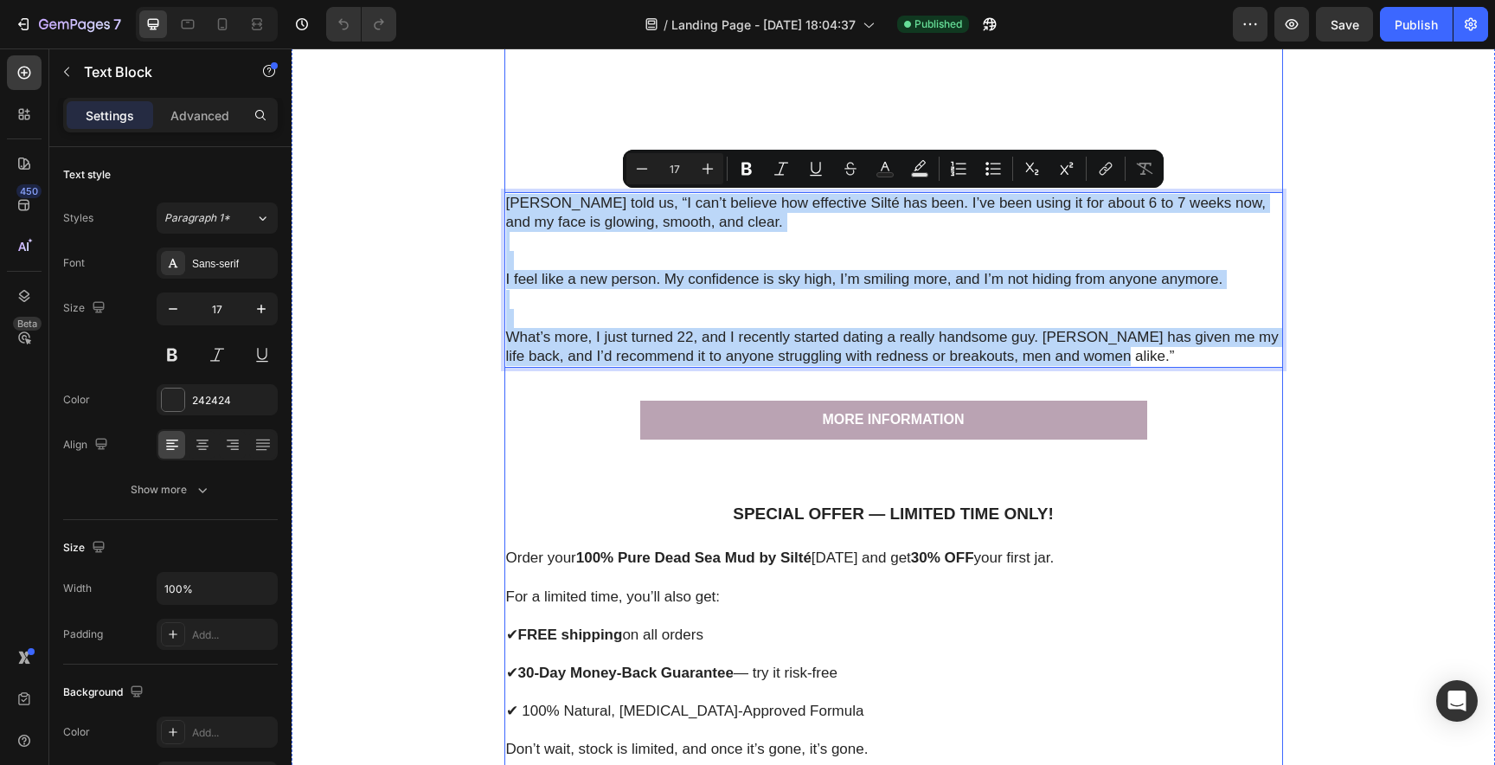
drag, startPoint x: 507, startPoint y: 205, endPoint x: 793, endPoint y: 394, distance: 342.9
